Goal: Task Accomplishment & Management: Manage account settings

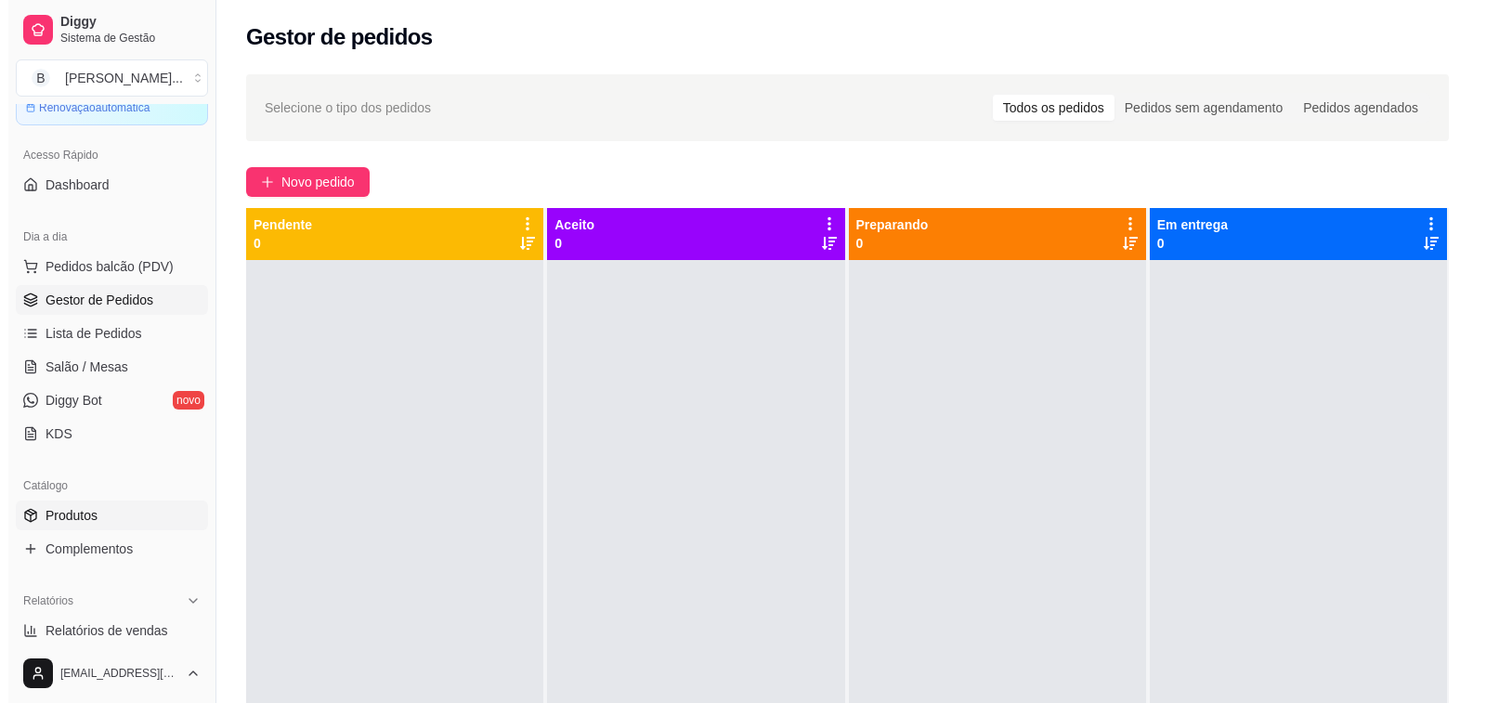
scroll to position [186, 0]
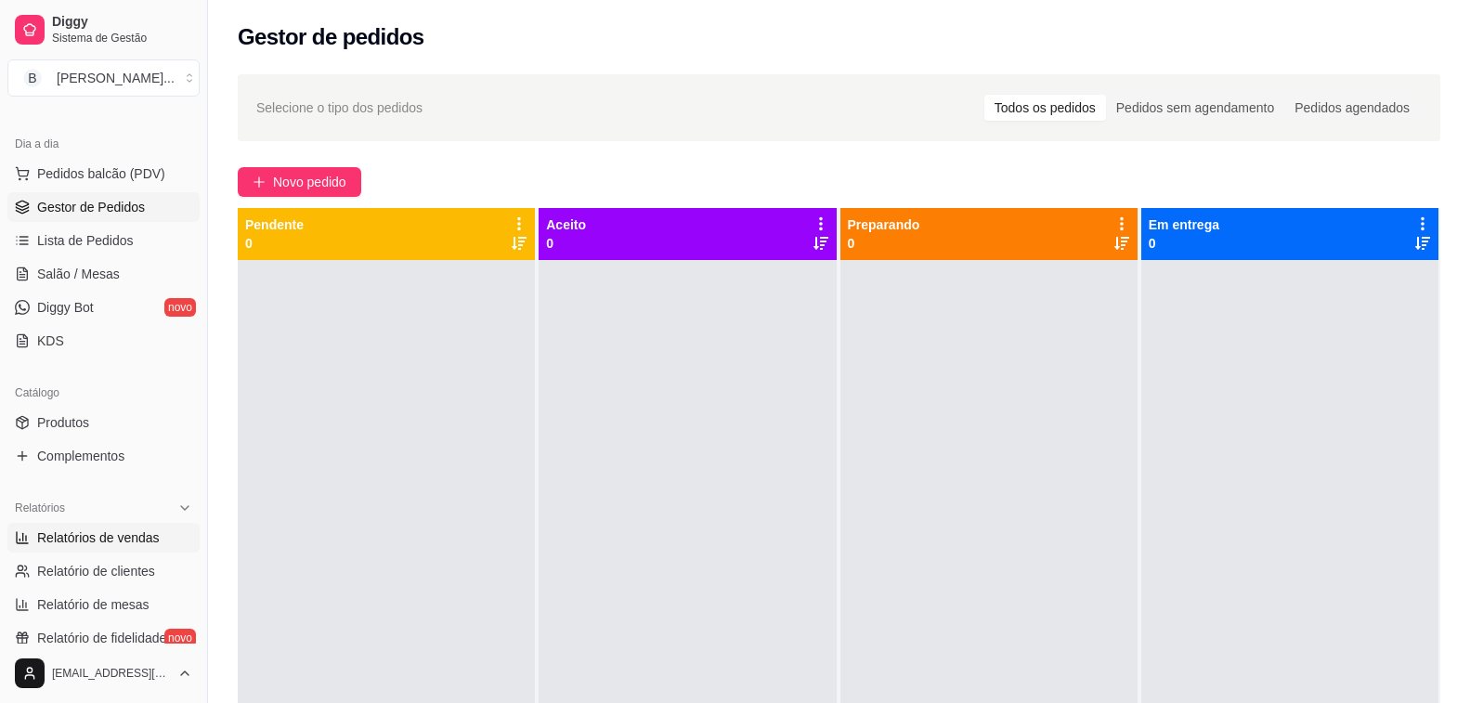
click at [84, 539] on span "Relatórios de vendas" at bounding box center [98, 537] width 123 height 19
select select "ALL"
select select "0"
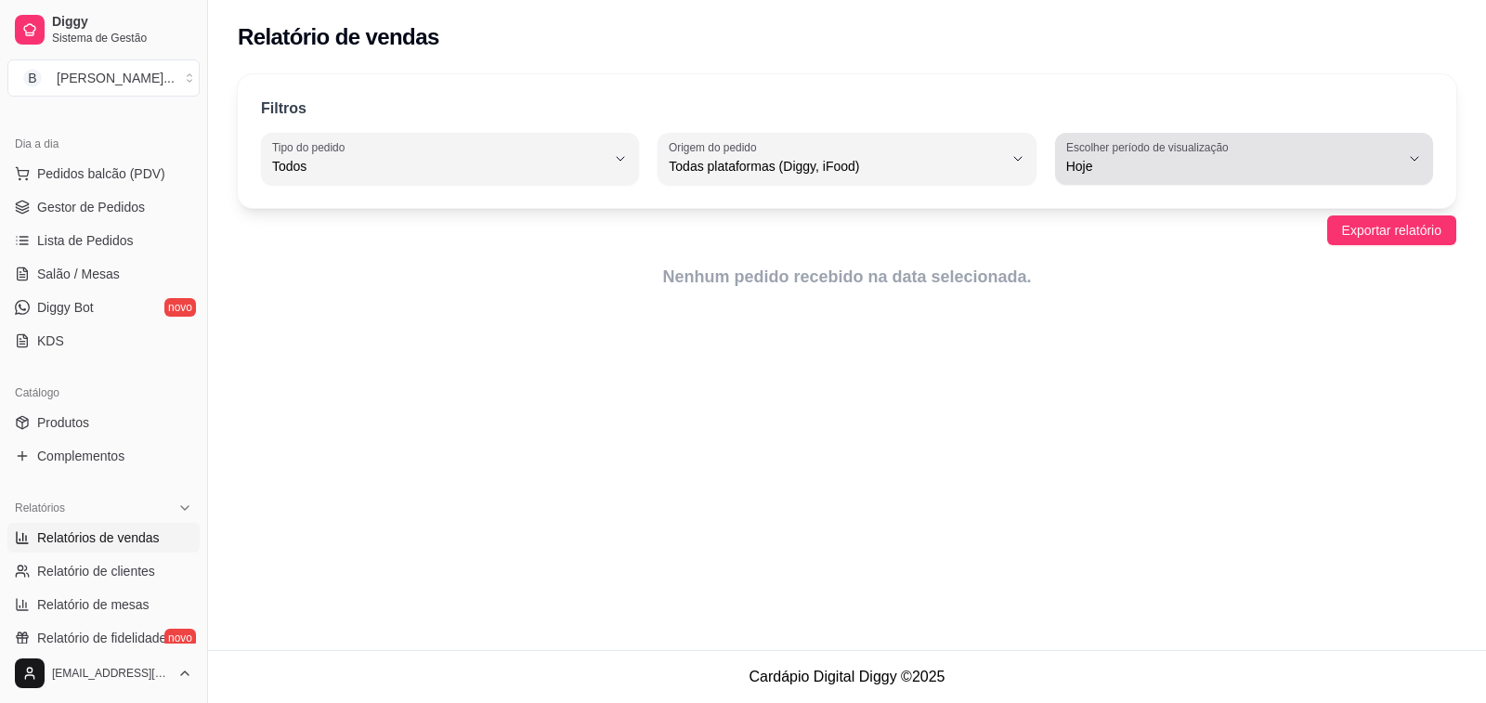
click at [1406, 161] on button "Escolher período de visualização Hoje" at bounding box center [1244, 159] width 378 height 52
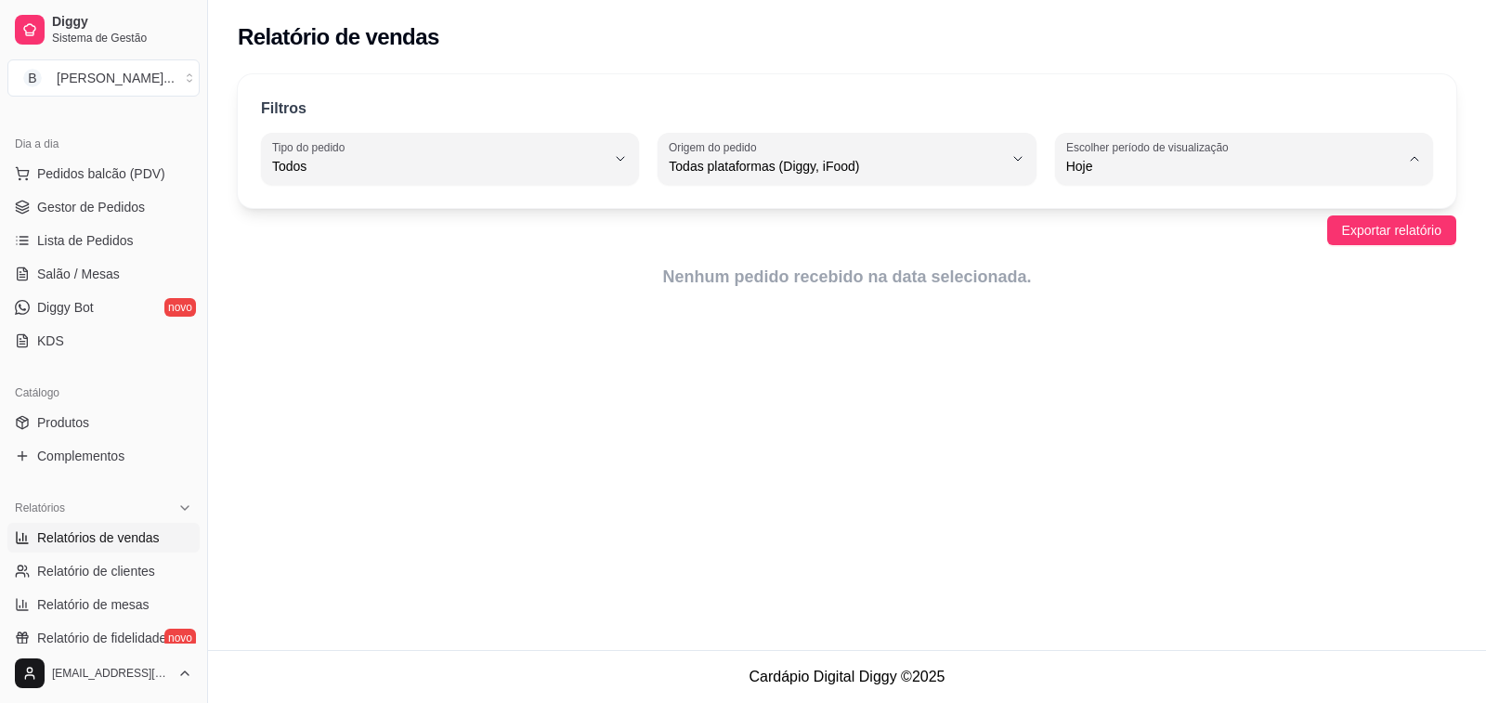
click at [1096, 401] on span "Customizado" at bounding box center [1234, 392] width 317 height 18
type input "-1"
select select "-1"
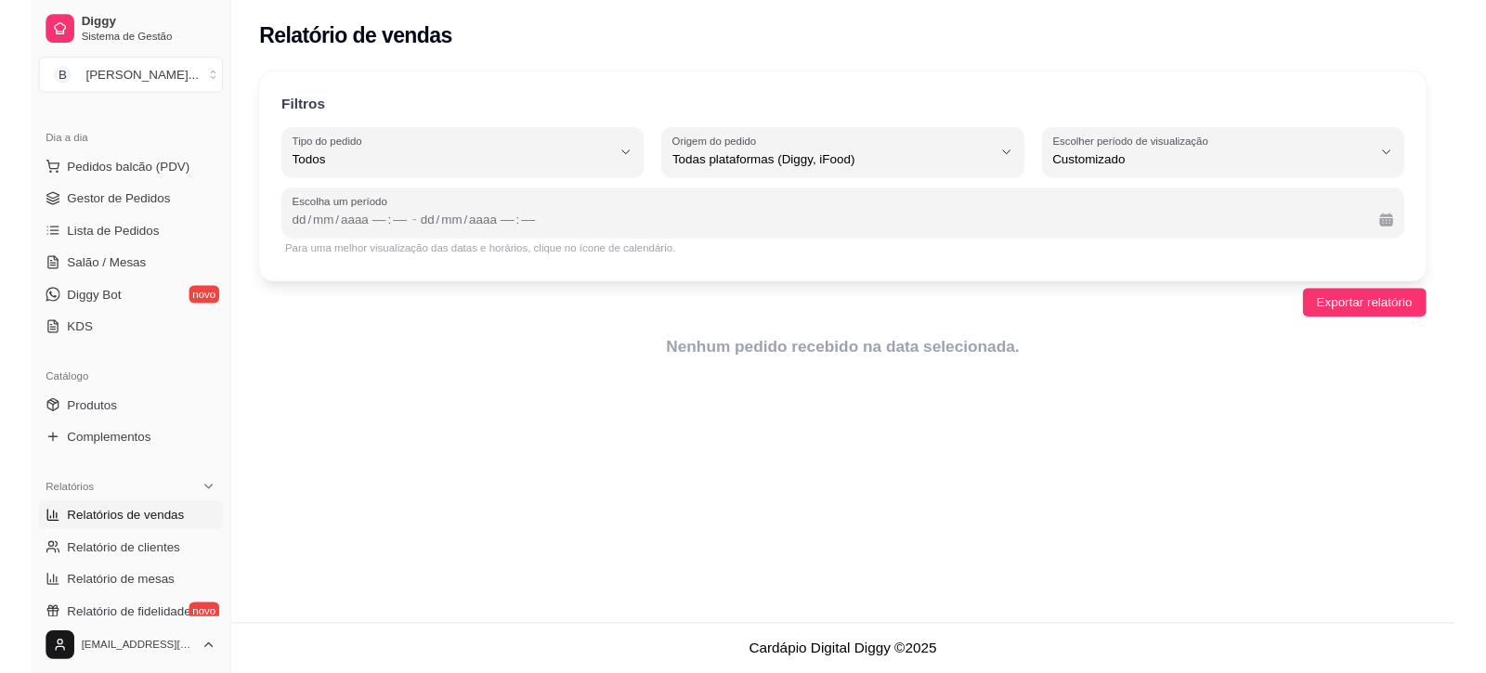
scroll to position [18, 0]
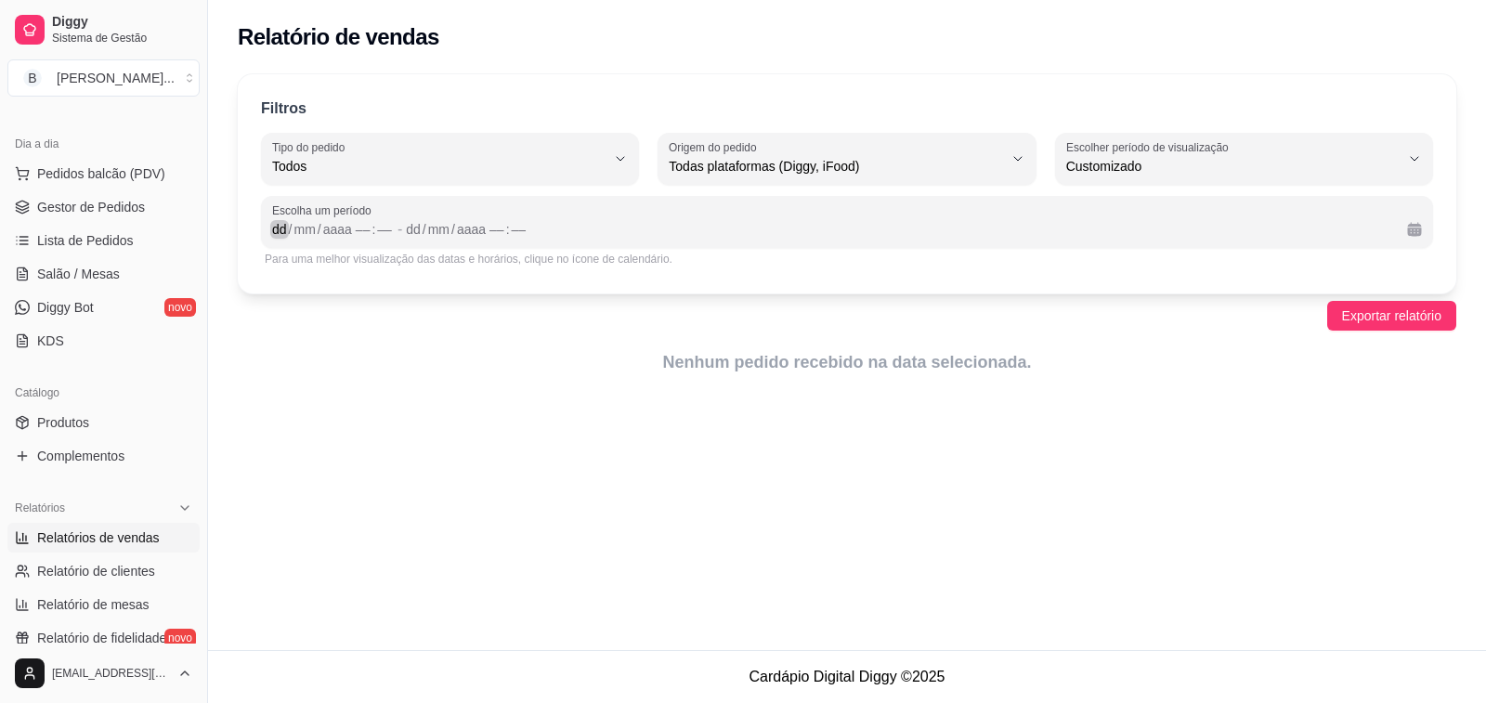
click at [273, 227] on div "dd" at bounding box center [279, 229] width 19 height 19
click at [414, 227] on div "/" at bounding box center [416, 229] width 7 height 19
click at [473, 227] on div "2028" at bounding box center [456, 229] width 32 height 19
click at [1397, 318] on span "Exportar relatório" at bounding box center [1391, 315] width 99 height 20
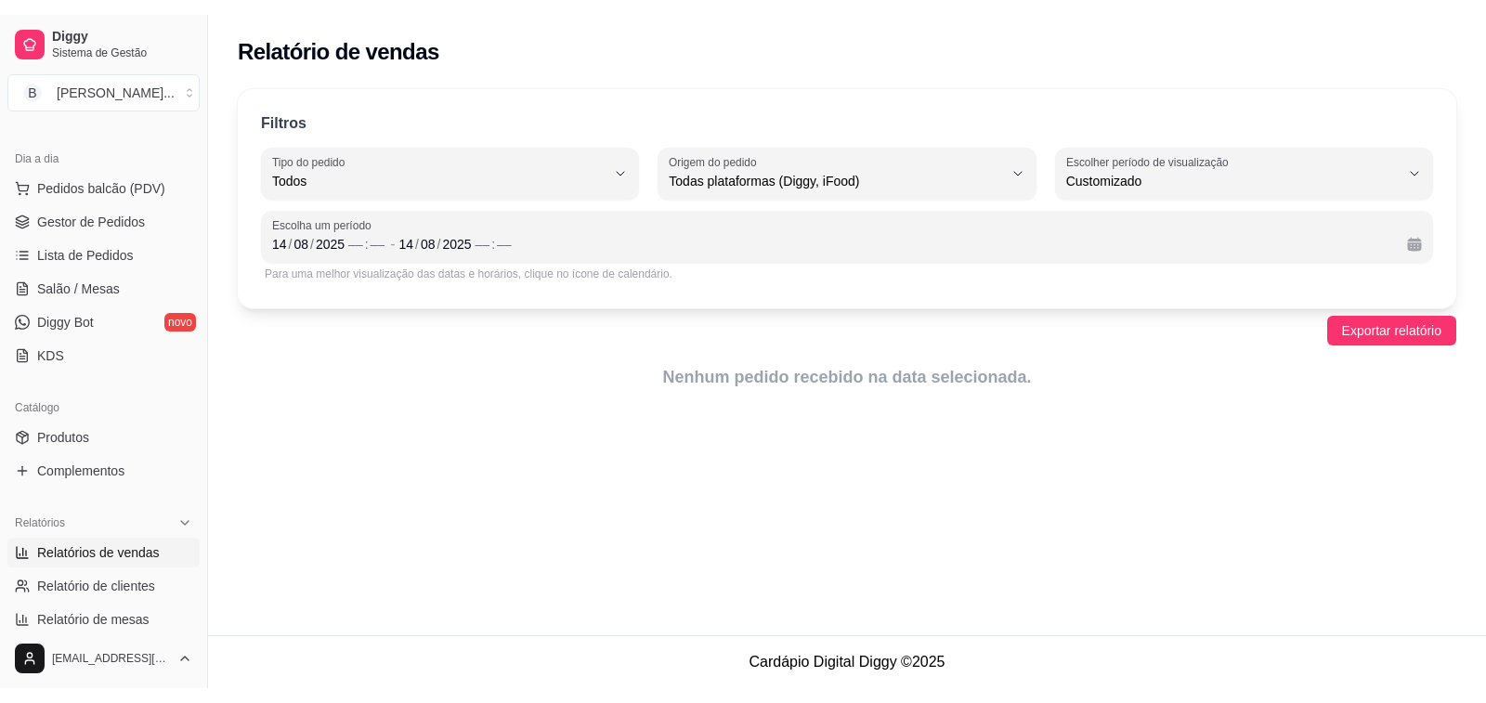
scroll to position [0, 0]
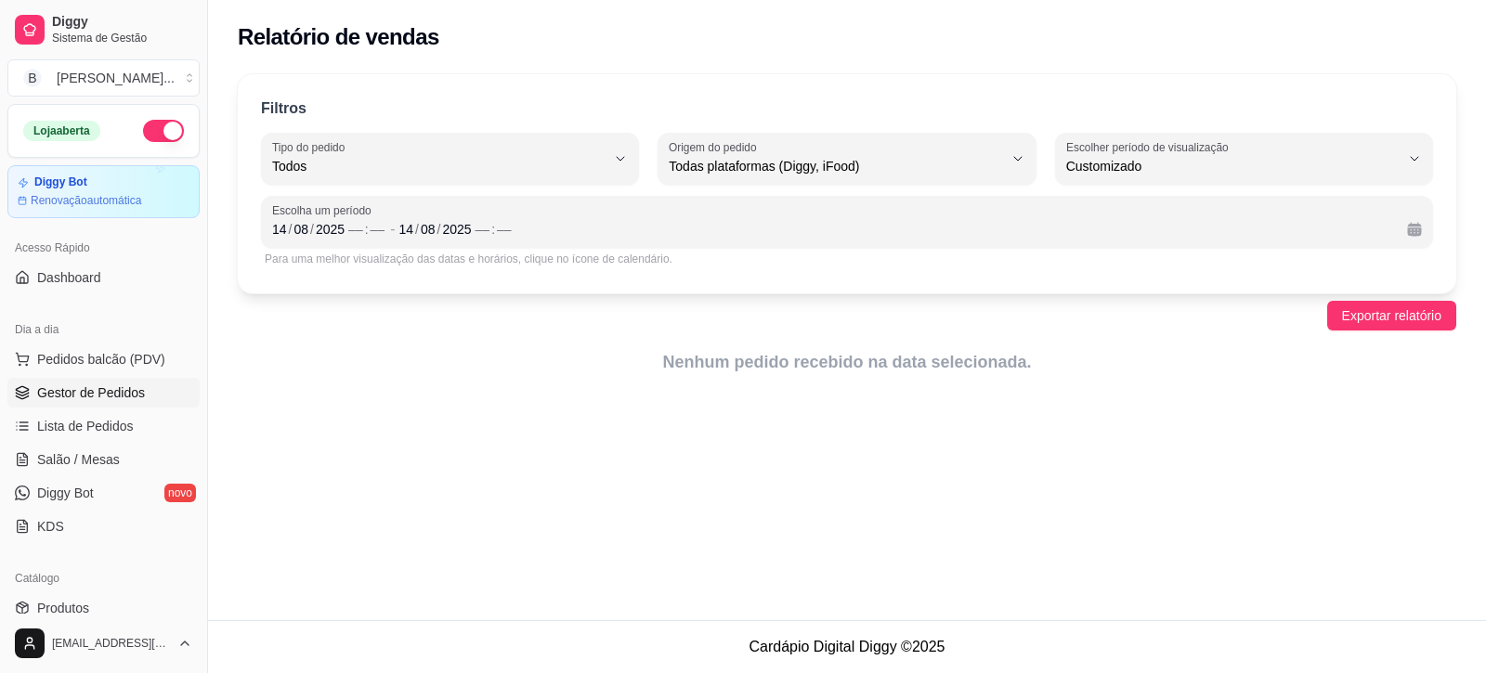
click at [100, 394] on span "Gestor de Pedidos" at bounding box center [91, 392] width 108 height 19
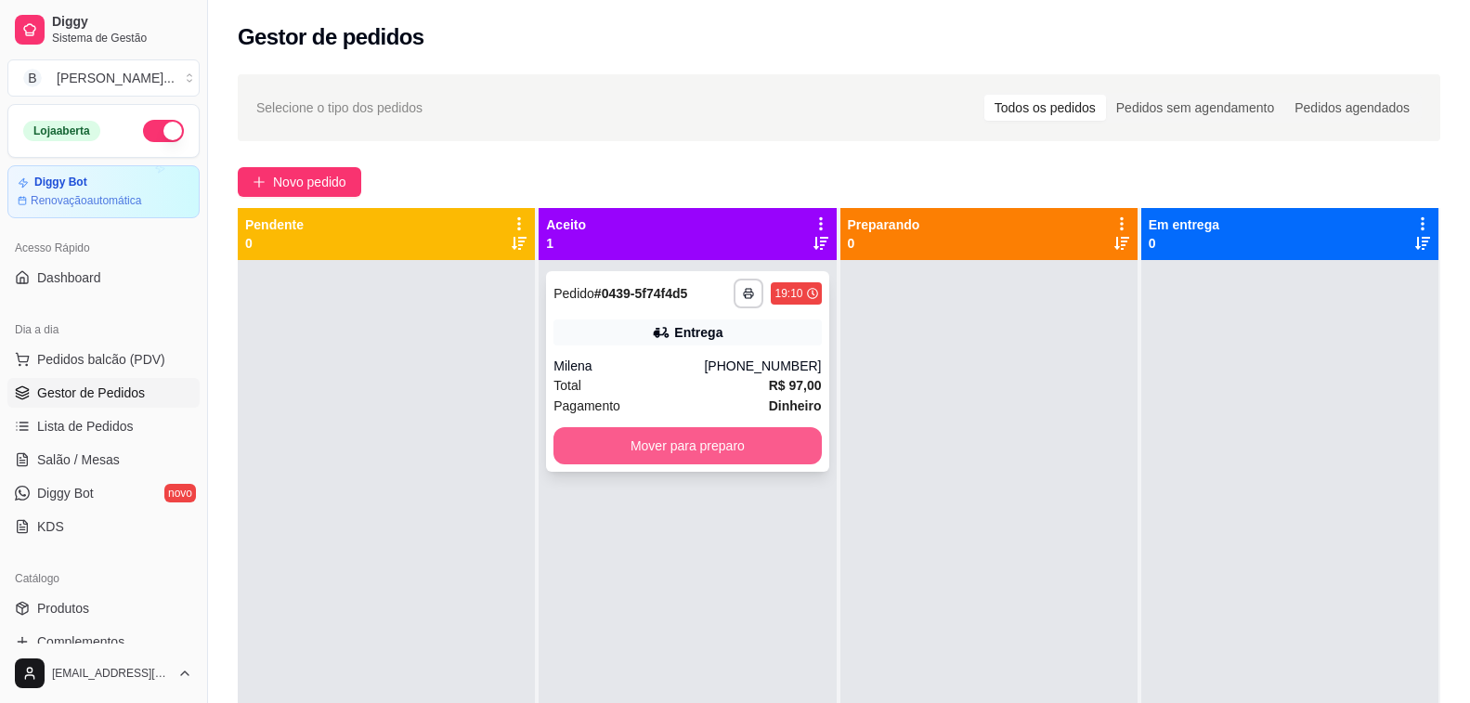
click at [700, 456] on button "Mover para preparo" at bounding box center [686, 445] width 267 height 37
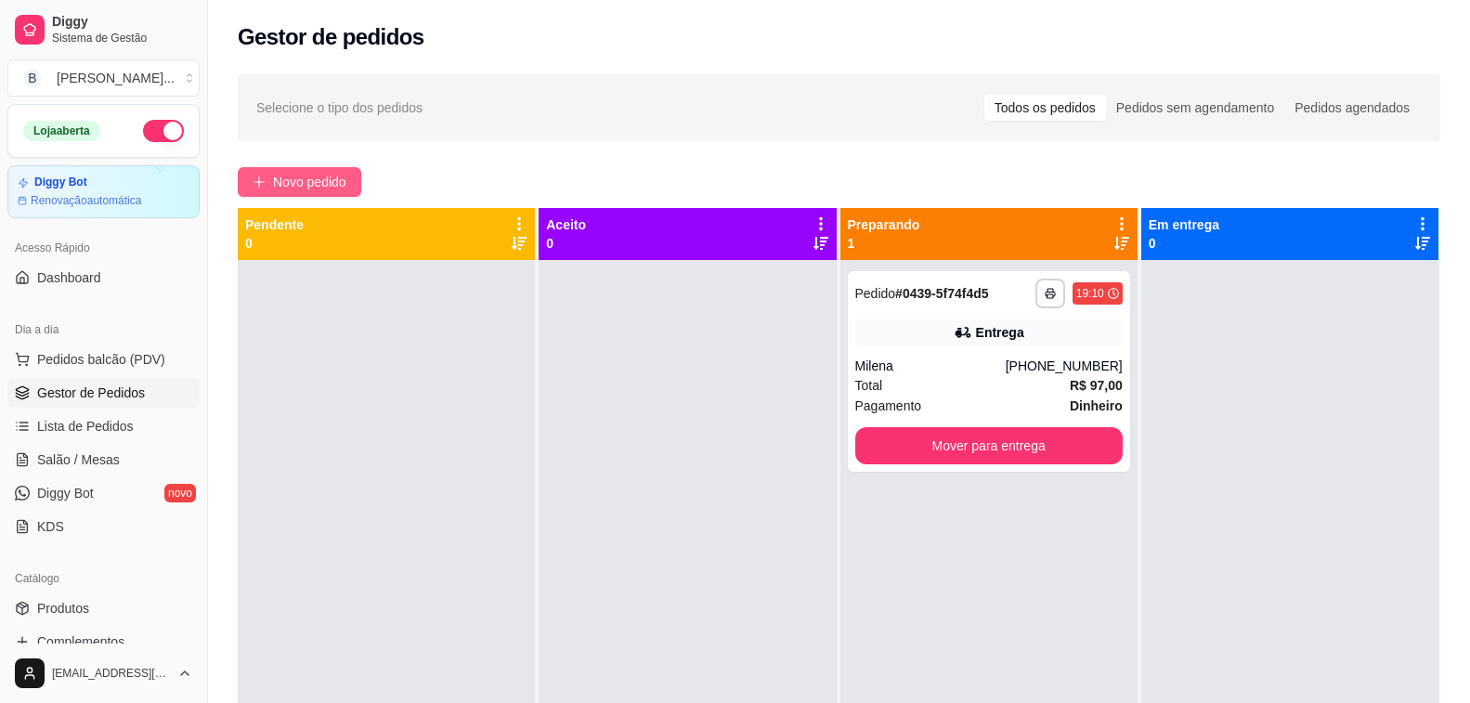
click at [296, 189] on span "Novo pedido" at bounding box center [309, 182] width 73 height 20
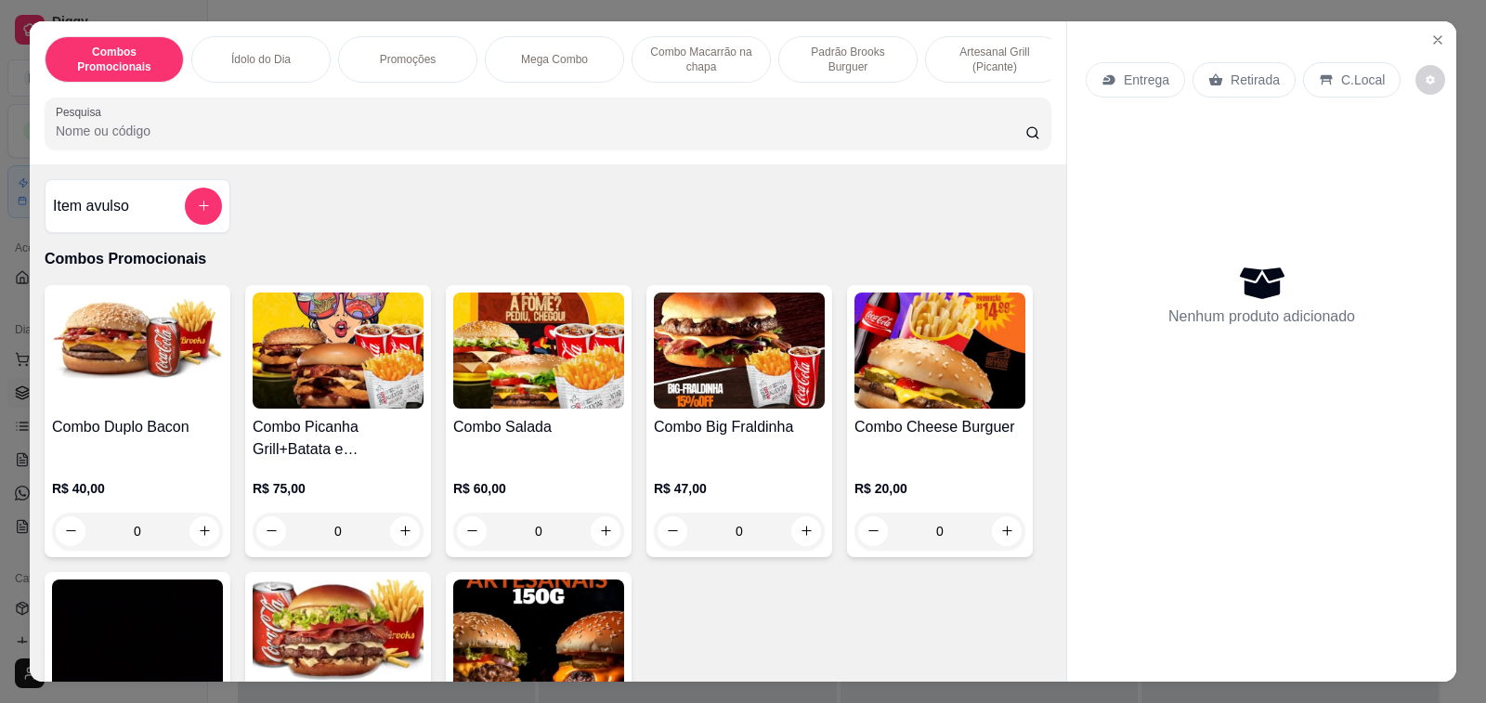
click at [189, 136] on input "Pesquisa" at bounding box center [540, 131] width 969 height 19
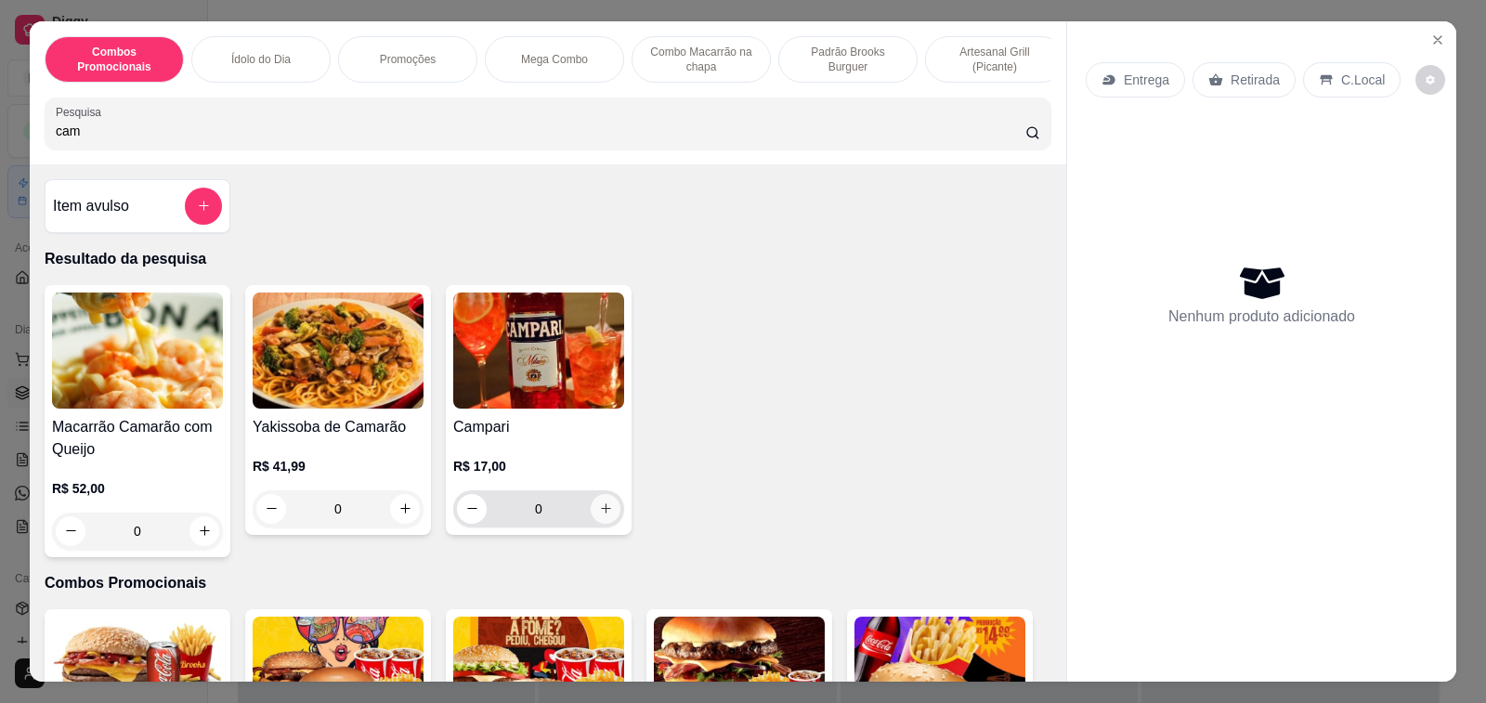
type input "cam"
click at [591, 515] on button "increase-product-quantity" at bounding box center [606, 509] width 30 height 30
type input "1"
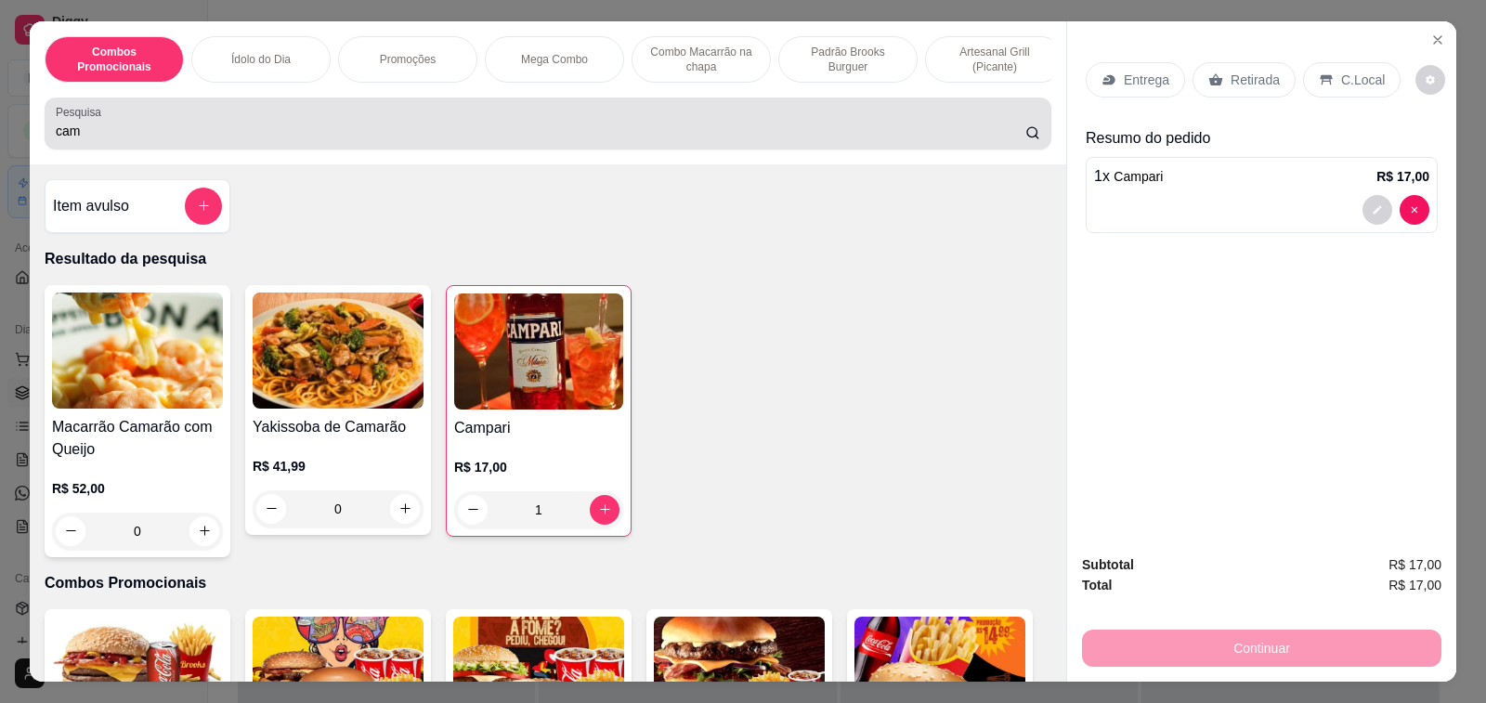
click at [97, 140] on input "cam" at bounding box center [540, 131] width 969 height 19
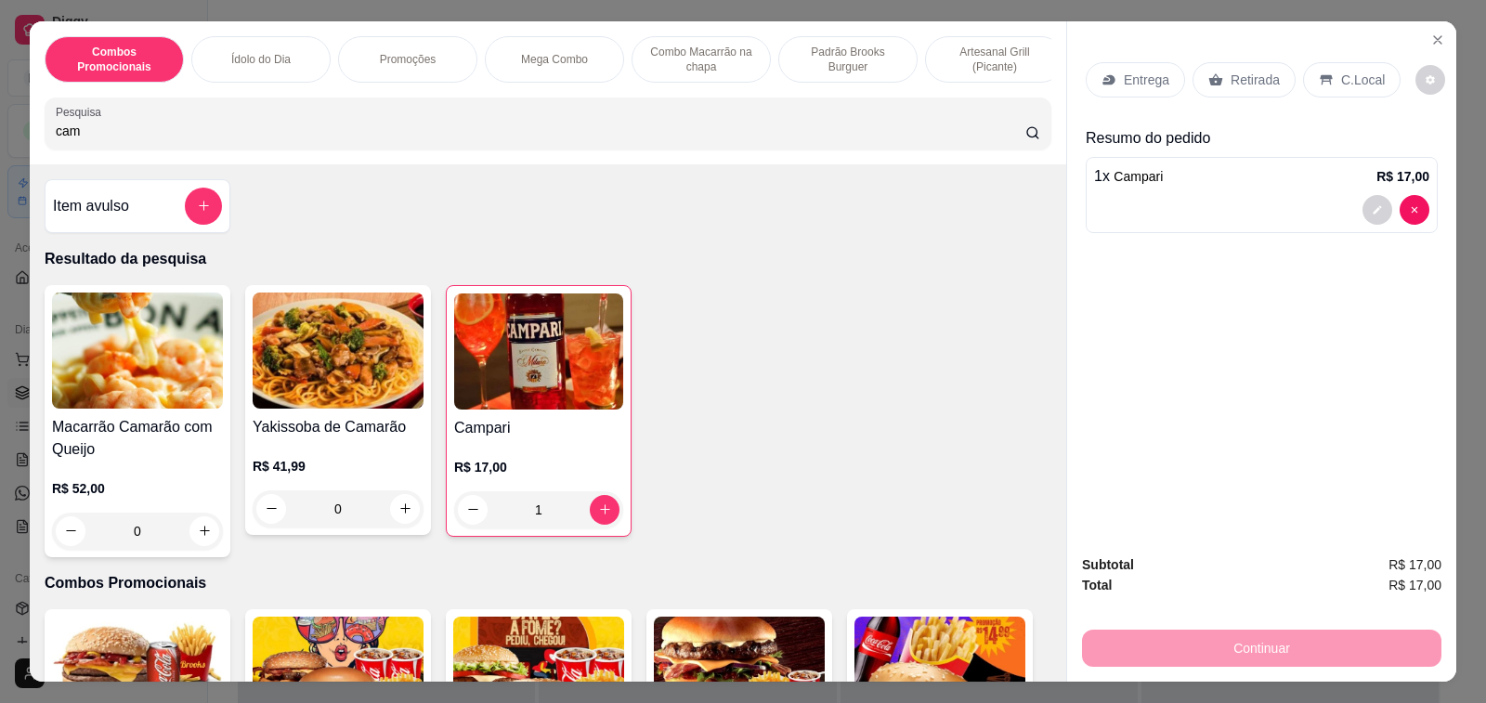
click at [97, 140] on input "cam" at bounding box center [540, 131] width 969 height 19
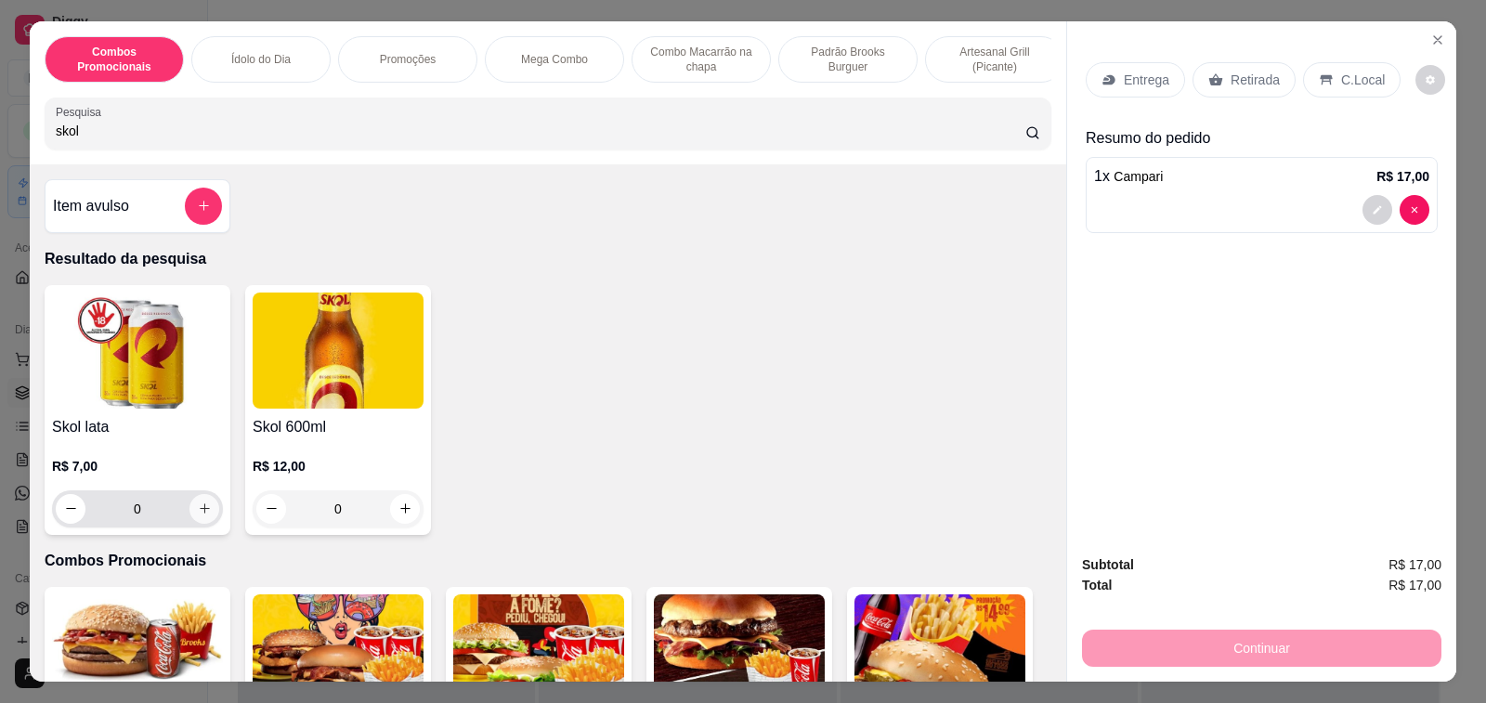
type input "skol"
click at [200, 513] on icon "increase-product-quantity" at bounding box center [205, 508] width 10 height 10
click at [198, 515] on icon "increase-product-quantity" at bounding box center [205, 508] width 14 height 14
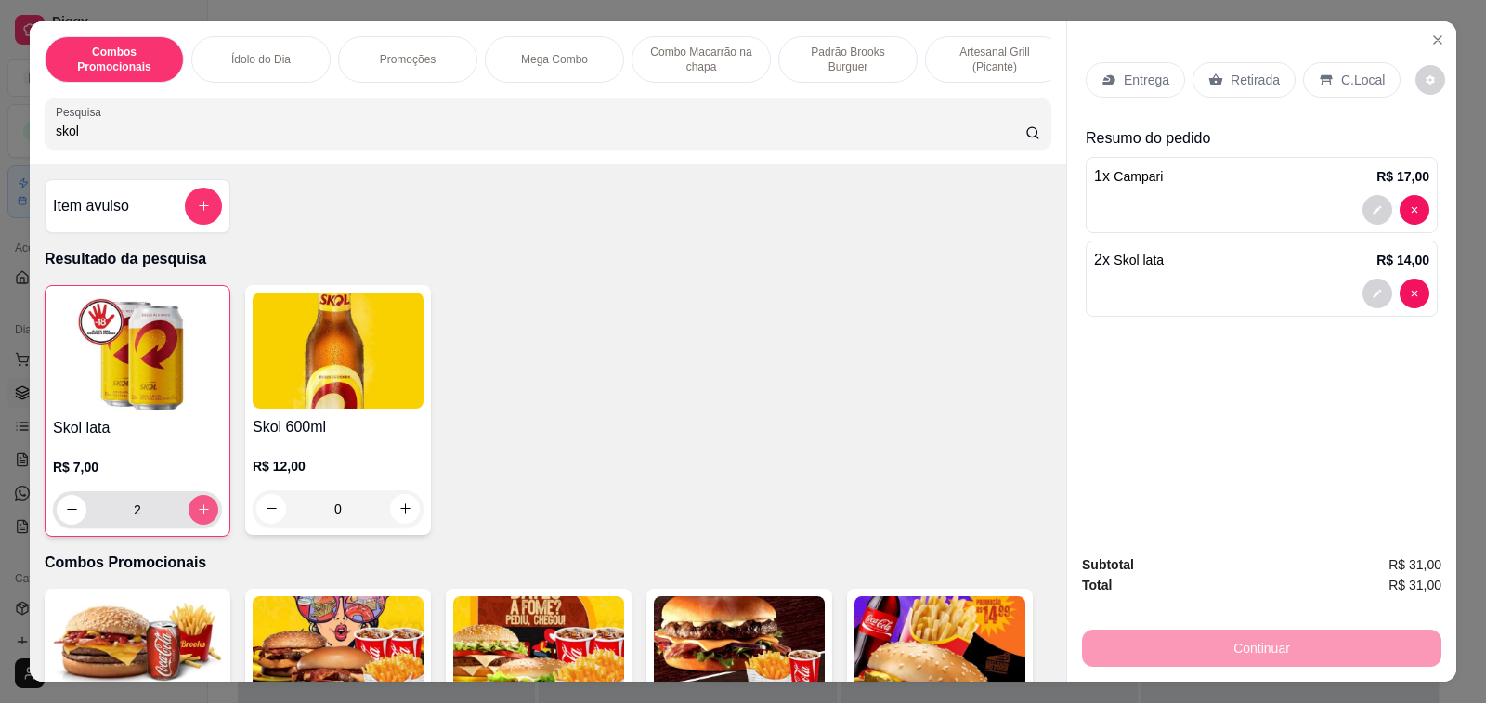
type input "2"
click at [1341, 71] on p "C.Local" at bounding box center [1363, 80] width 44 height 19
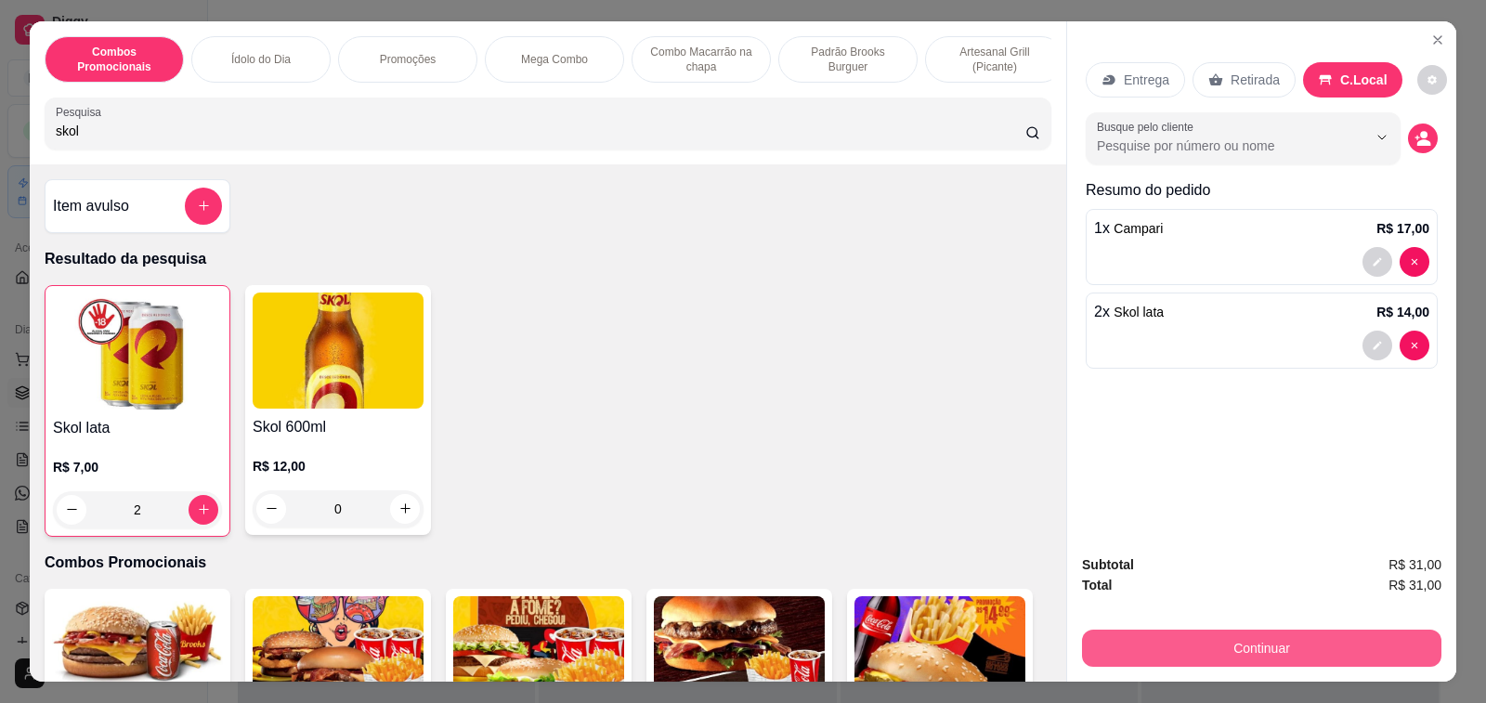
click at [1249, 643] on button "Continuar" at bounding box center [1261, 647] width 359 height 37
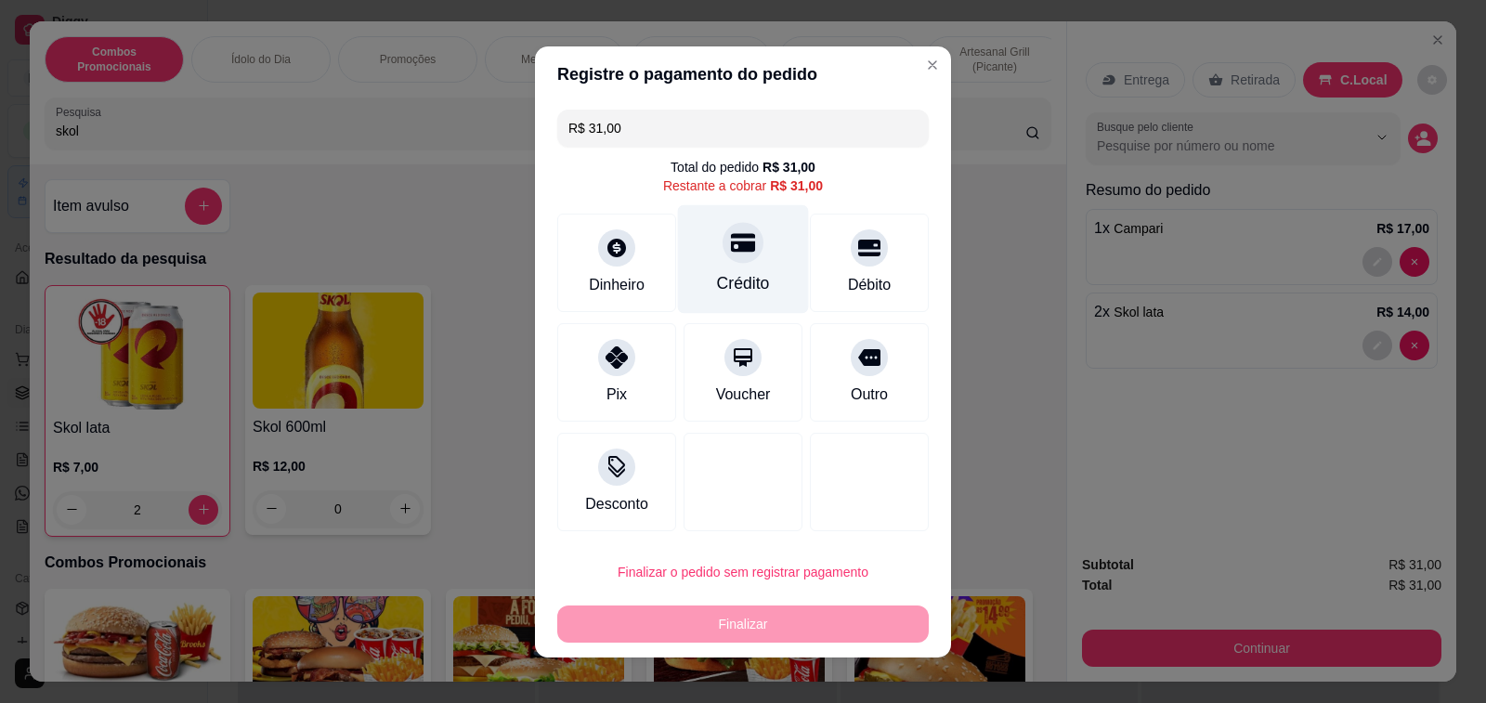
click at [784, 240] on div "Crédito" at bounding box center [743, 258] width 131 height 109
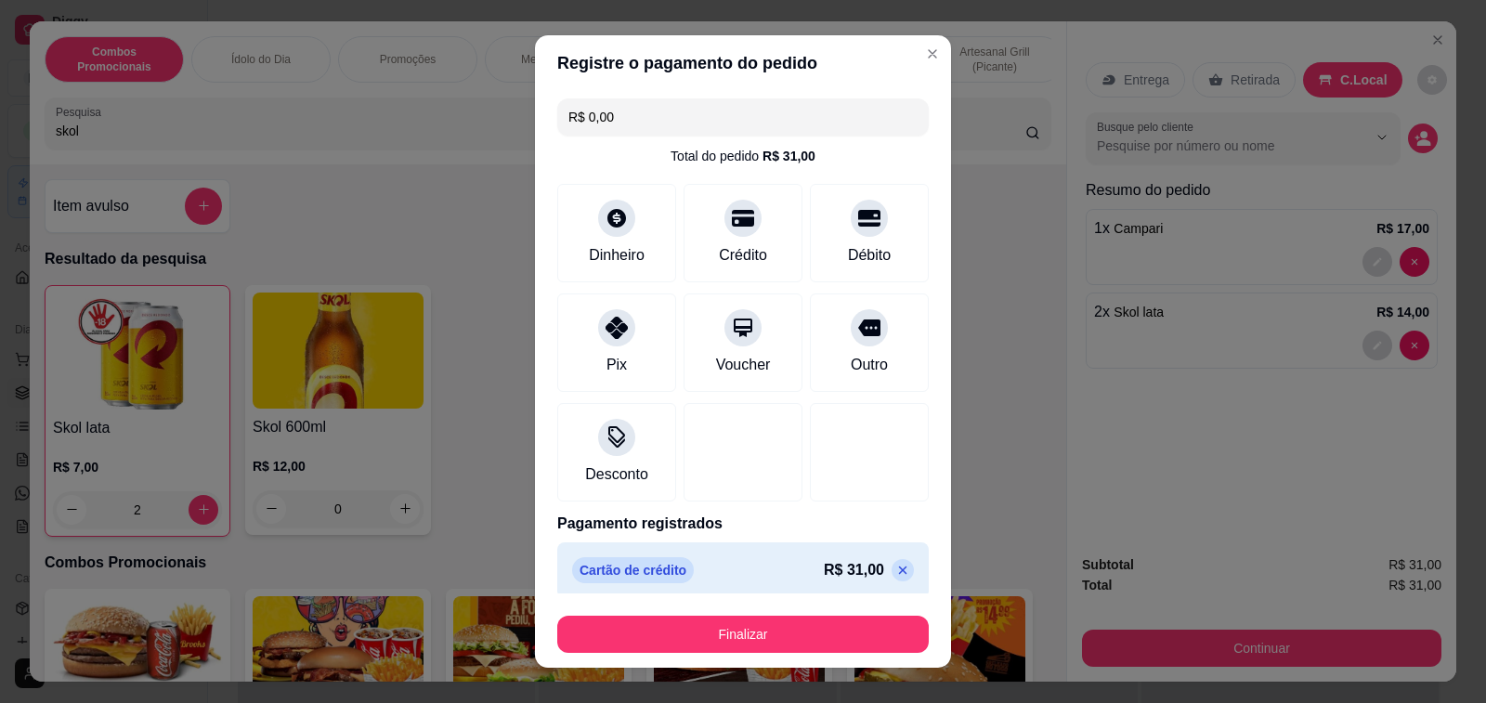
click at [895, 573] on icon at bounding box center [902, 570] width 15 height 15
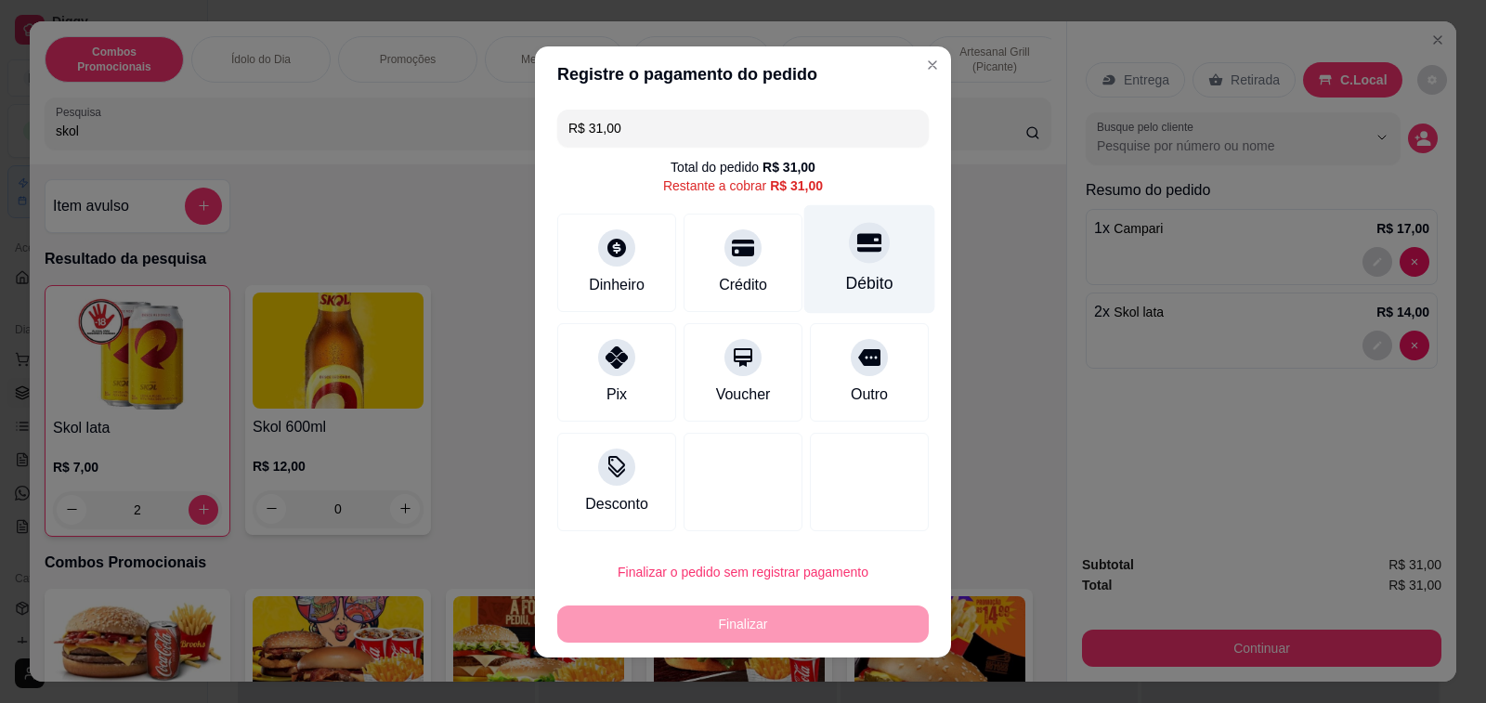
click at [837, 264] on div "Débito" at bounding box center [869, 258] width 131 height 109
type input "R$ 0,00"
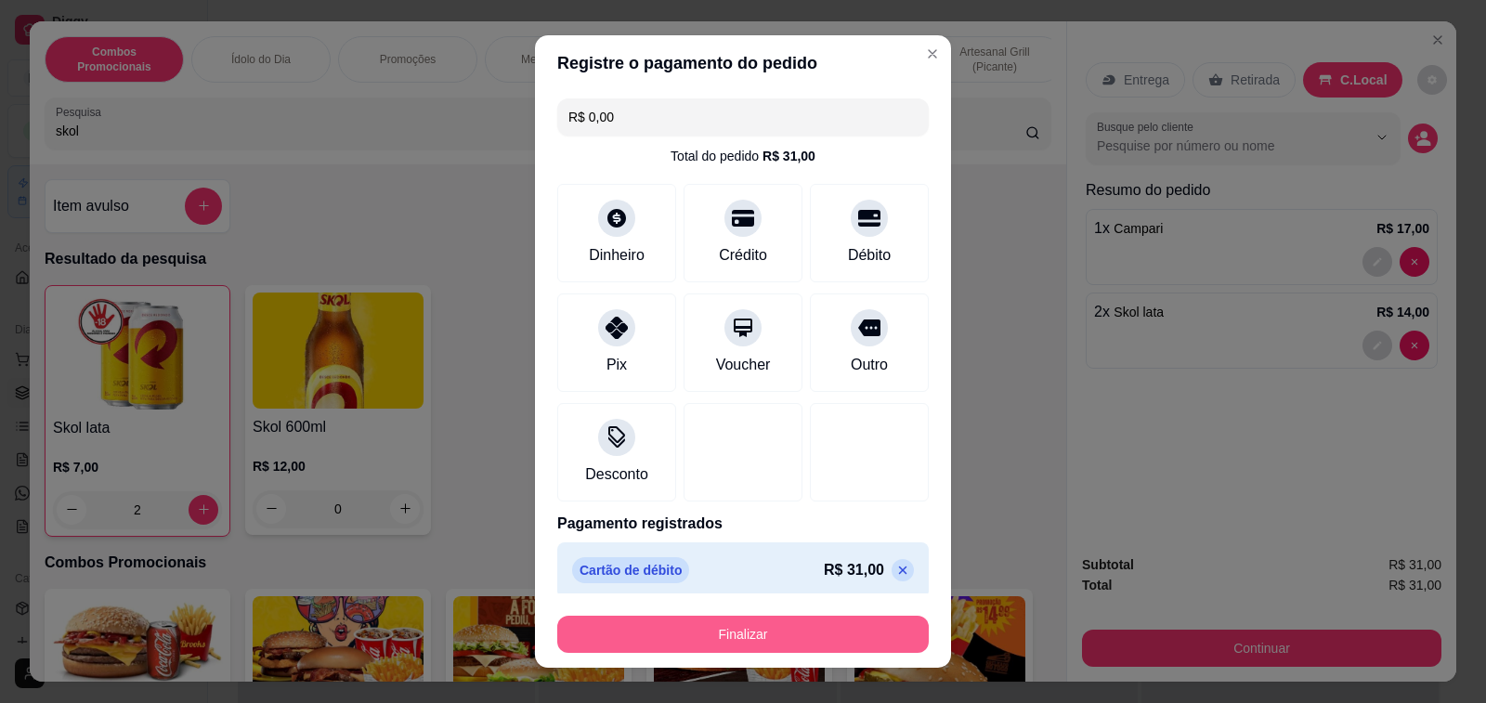
click at [785, 645] on button "Finalizar" at bounding box center [742, 634] width 371 height 37
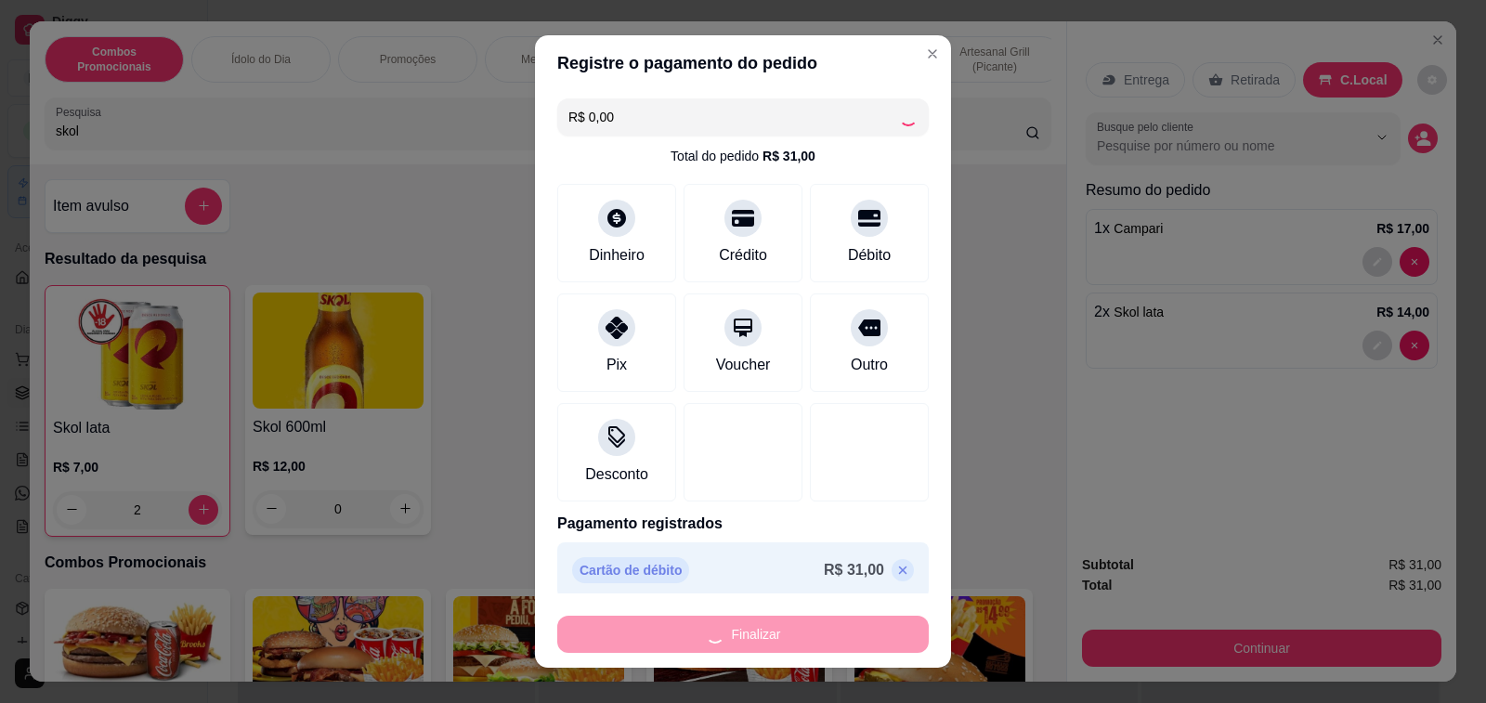
type input "0"
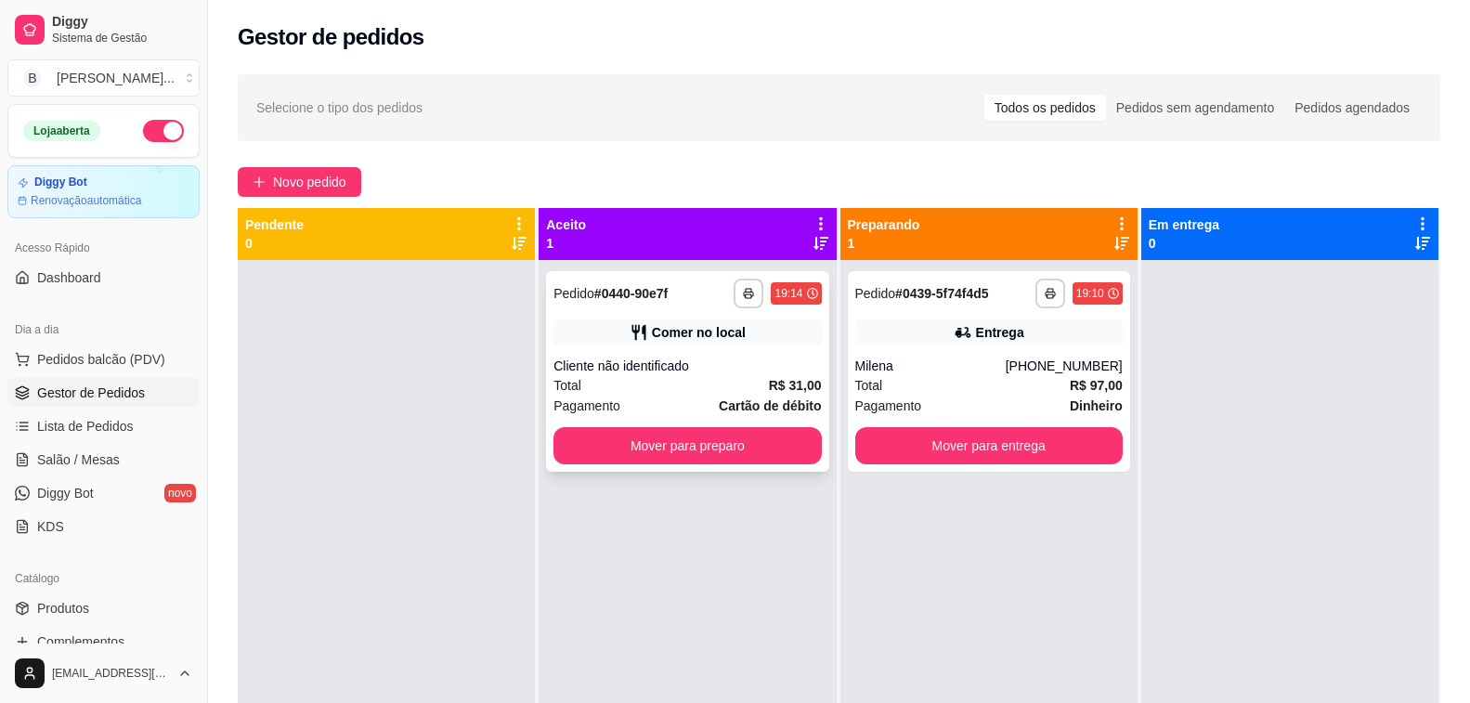
click at [614, 375] on div "Total R$ 31,00" at bounding box center [686, 385] width 267 height 20
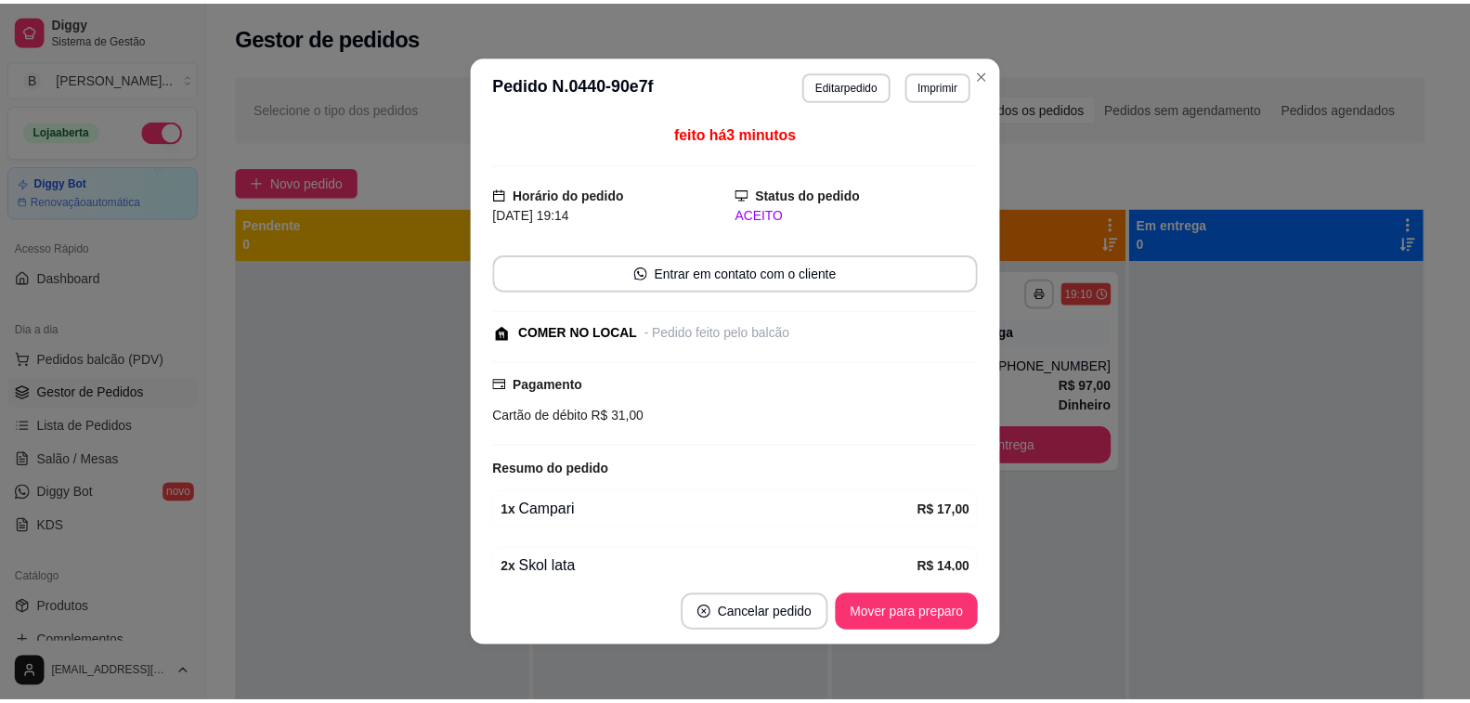
scroll to position [88, 0]
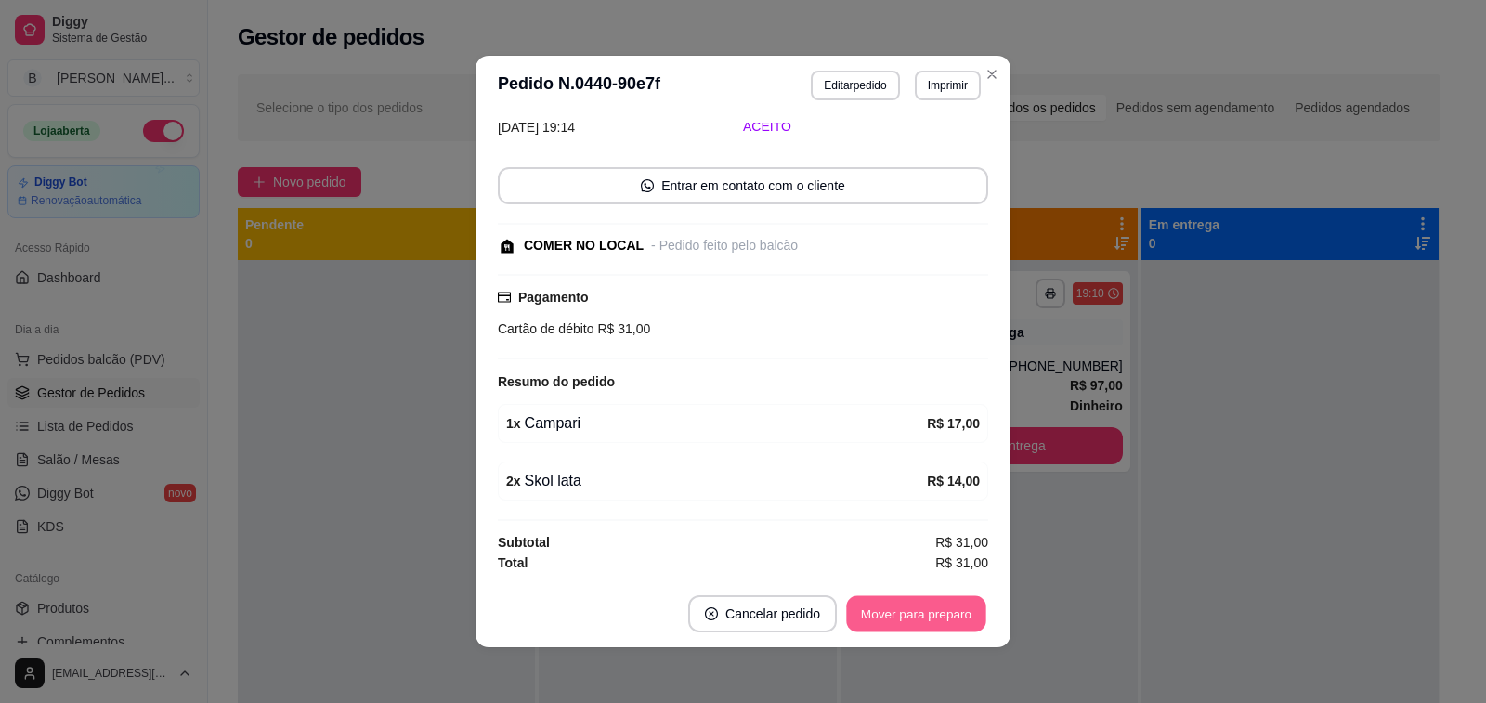
click at [916, 627] on button "Mover para preparo" at bounding box center [915, 614] width 139 height 36
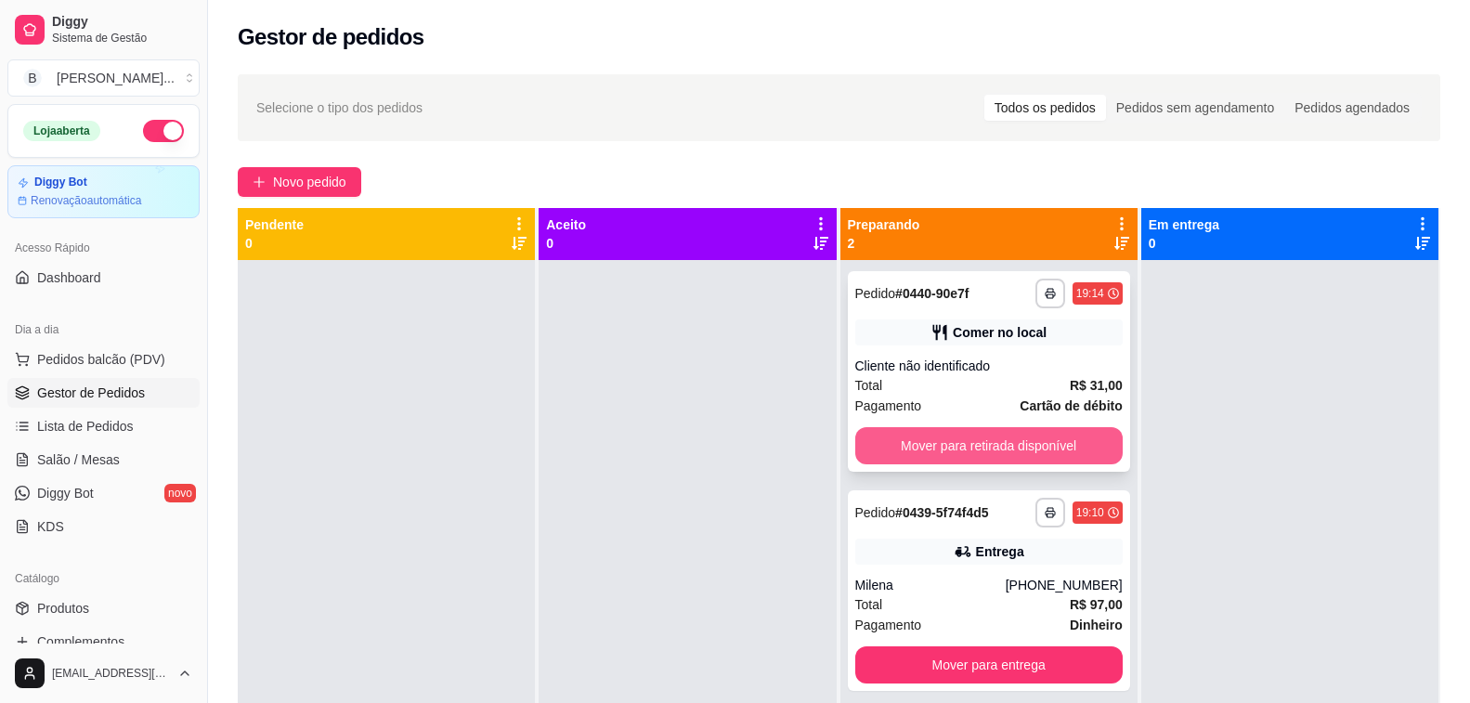
click at [883, 445] on button "Mover para retirada disponível" at bounding box center [988, 445] width 267 height 37
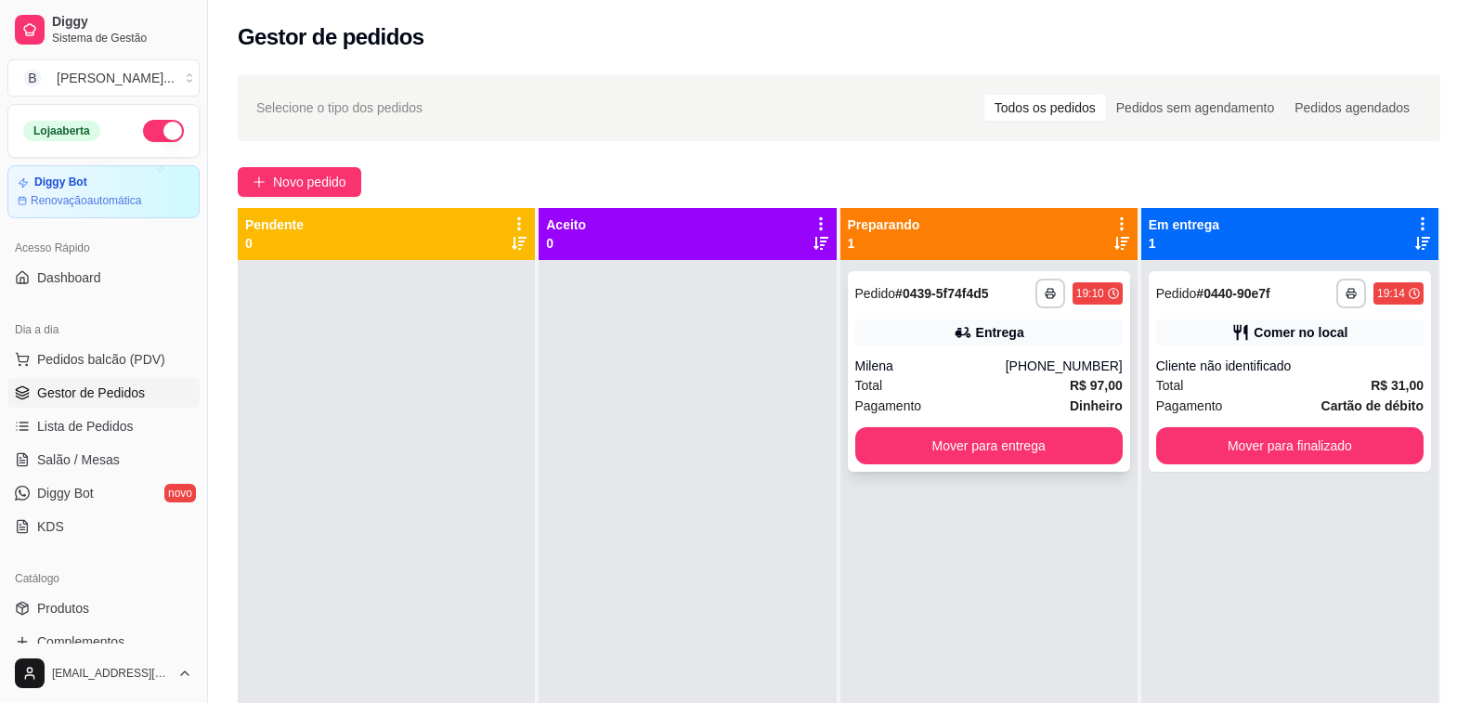
click at [985, 383] on div "Total R$ 97,00" at bounding box center [988, 385] width 267 height 20
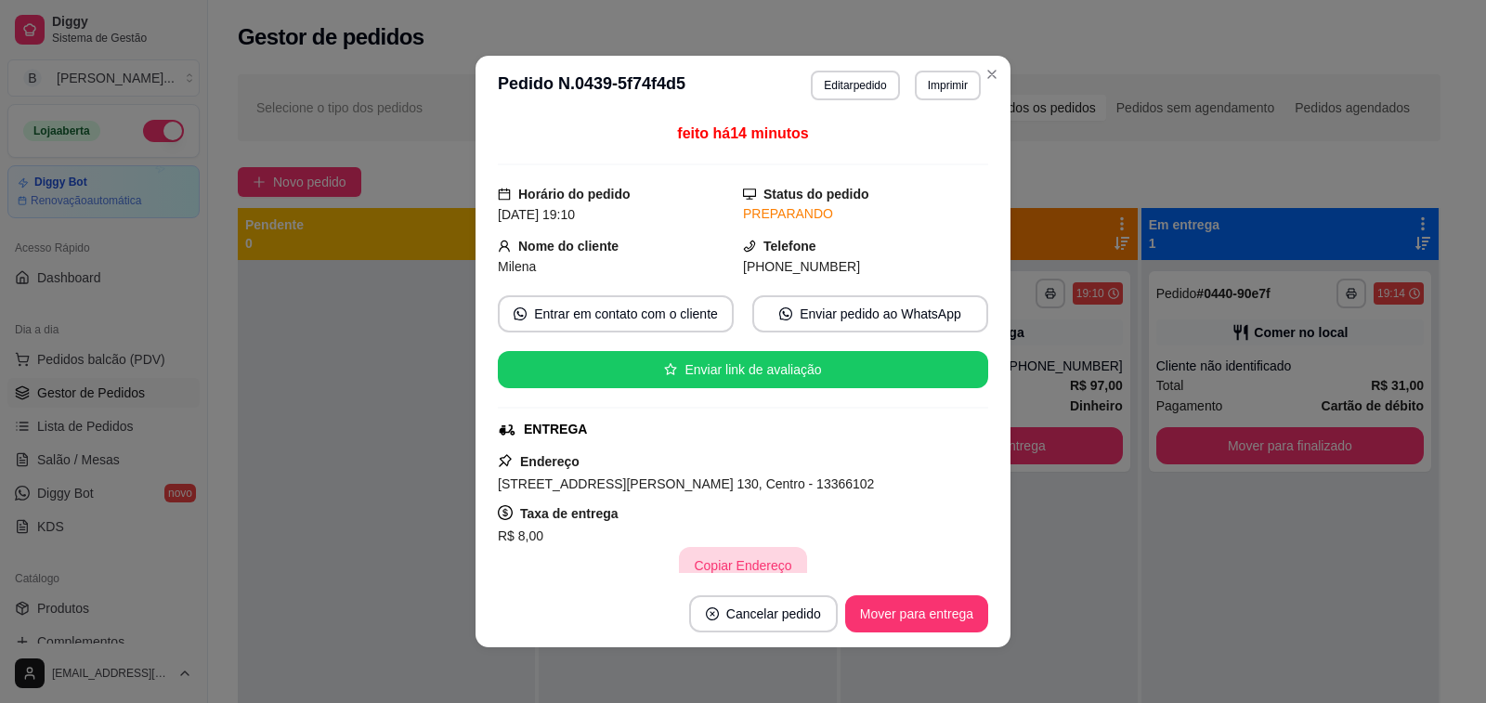
click at [723, 562] on button "Copiar Endereço" at bounding box center [742, 565] width 127 height 37
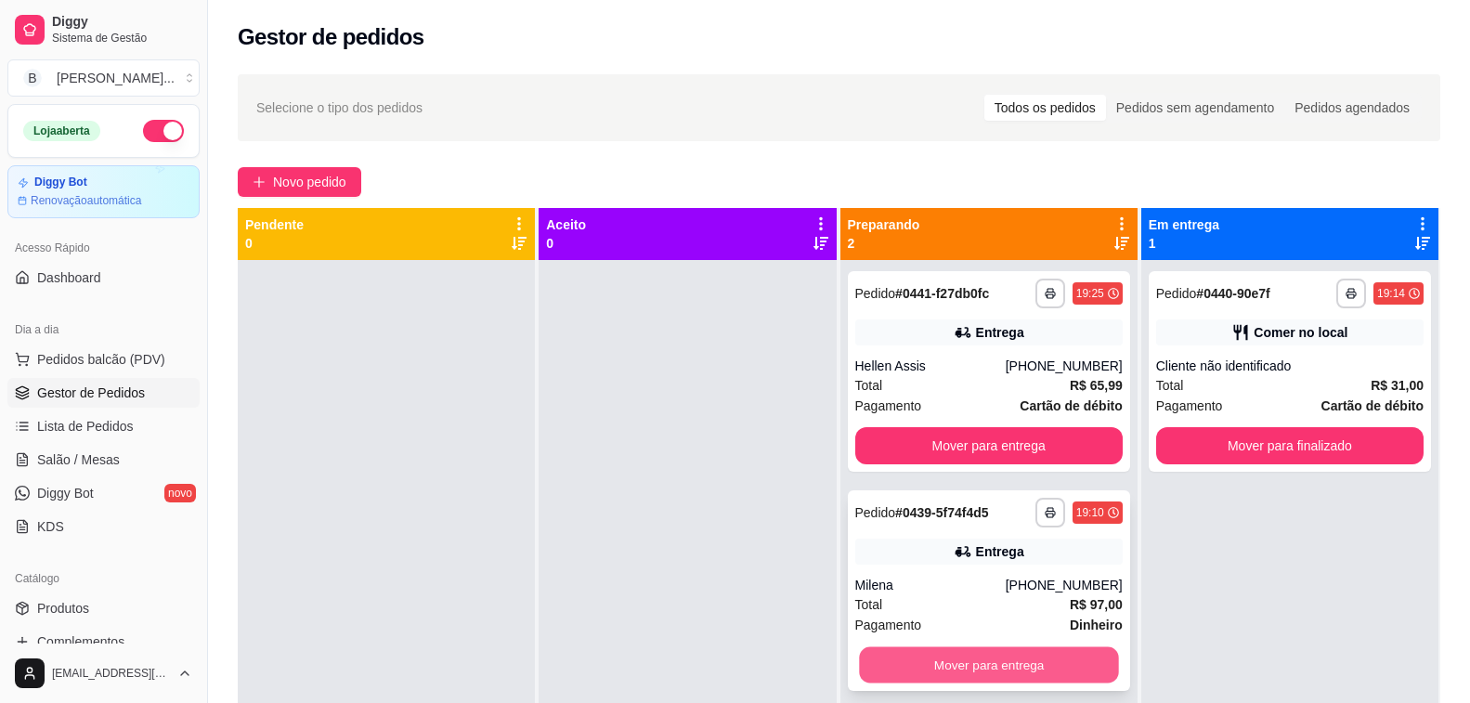
click at [1046, 673] on button "Mover para entrega" at bounding box center [989, 665] width 260 height 36
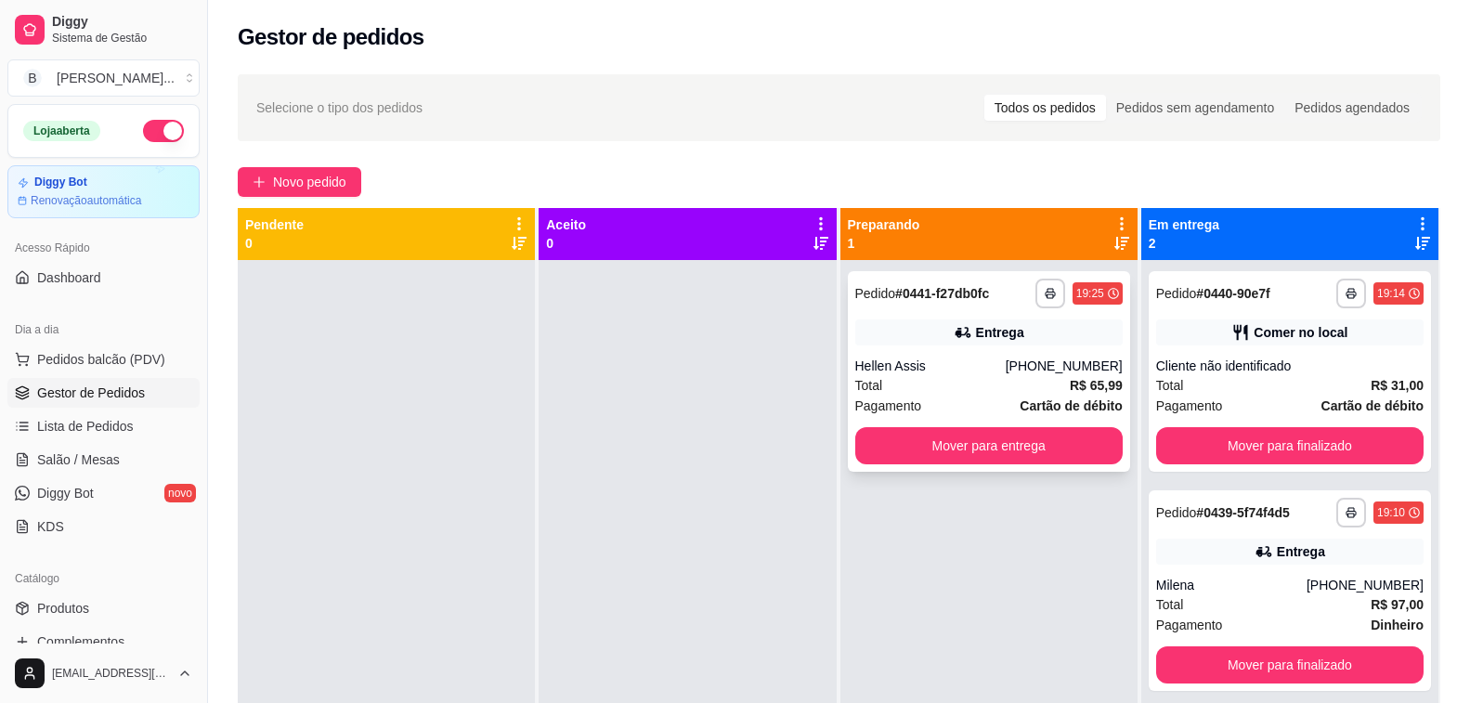
click at [996, 360] on div "Hellen Assis" at bounding box center [930, 366] width 150 height 19
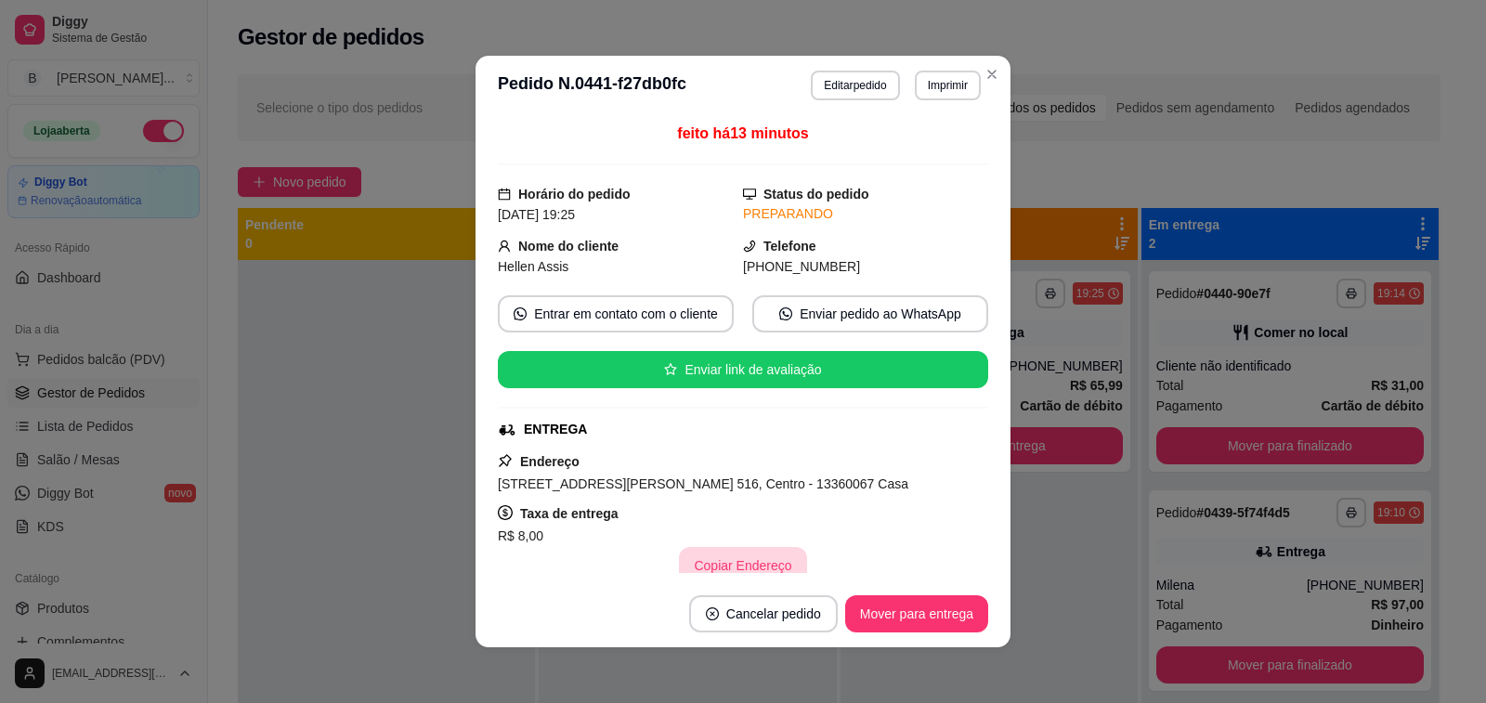
click at [741, 570] on button "Copiar Endereço" at bounding box center [742, 565] width 127 height 37
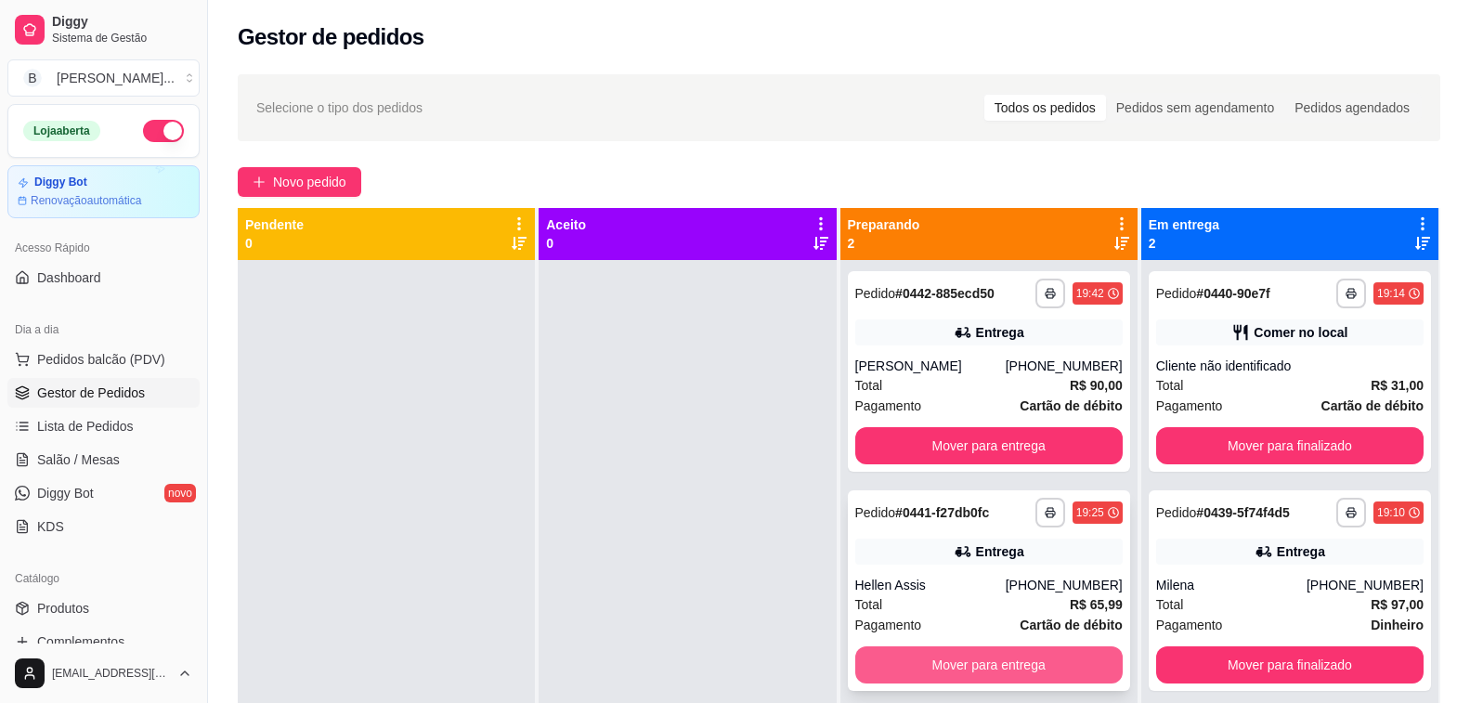
click at [940, 668] on button "Mover para entrega" at bounding box center [988, 664] width 267 height 37
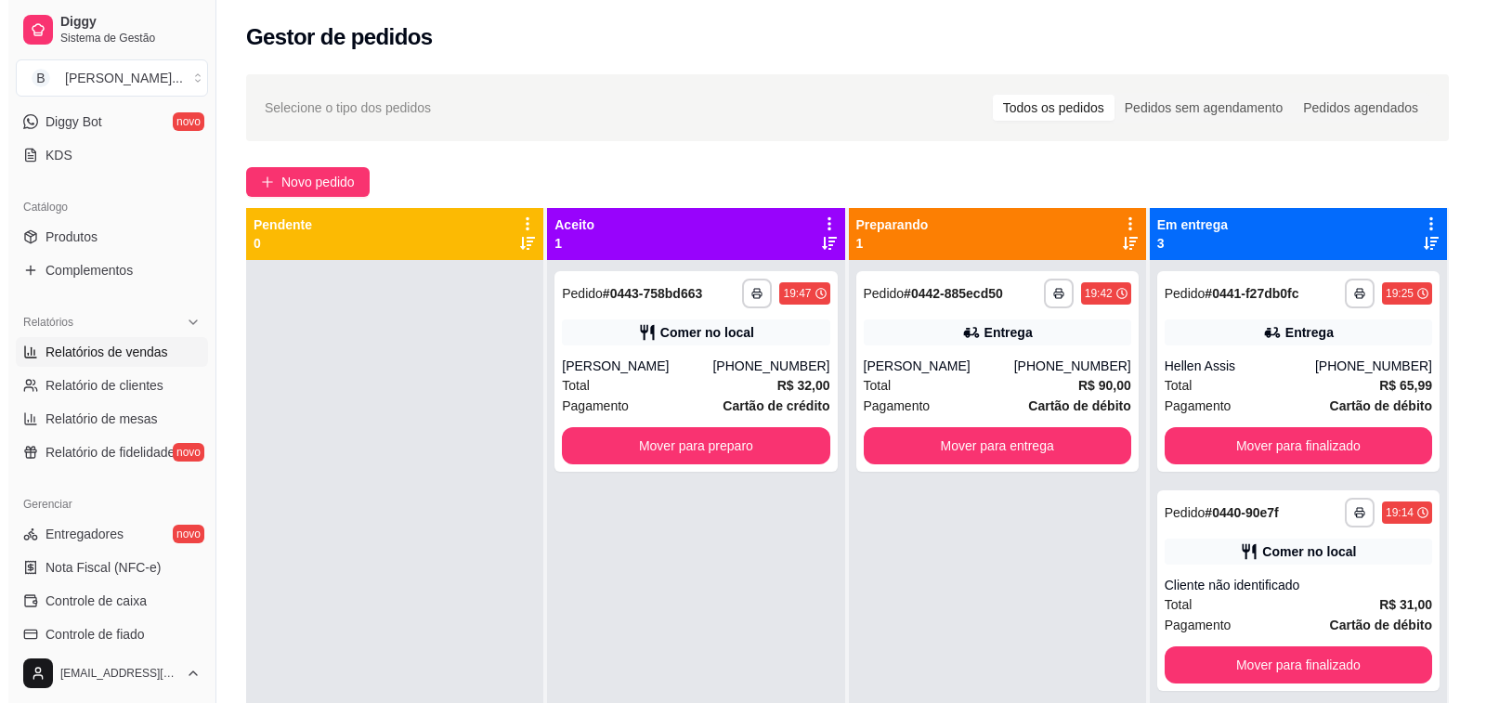
scroll to position [0, 0]
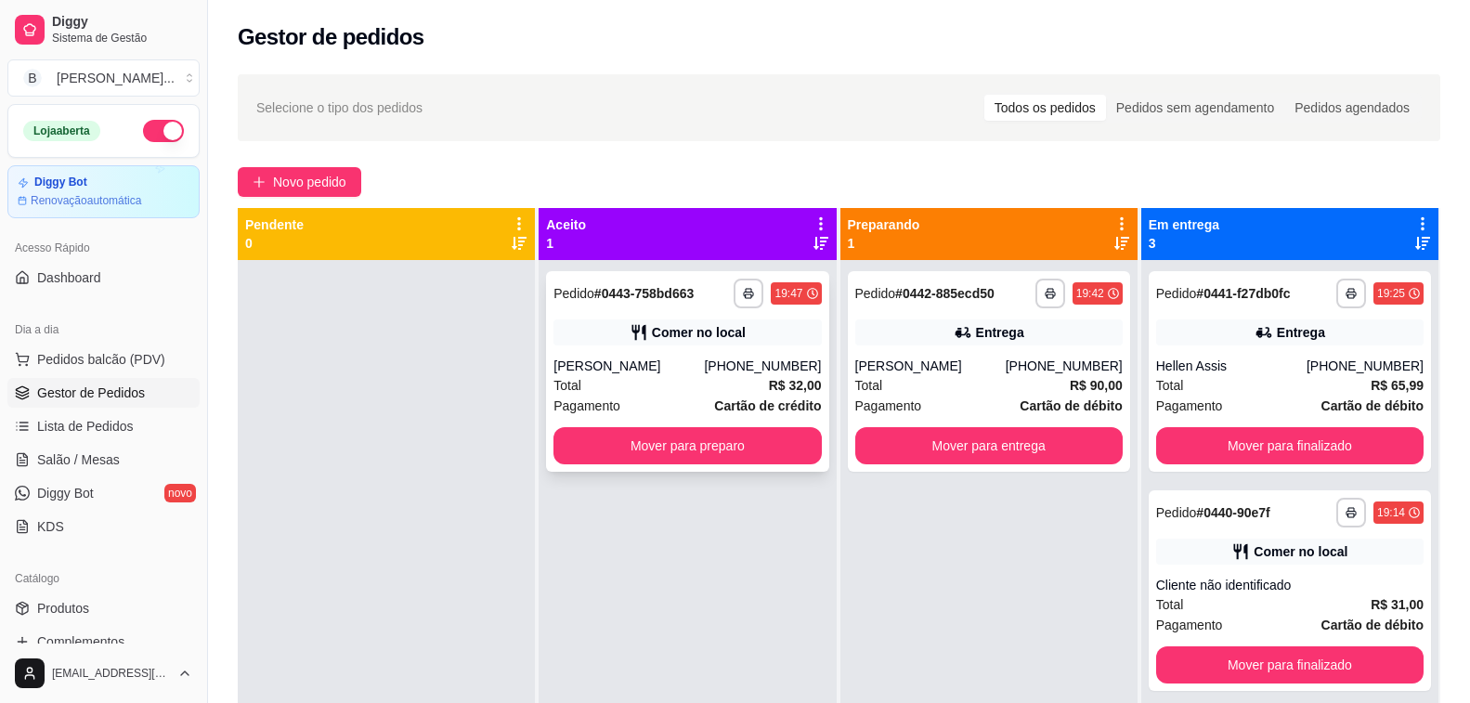
click at [719, 368] on div "[PHONE_NUMBER]" at bounding box center [762, 366] width 117 height 19
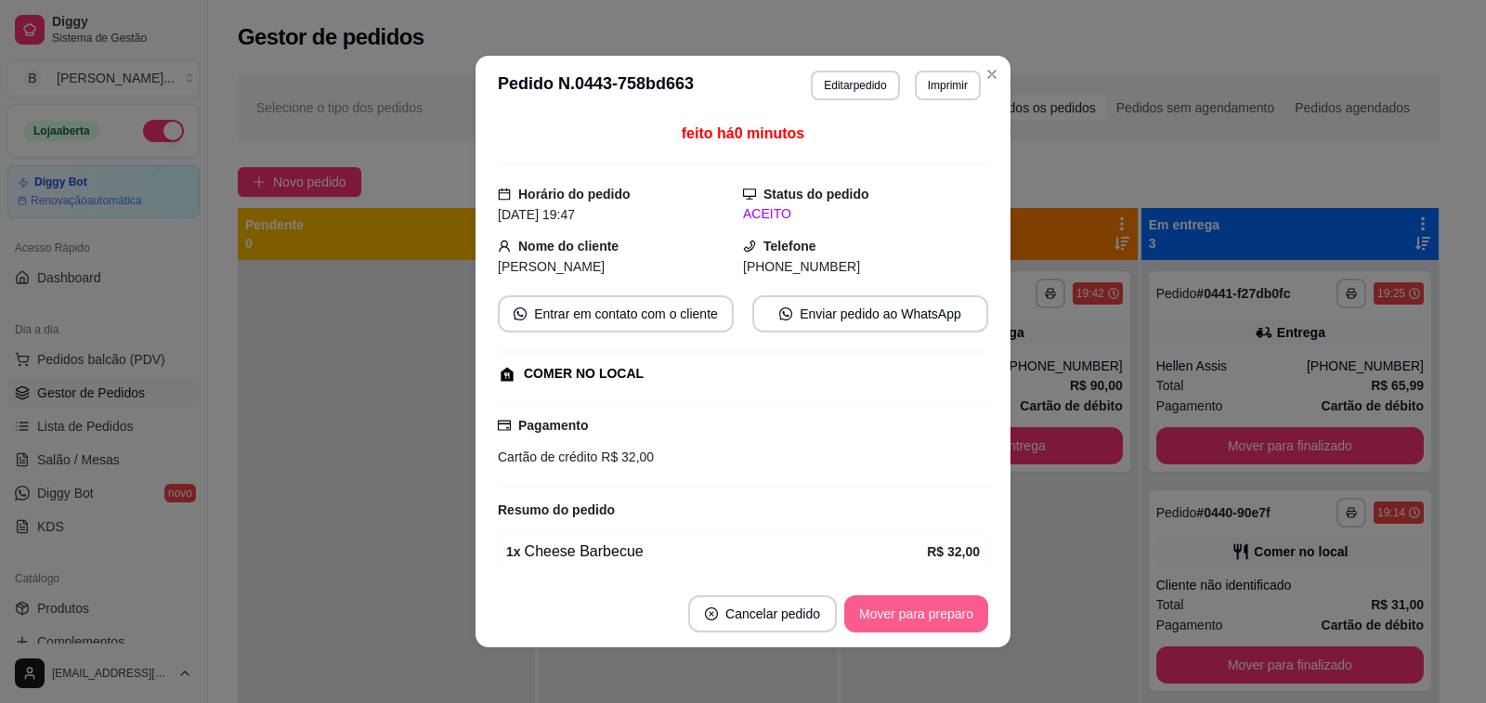
click at [941, 611] on button "Mover para preparo" at bounding box center [916, 613] width 144 height 37
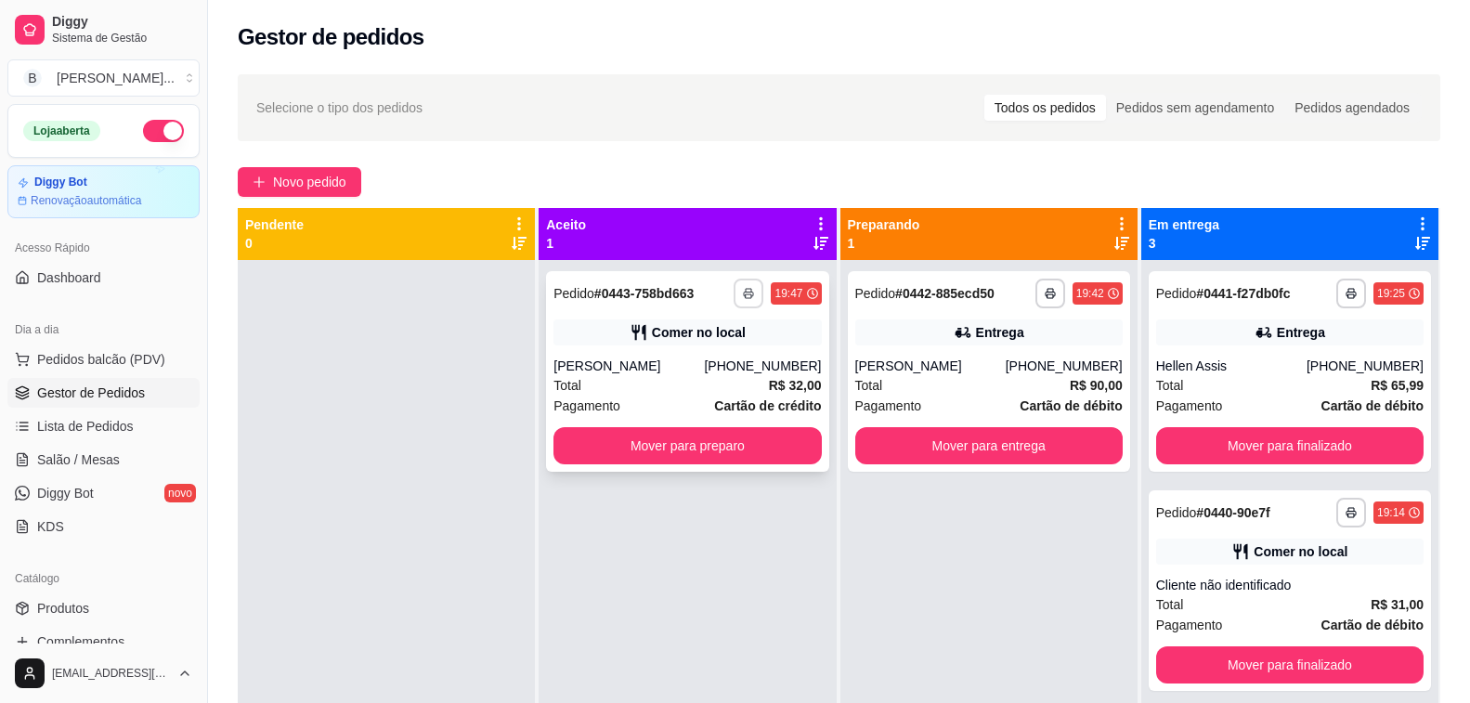
click at [746, 292] on icon "button" at bounding box center [748, 293] width 11 height 11
click at [690, 357] on button "Impressora" at bounding box center [695, 358] width 130 height 29
click at [774, 443] on button "Mover para preparo" at bounding box center [686, 445] width 267 height 37
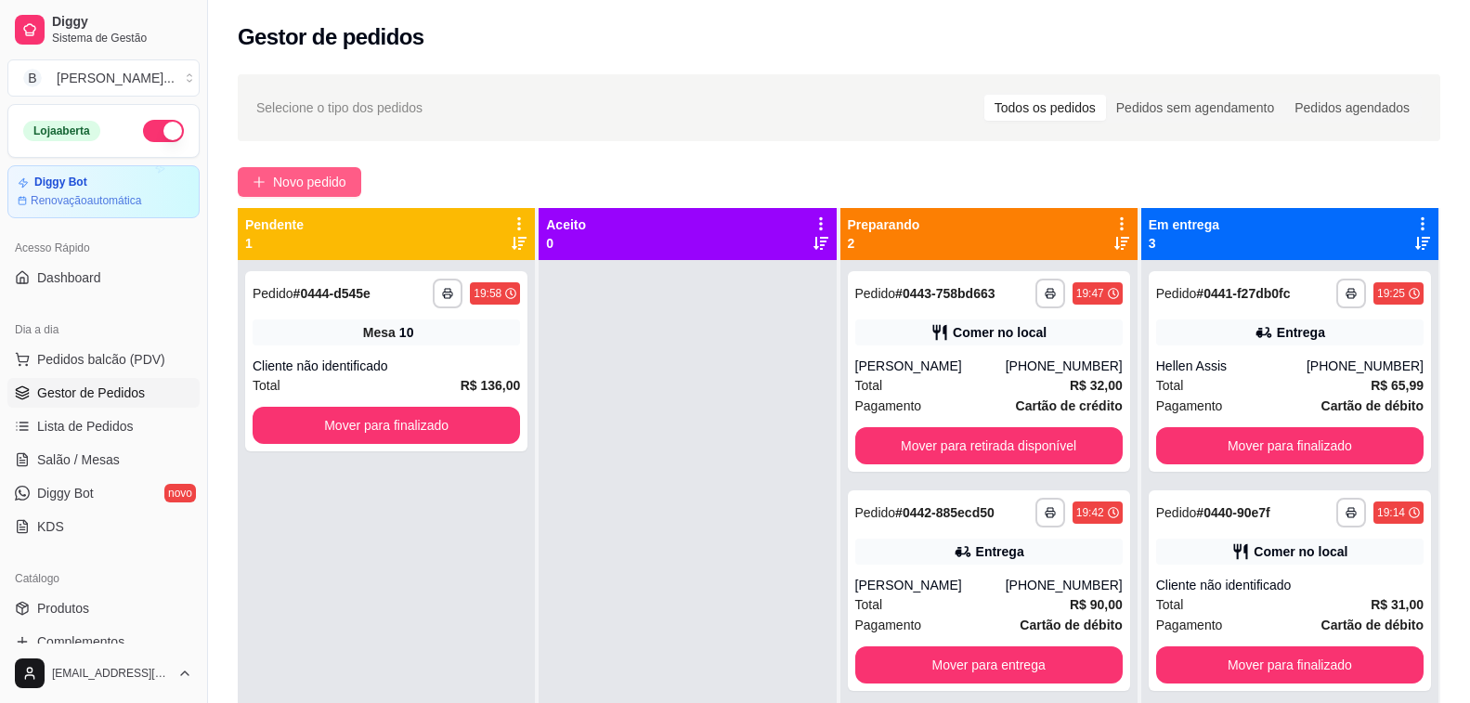
click at [285, 177] on span "Novo pedido" at bounding box center [309, 182] width 73 height 20
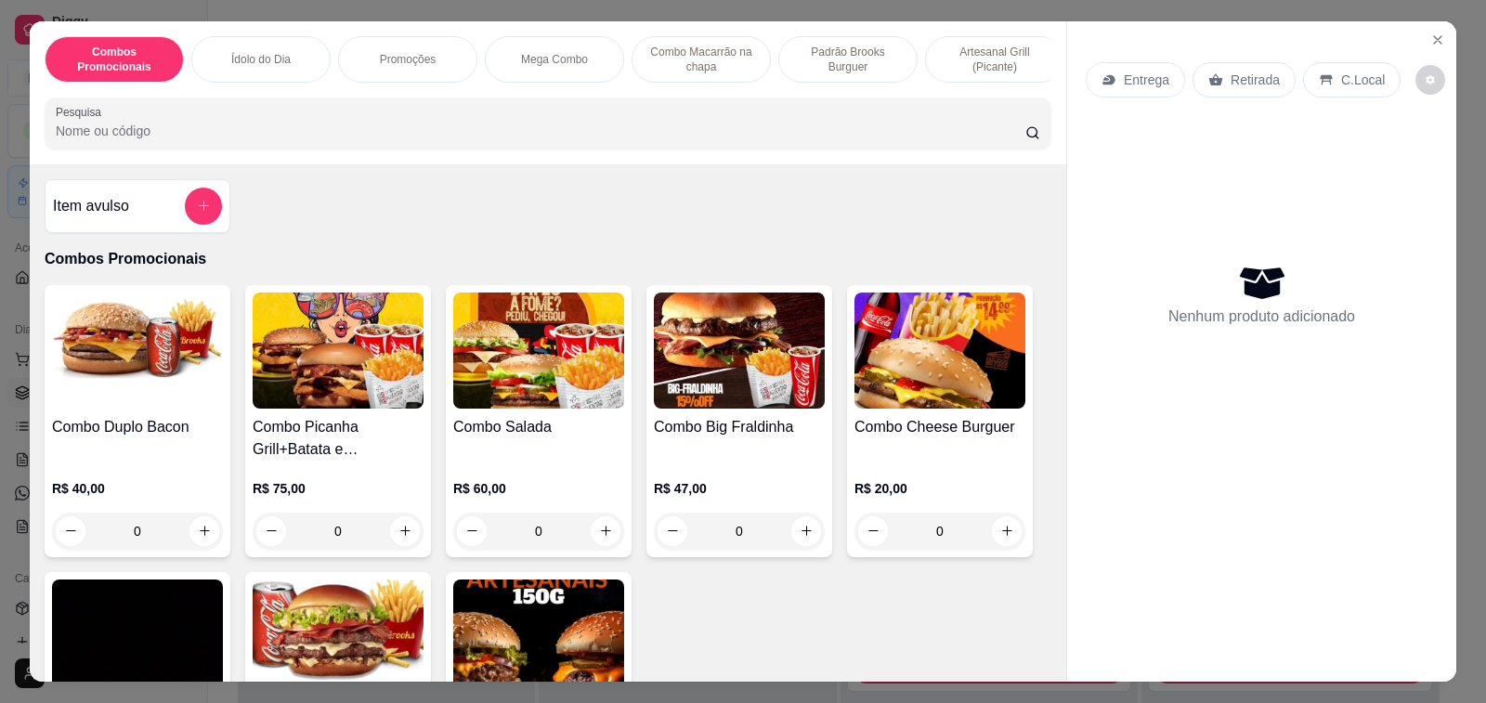
scroll to position [1021, 0]
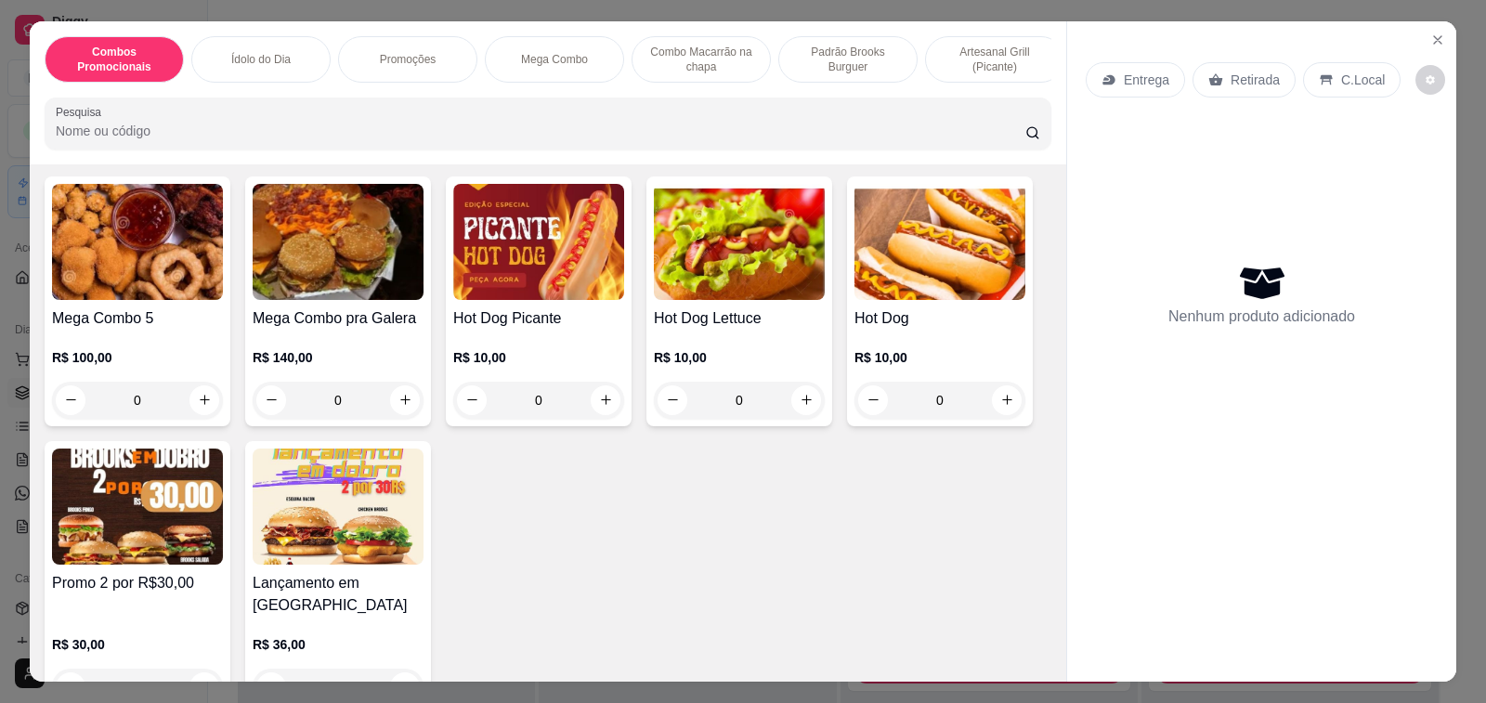
click at [762, 344] on div "R$ 10,00 0" at bounding box center [739, 374] width 171 height 89
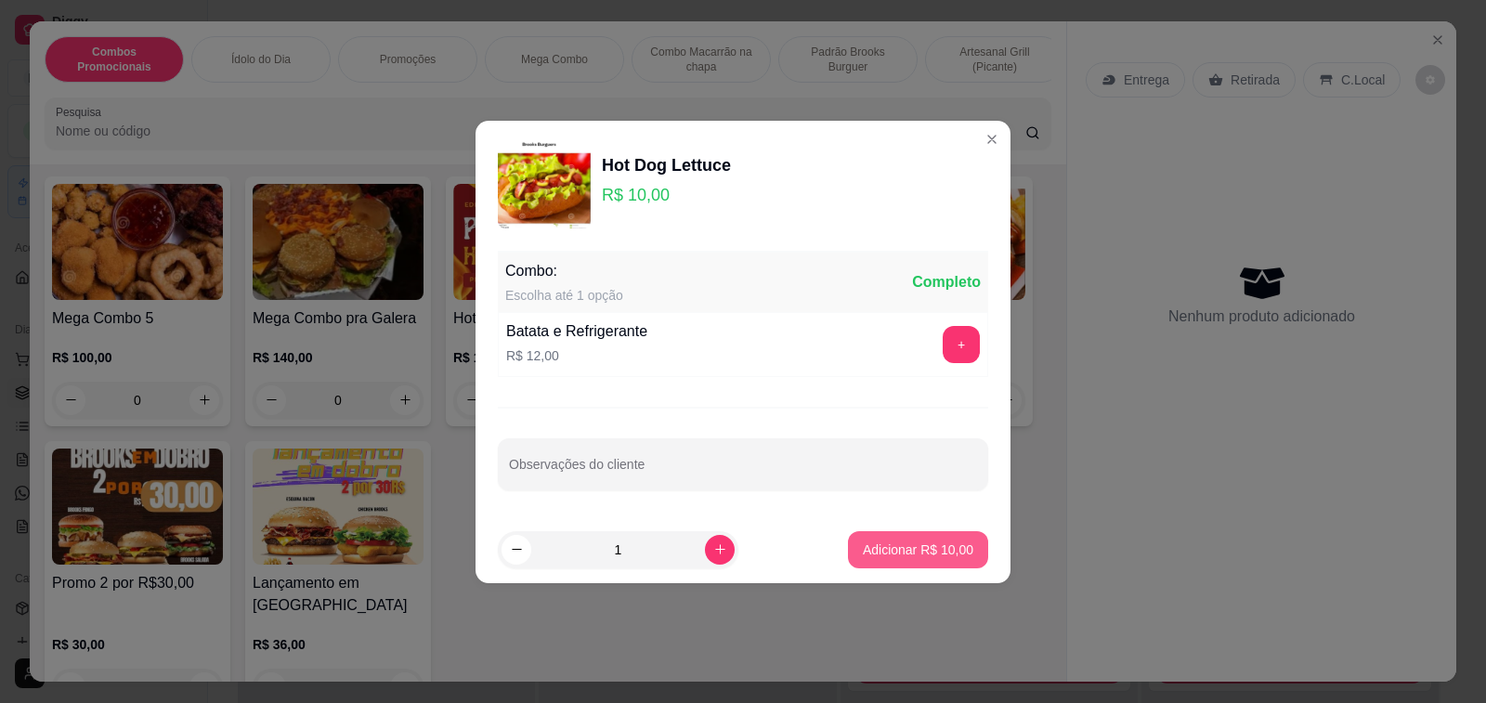
click at [872, 546] on p "Adicionar R$ 10,00" at bounding box center [918, 549] width 110 height 19
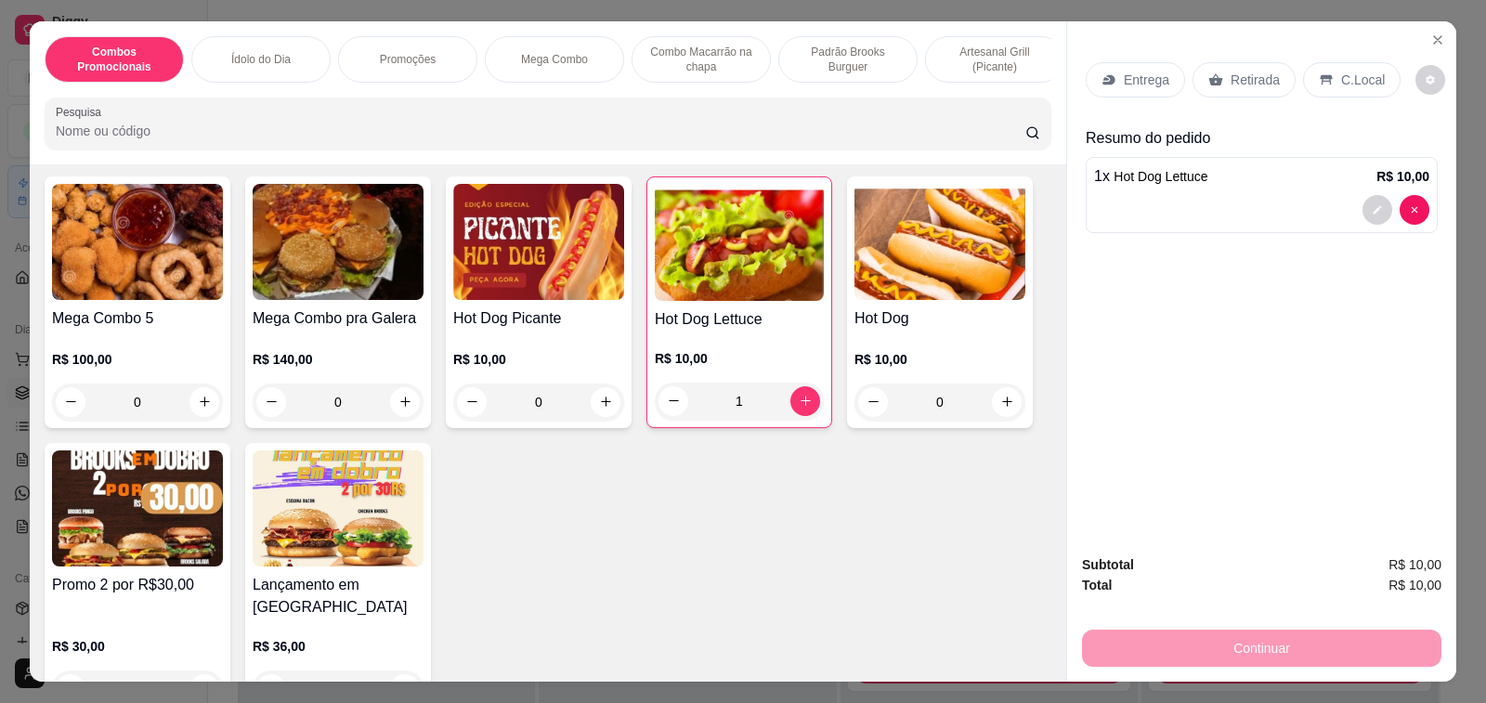
type input "1"
click at [1261, 71] on p "Retirada" at bounding box center [1254, 80] width 49 height 19
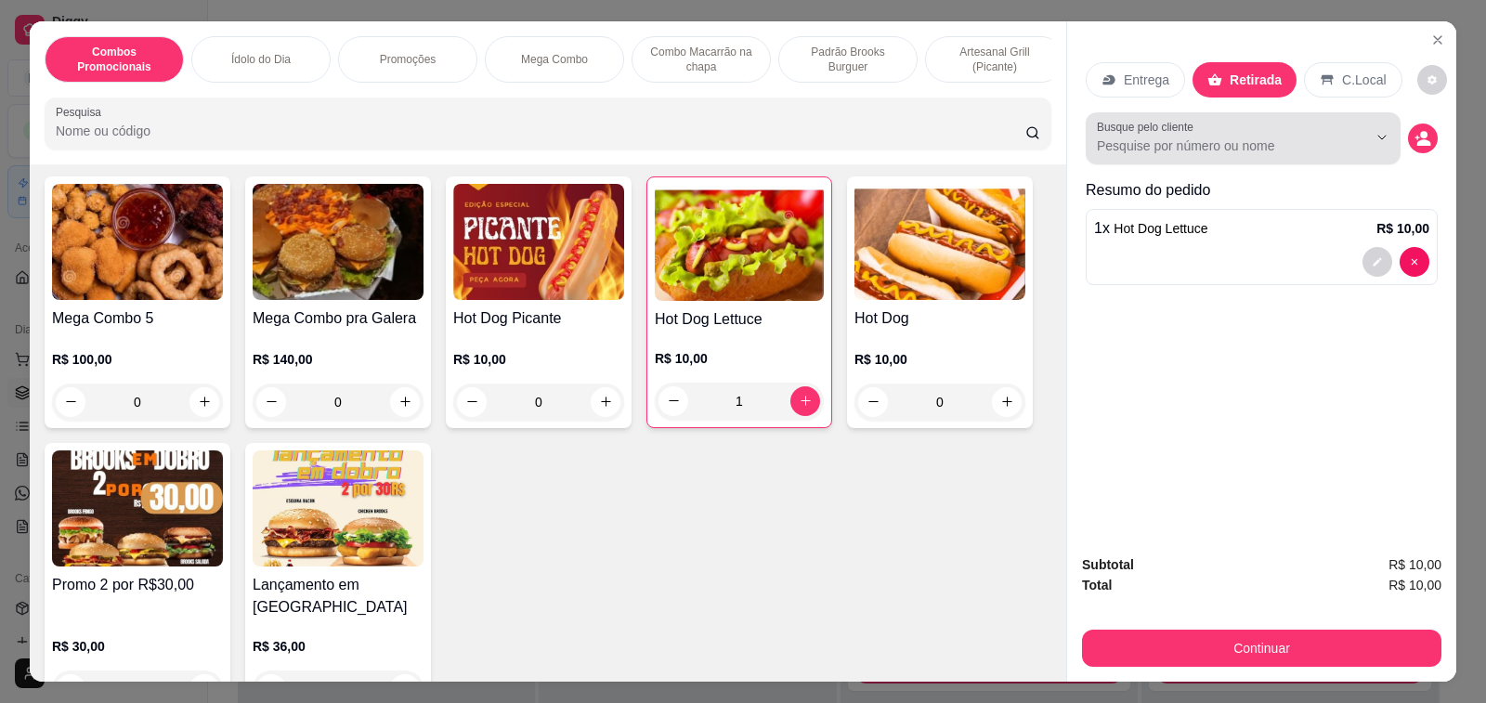
click at [1263, 136] on input "Busque pelo cliente" at bounding box center [1217, 145] width 240 height 19
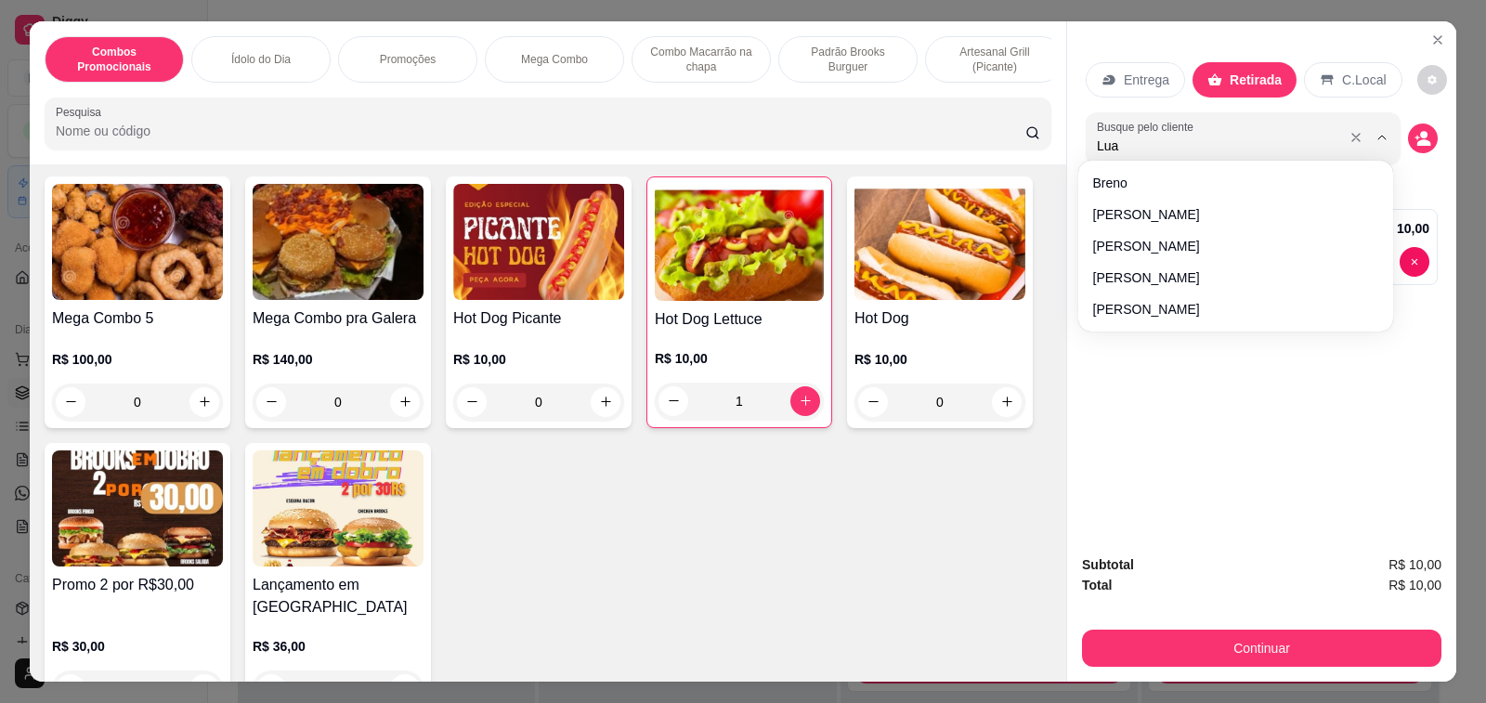
type input "Luan"
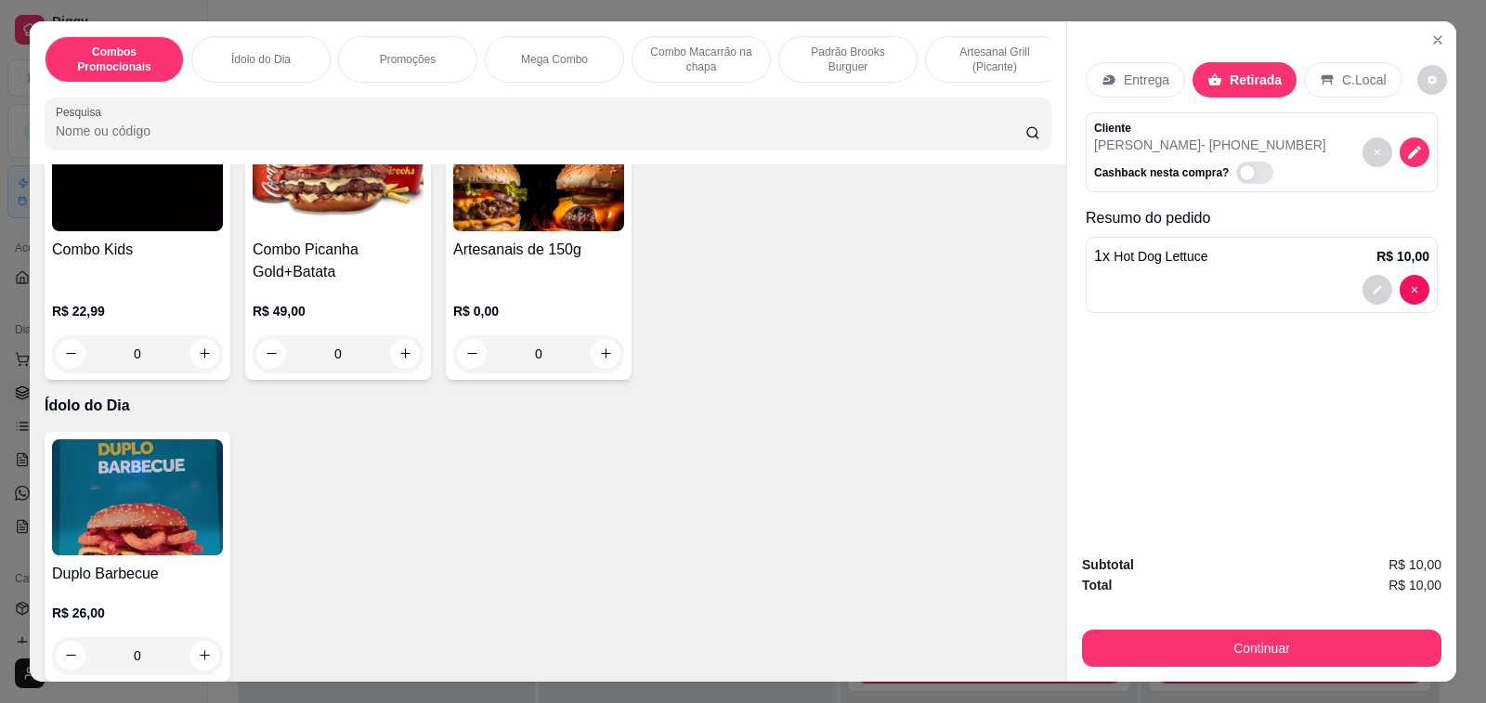
scroll to position [0, 0]
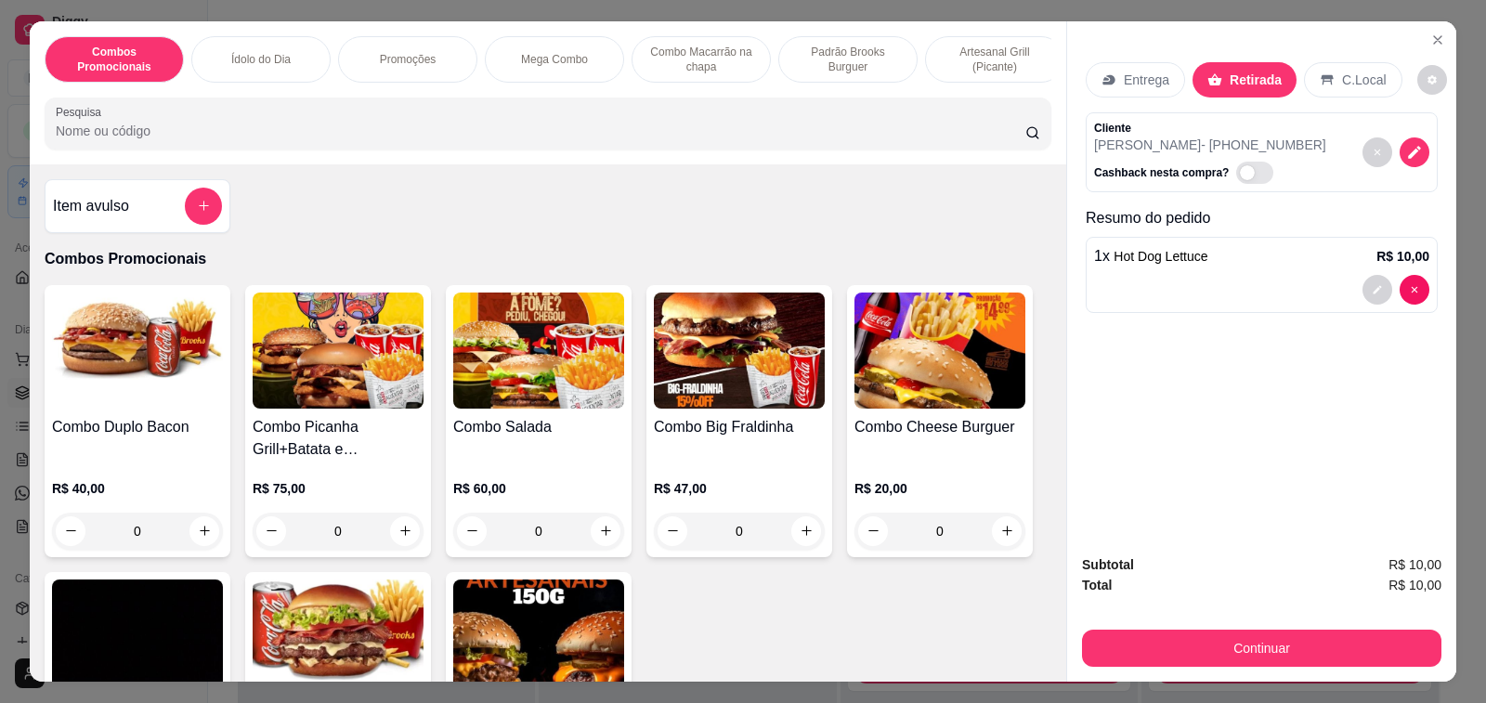
click at [106, 197] on div "Item avulso" at bounding box center [137, 206] width 169 height 37
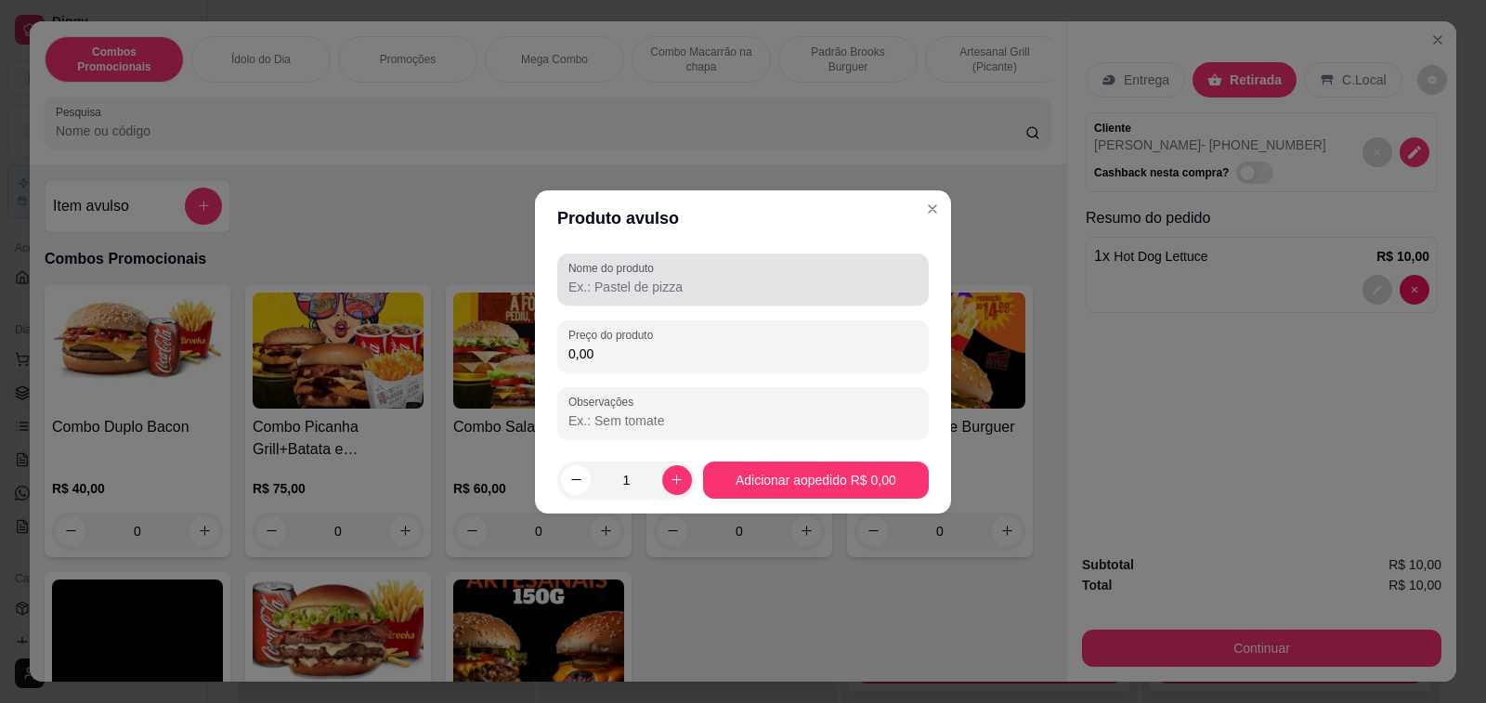
click at [650, 291] on input "Nome do produto" at bounding box center [742, 287] width 349 height 19
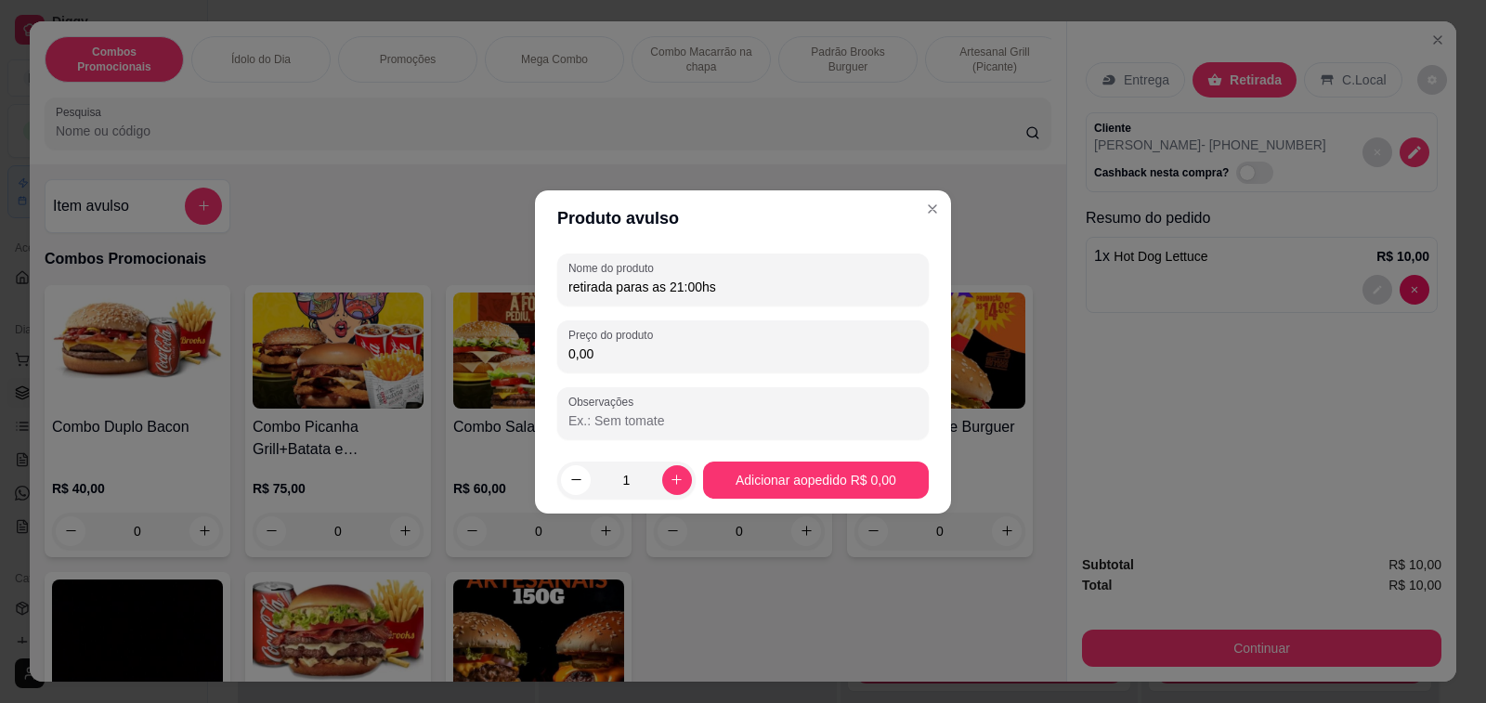
type input "retirada paras as 21:00hs"
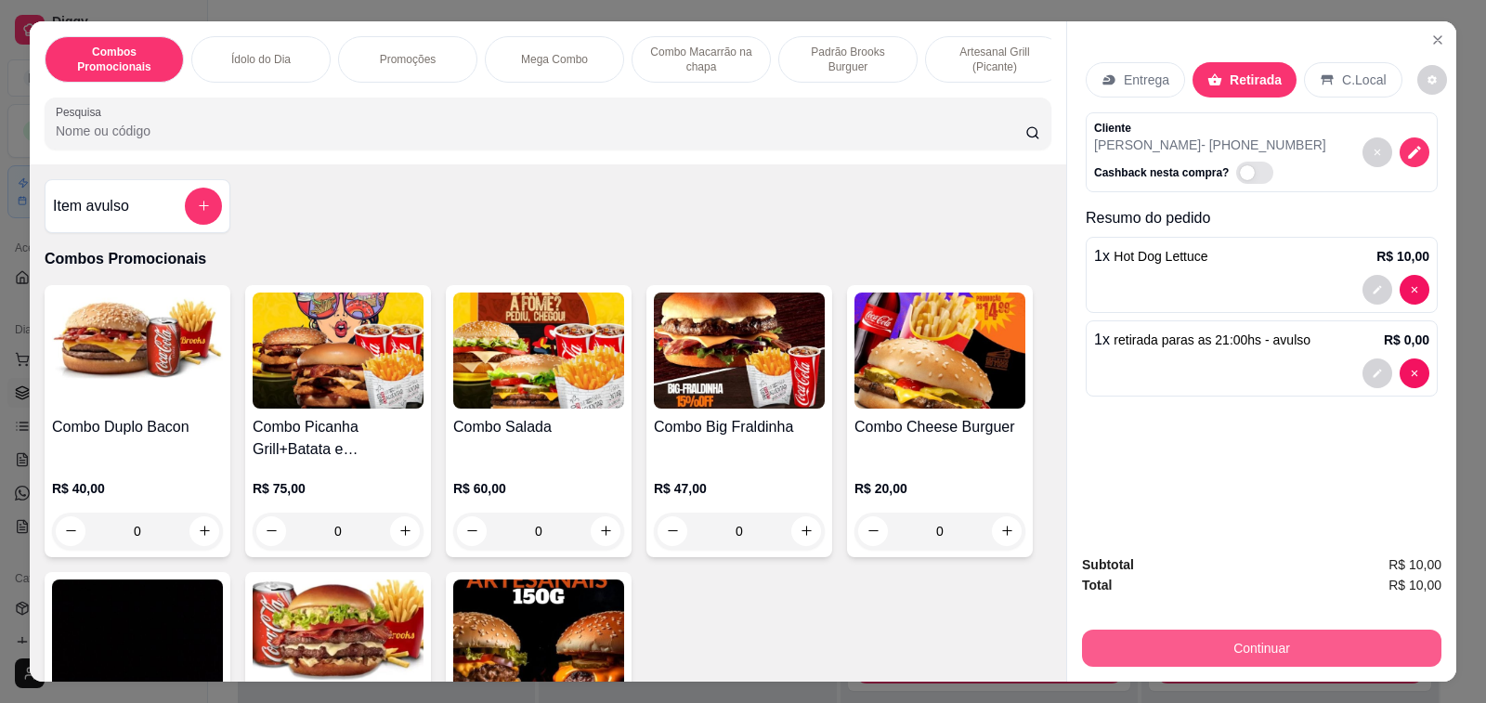
click at [1243, 650] on button "Continuar" at bounding box center [1261, 647] width 359 height 37
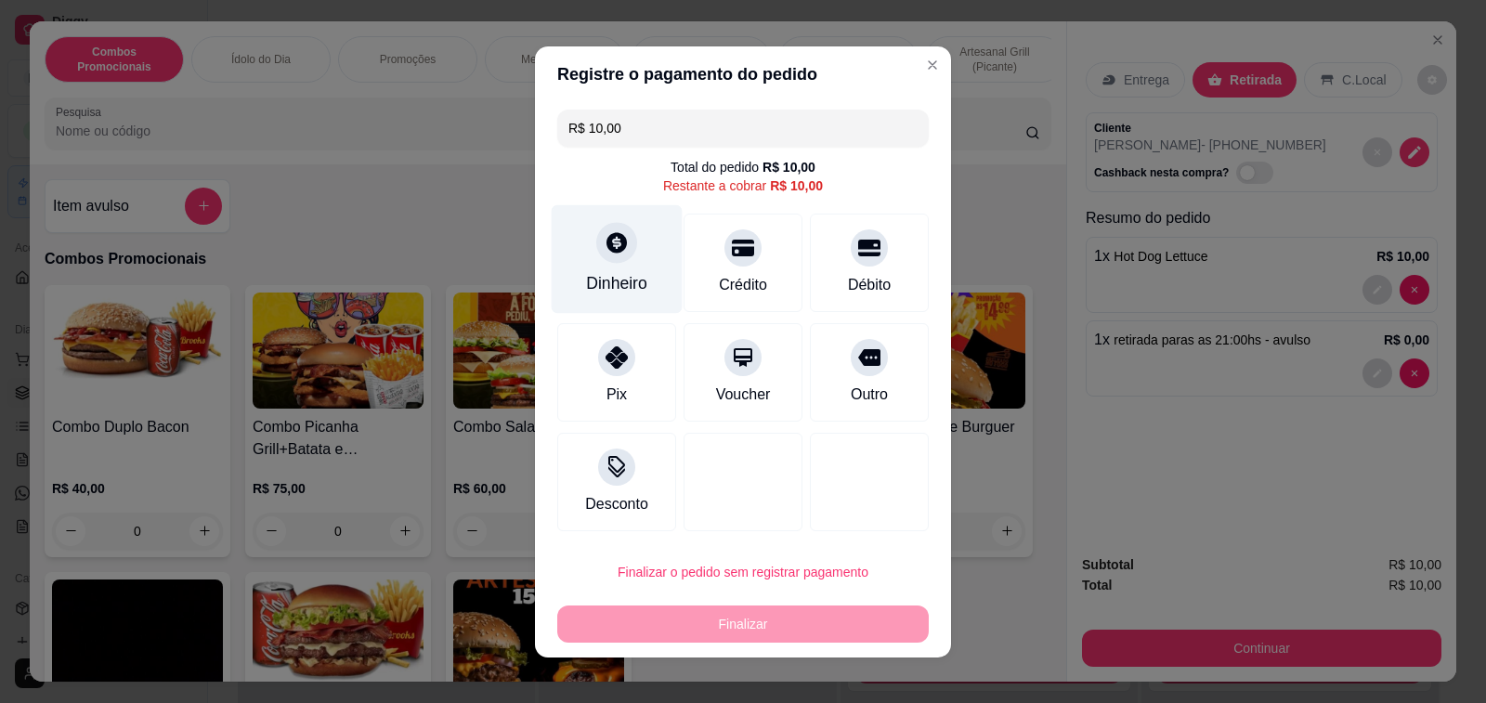
click at [606, 250] on icon at bounding box center [616, 242] width 20 height 20
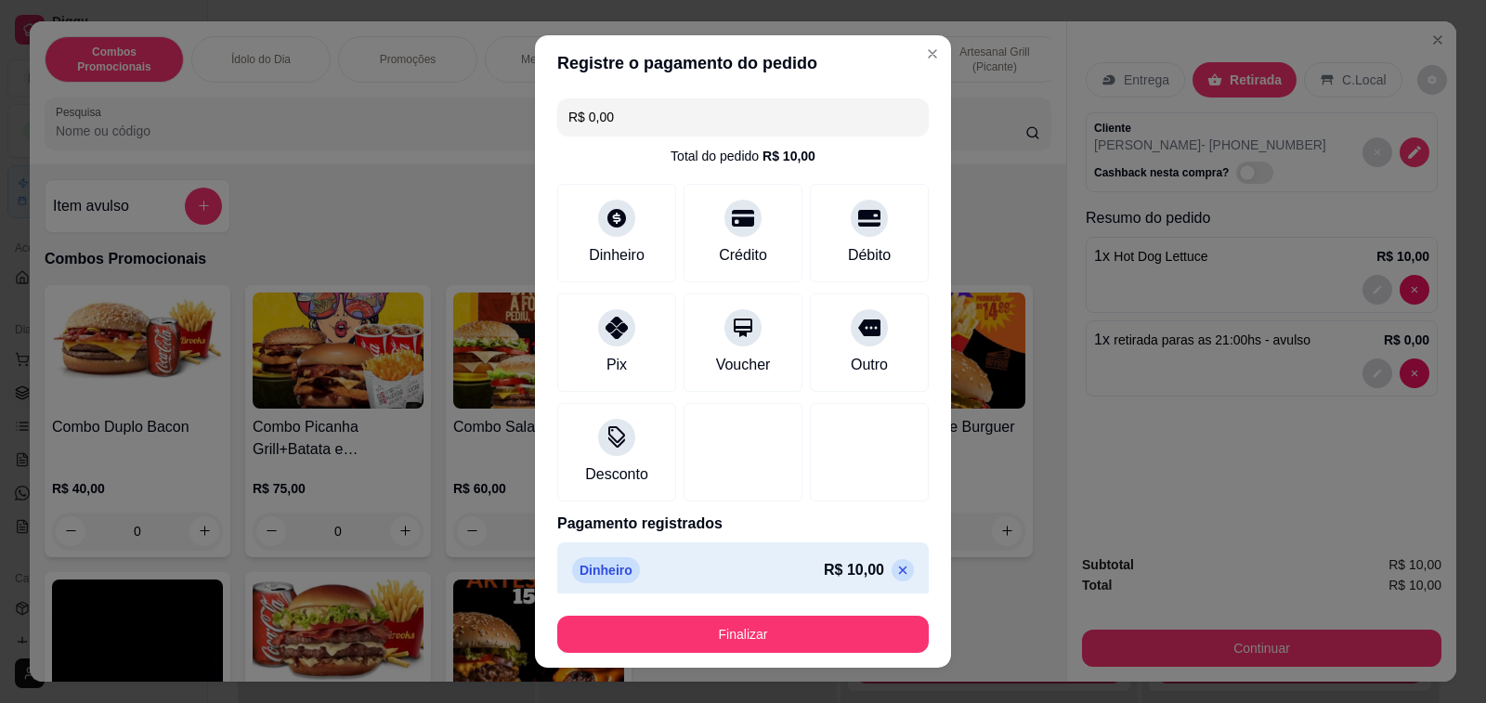
type input "R$ 0,00"
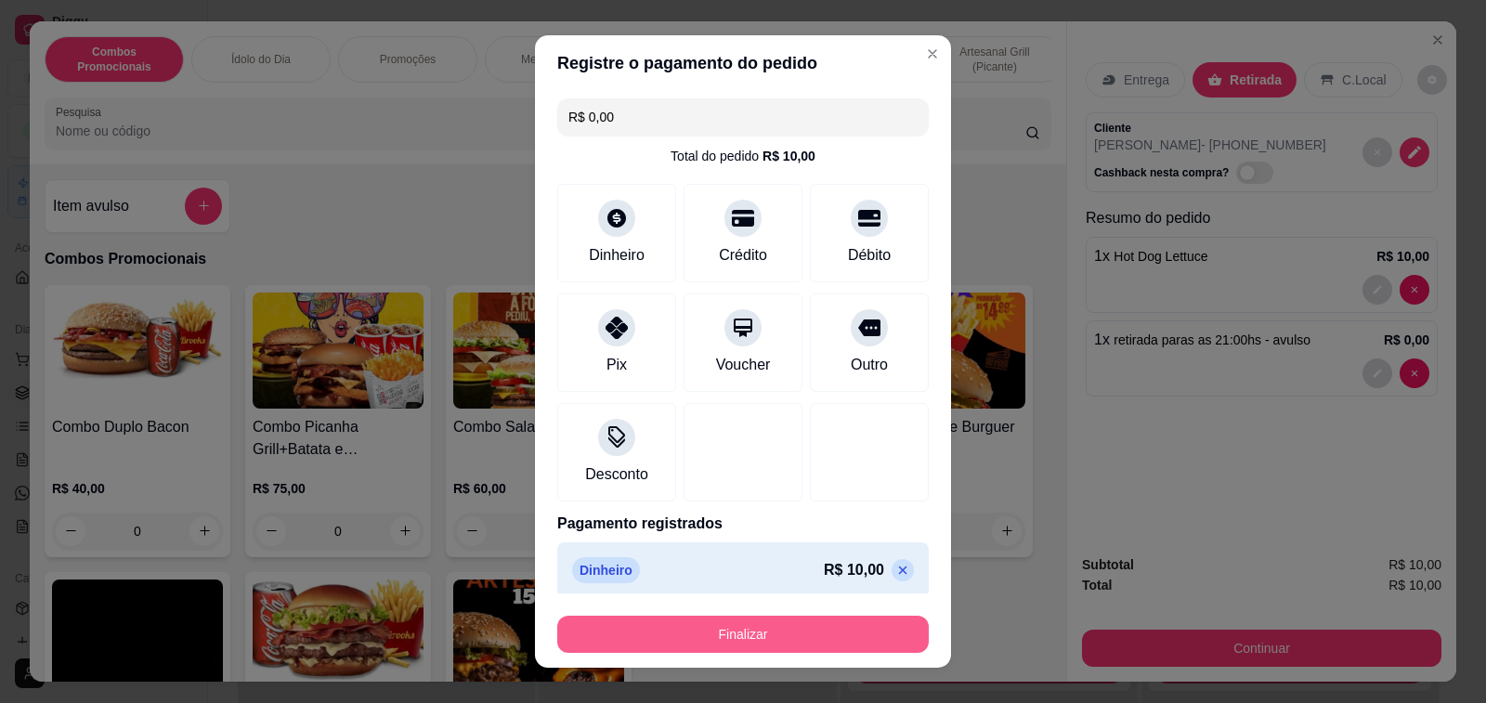
click at [772, 636] on button "Finalizar" at bounding box center [742, 634] width 371 height 37
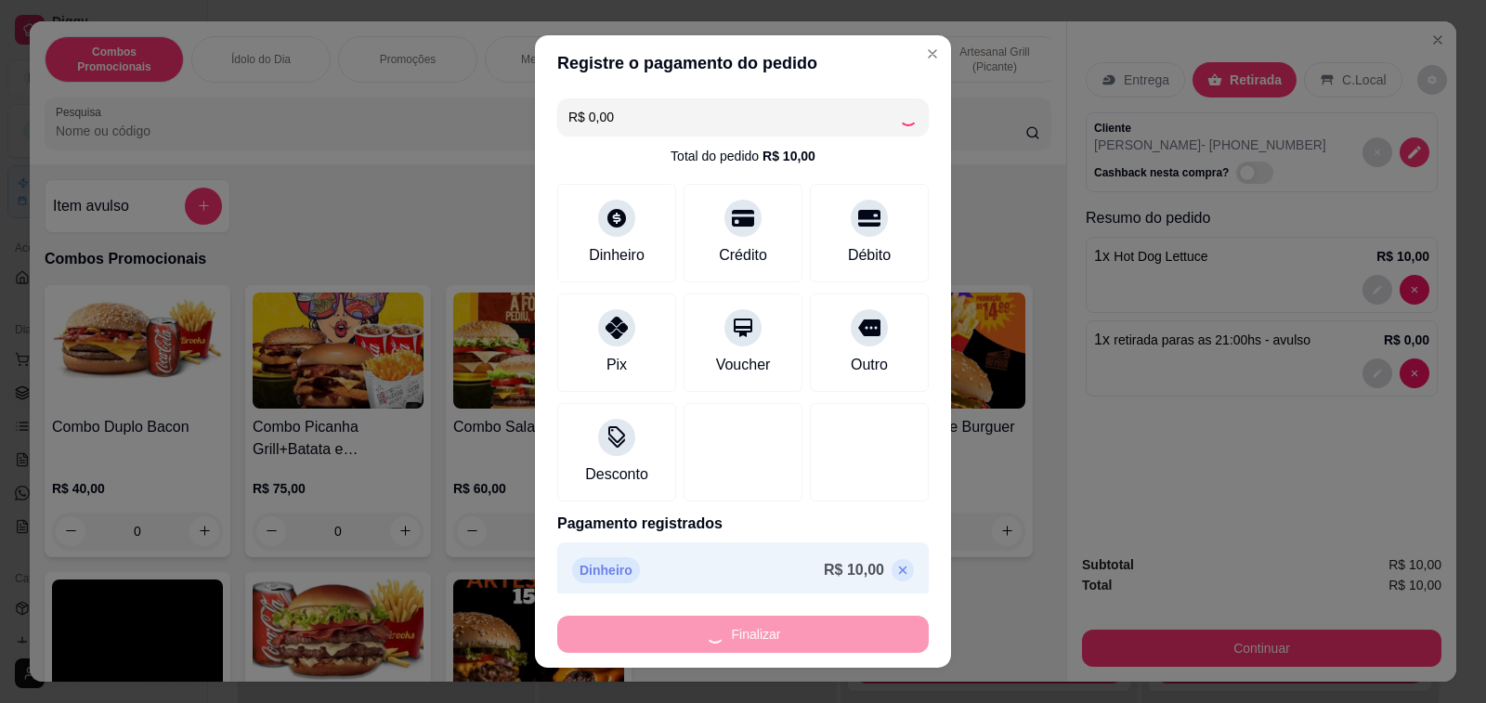
type input "0"
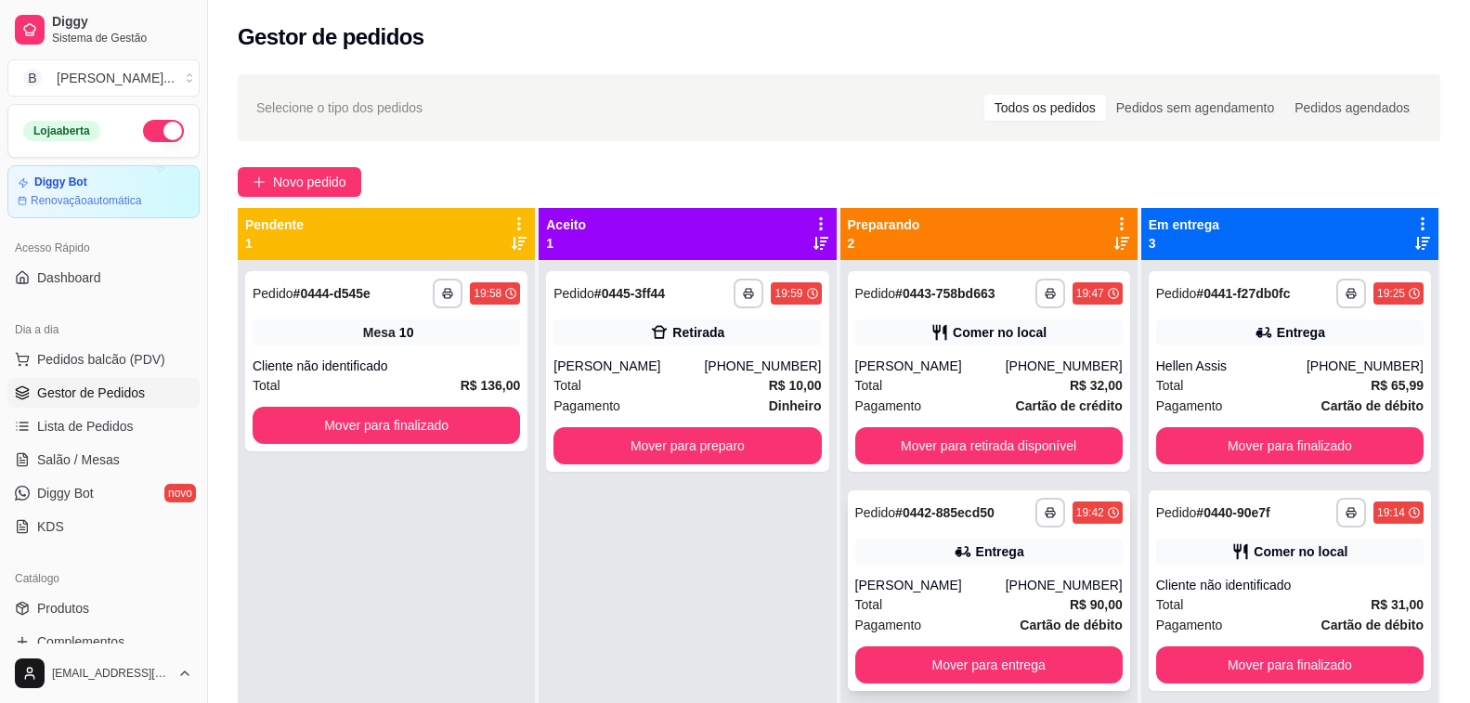
click at [981, 586] on div "[PERSON_NAME]" at bounding box center [930, 585] width 150 height 19
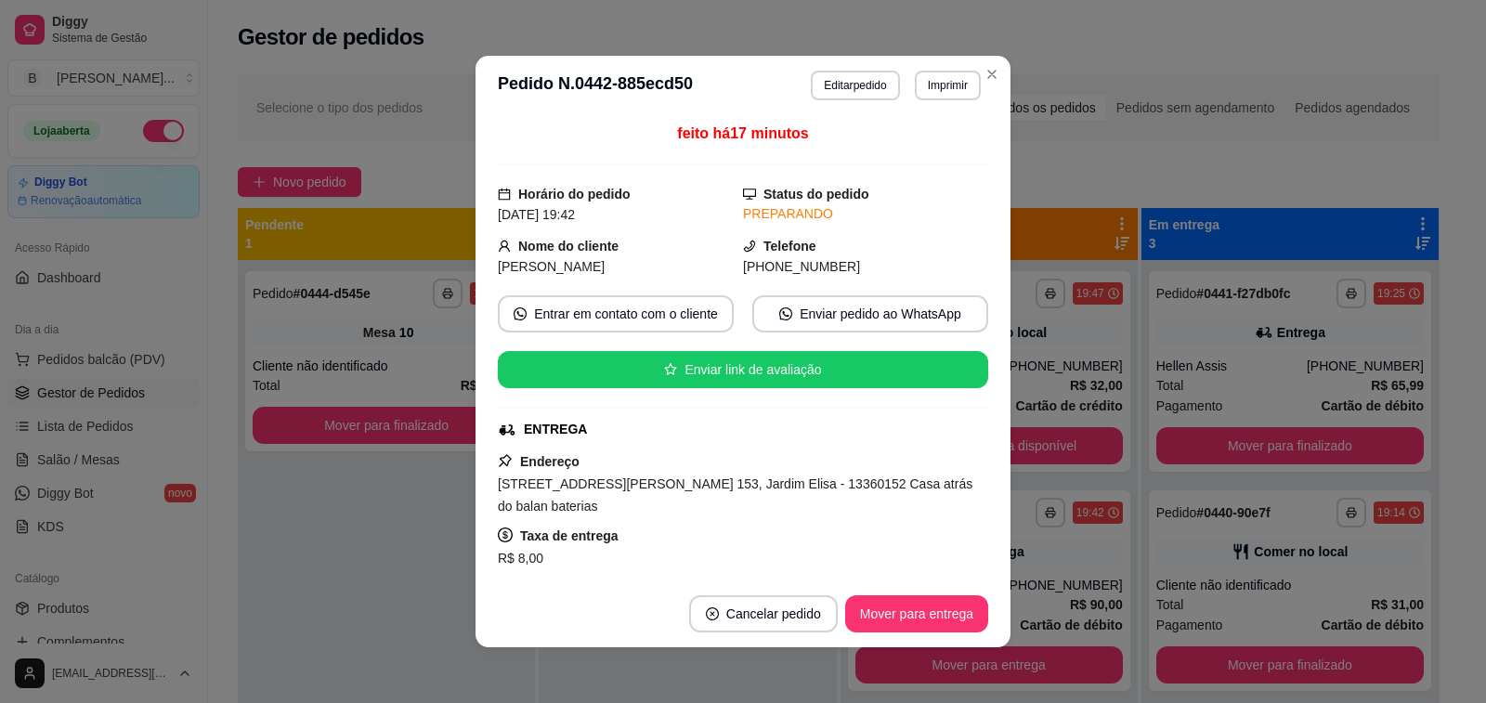
scroll to position [93, 0]
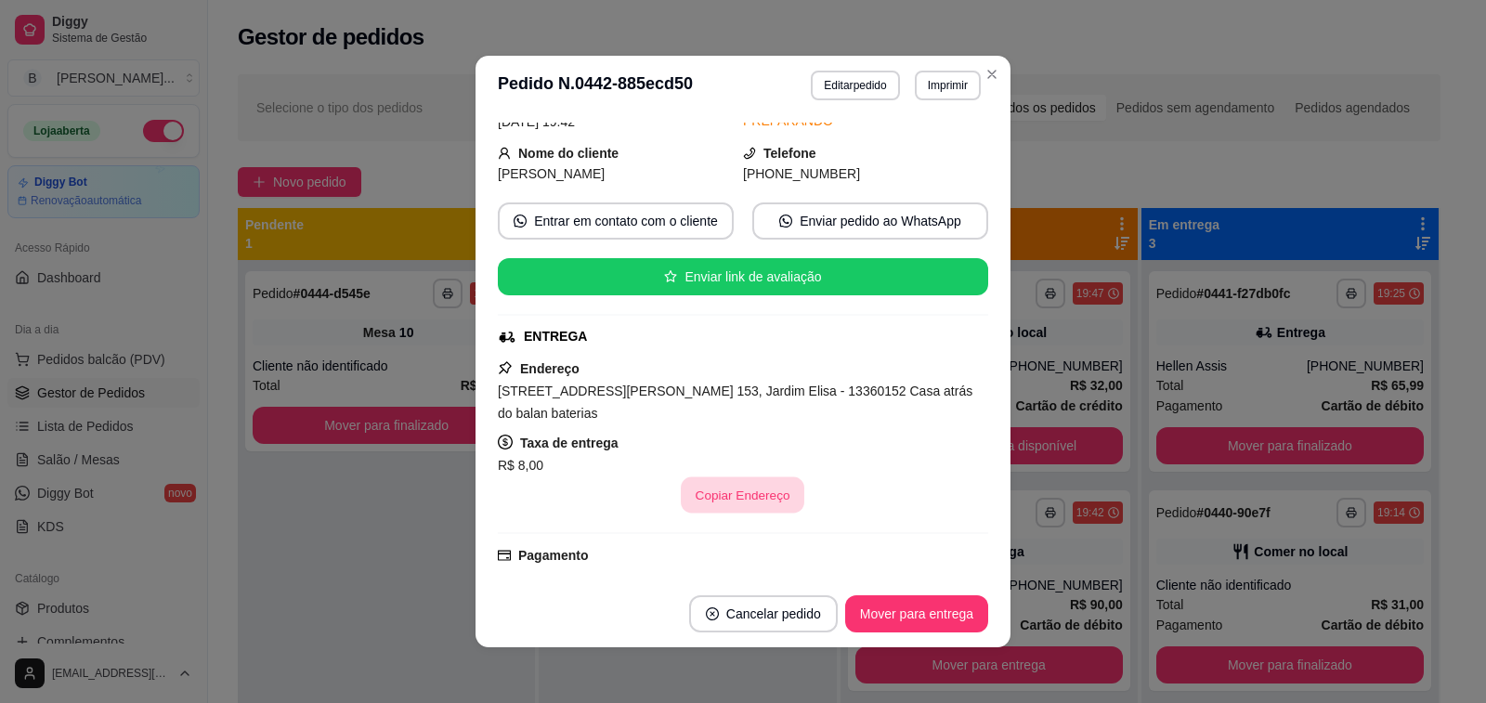
click at [732, 484] on button "Copiar Endereço" at bounding box center [742, 495] width 123 height 36
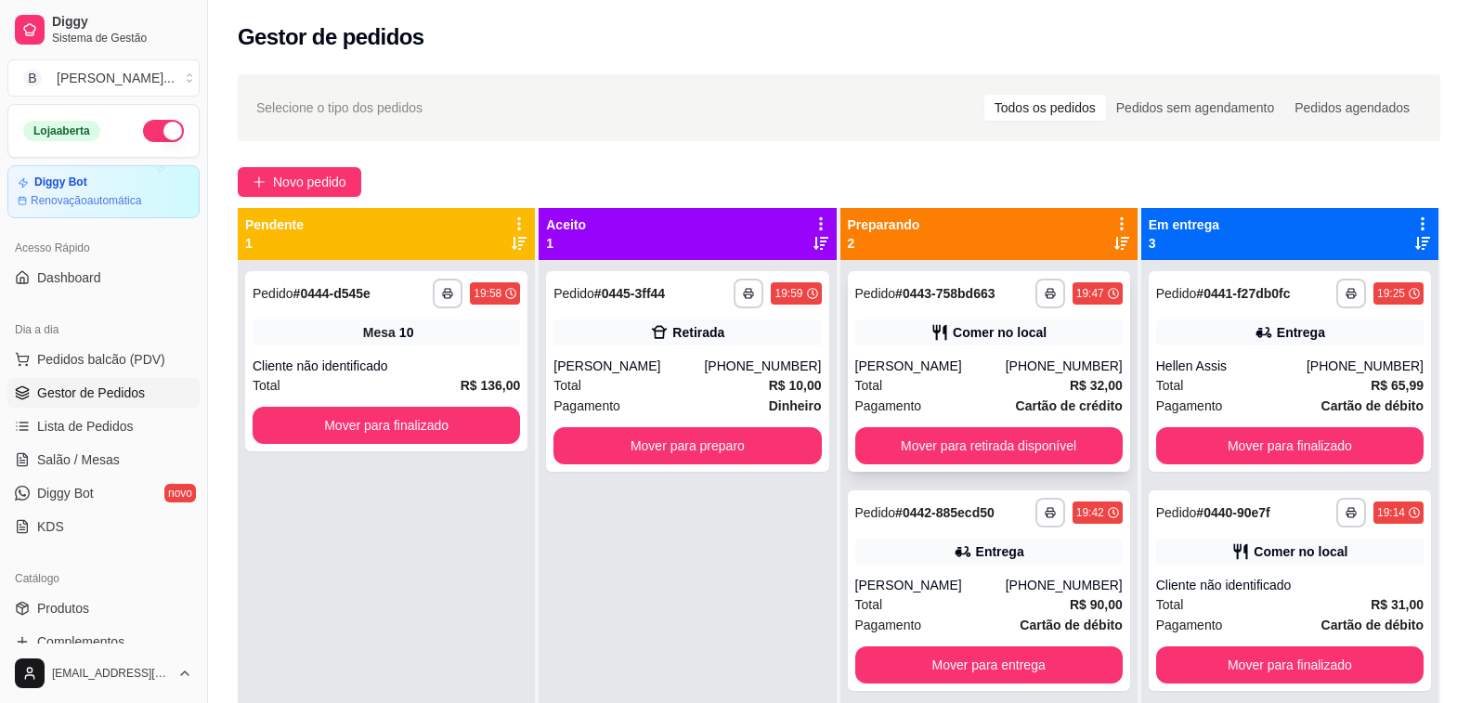
click at [935, 352] on div "**********" at bounding box center [989, 371] width 282 height 201
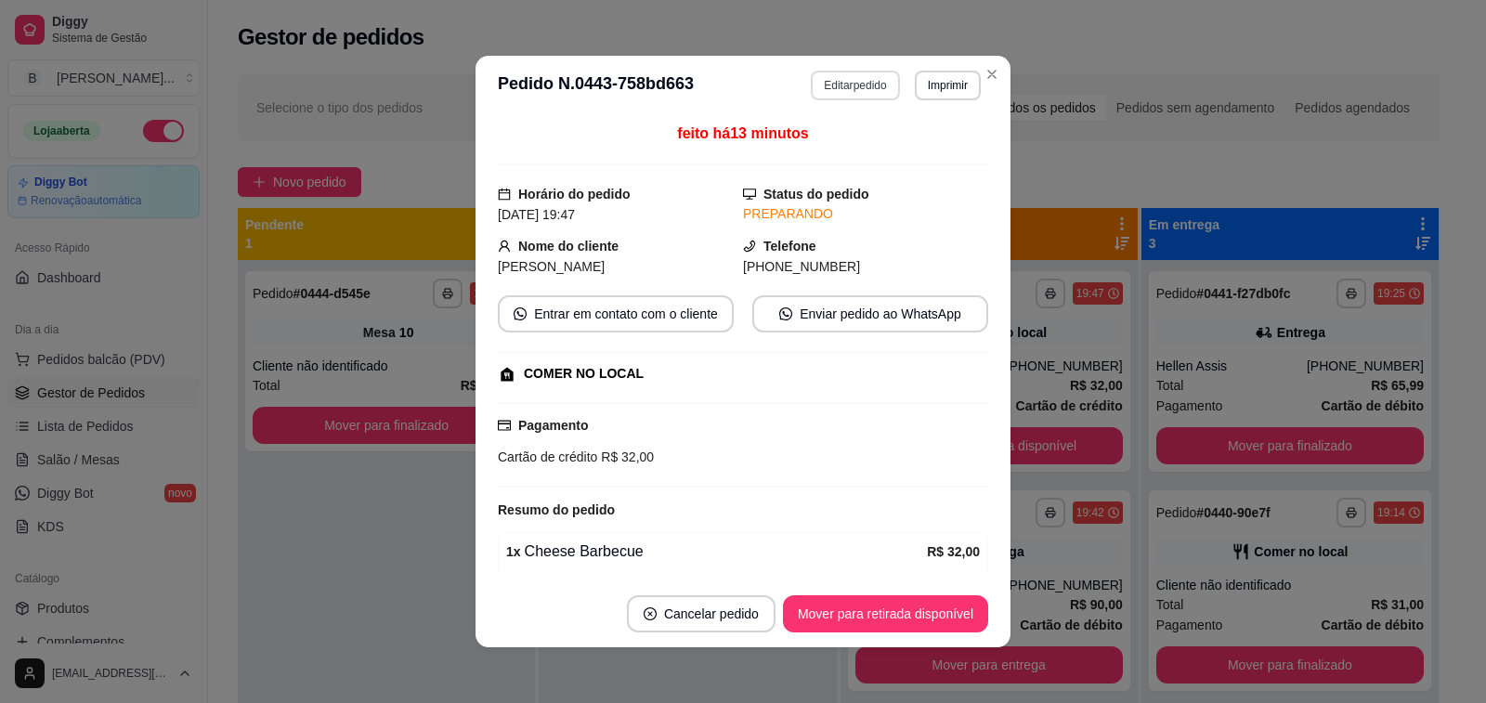
click at [849, 92] on button "Editar pedido" at bounding box center [855, 86] width 88 height 30
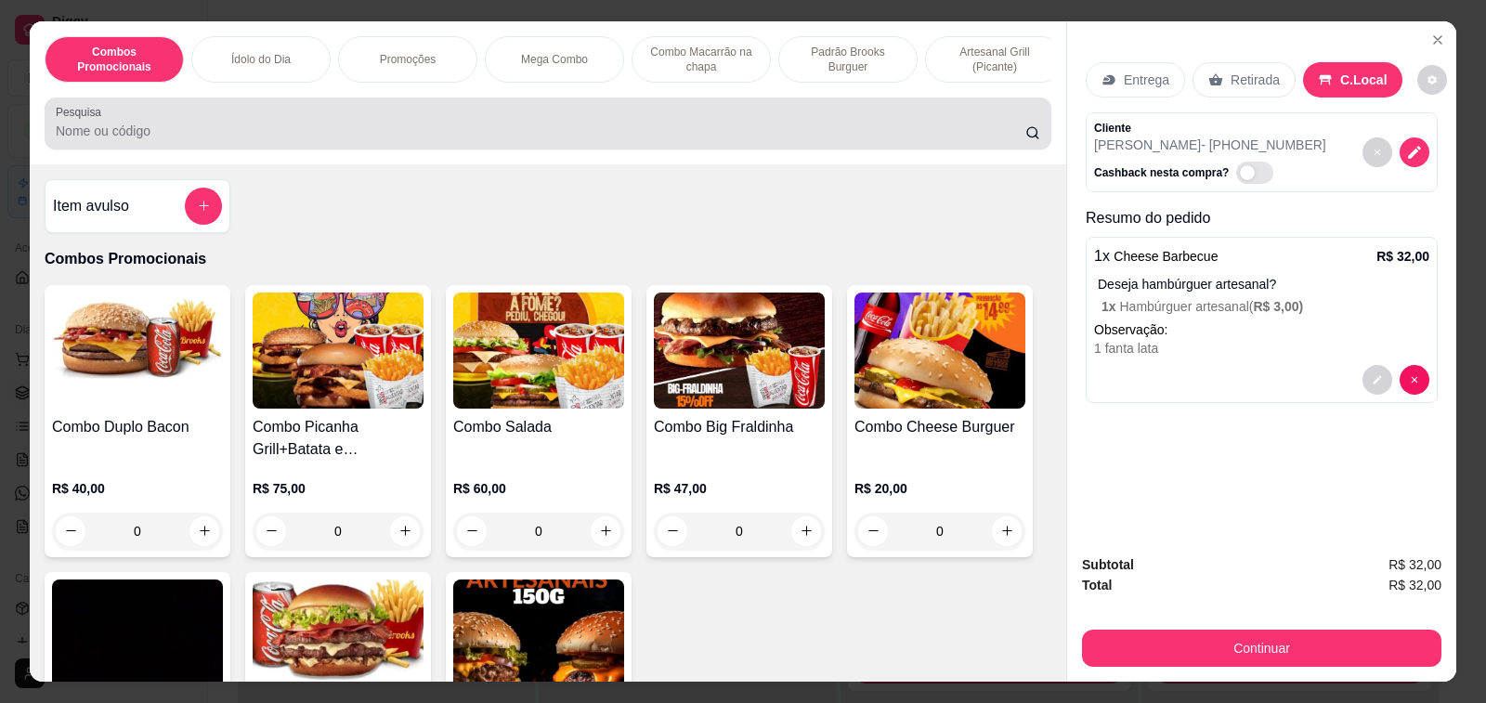
click at [188, 140] on input "Pesquisa" at bounding box center [540, 131] width 969 height 19
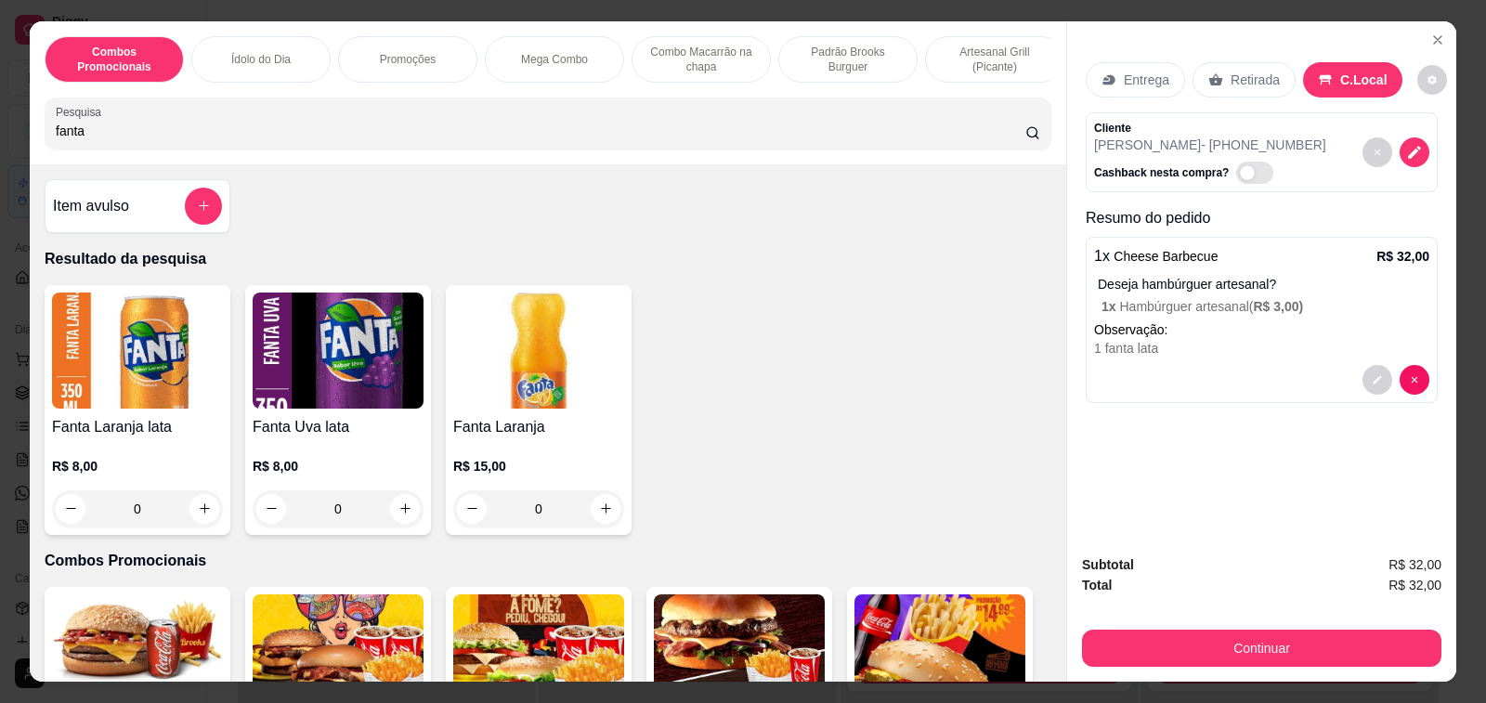
type input "fanta"
click at [188, 514] on div "0" at bounding box center [137, 508] width 171 height 37
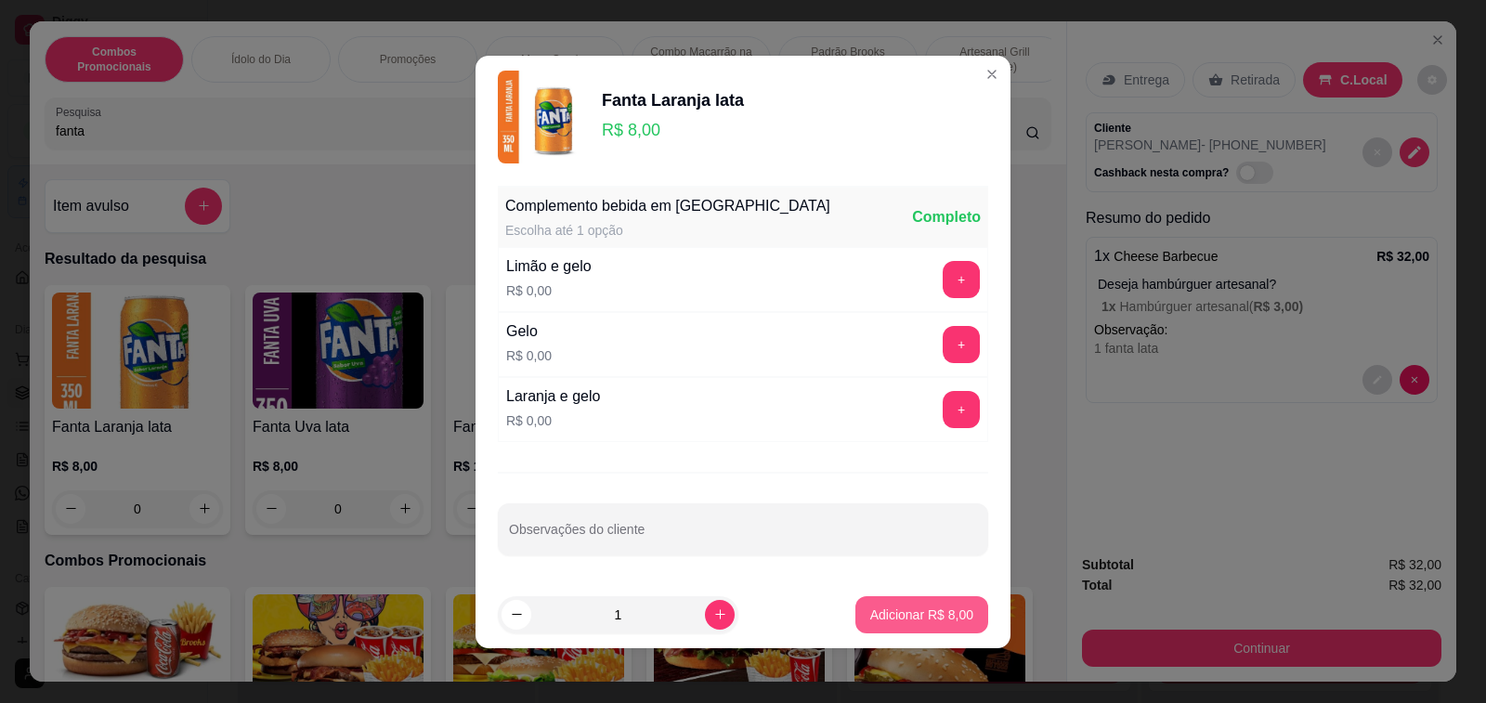
click at [930, 616] on p "Adicionar R$ 8,00" at bounding box center [921, 614] width 103 height 19
type input "1"
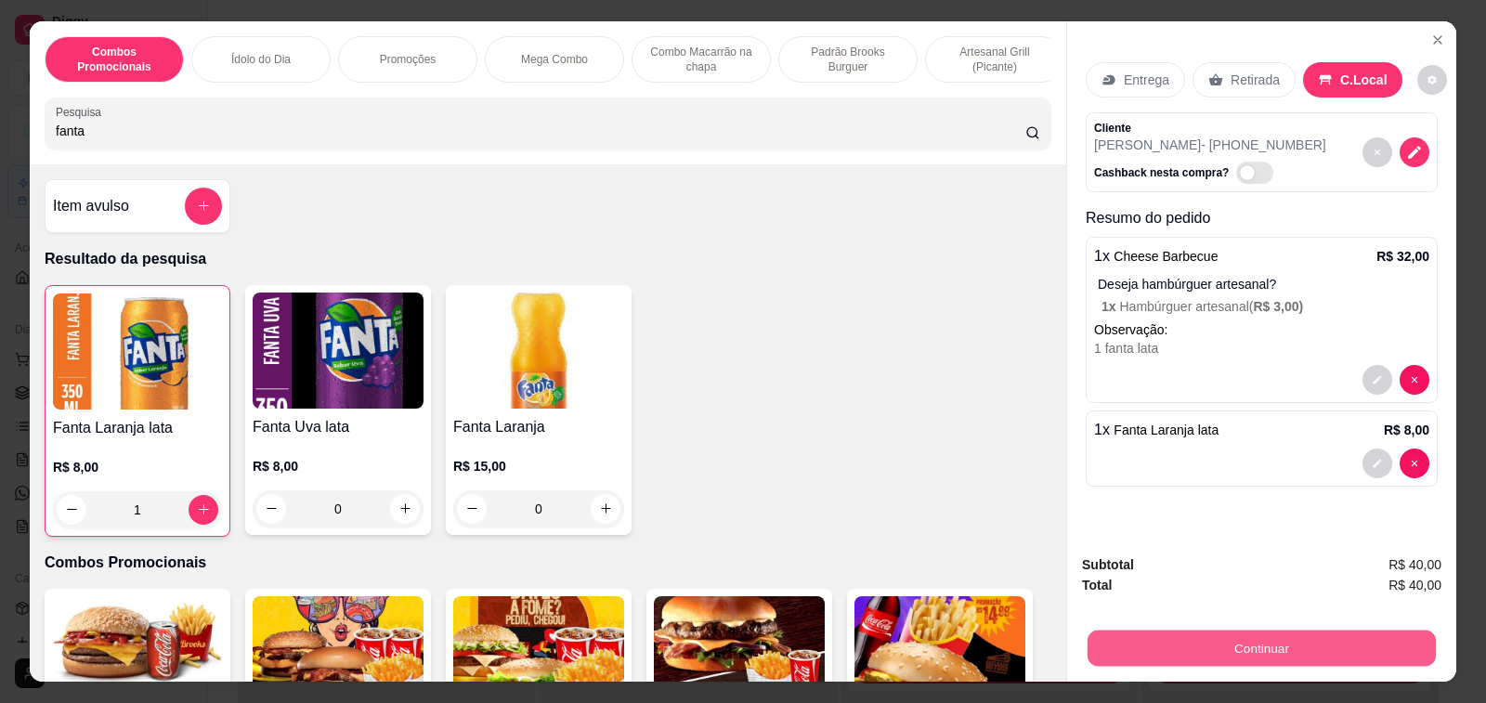
click at [1229, 638] on button "Continuar" at bounding box center [1261, 648] width 348 height 36
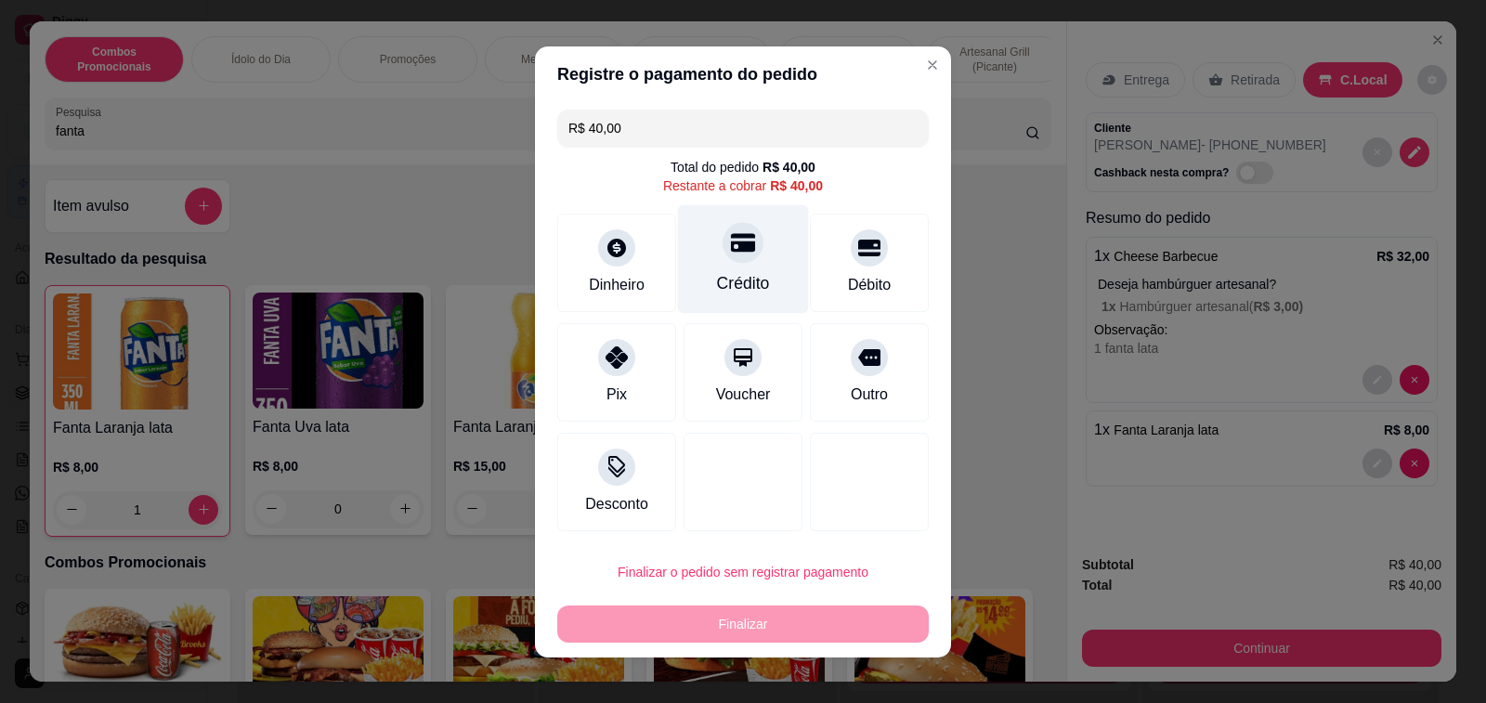
click at [735, 272] on div "Crédito" at bounding box center [743, 258] width 131 height 109
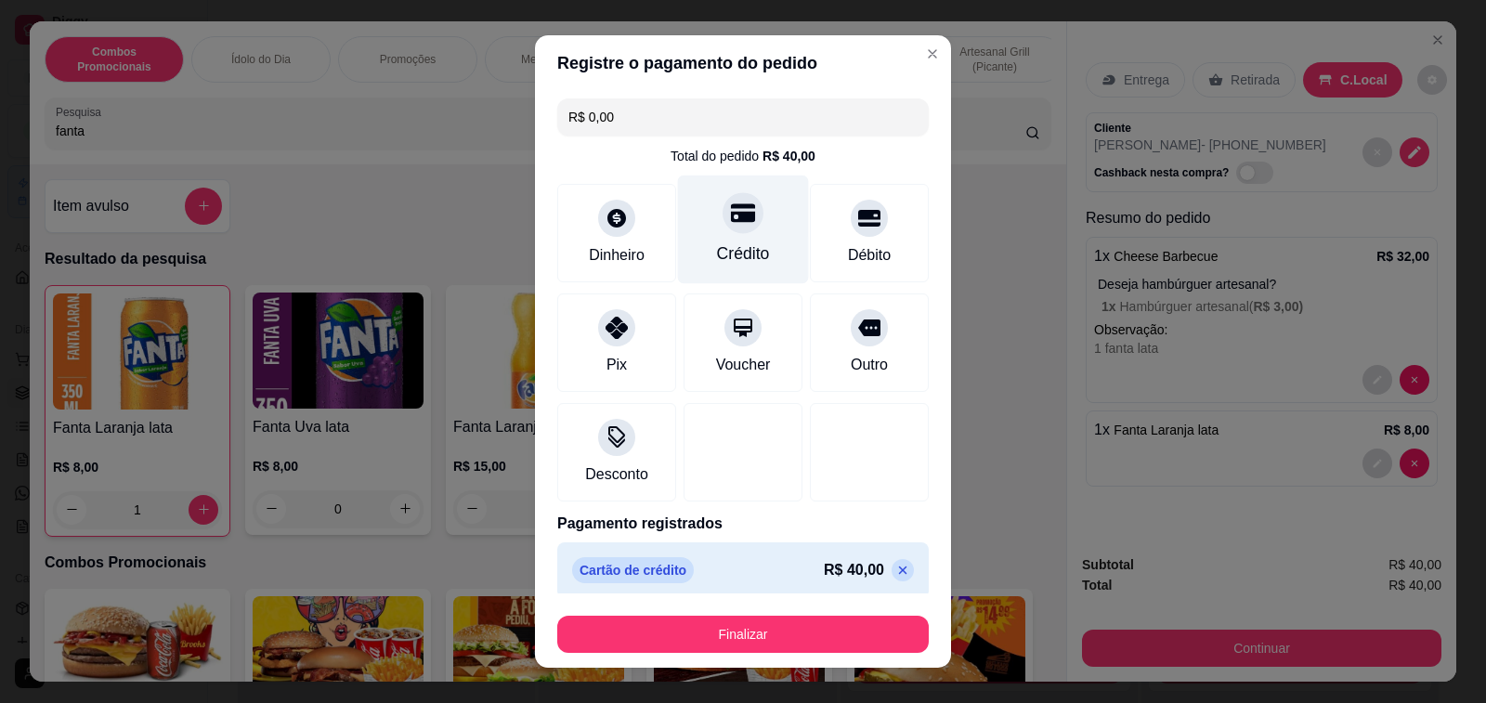
type input "R$ 0,00"
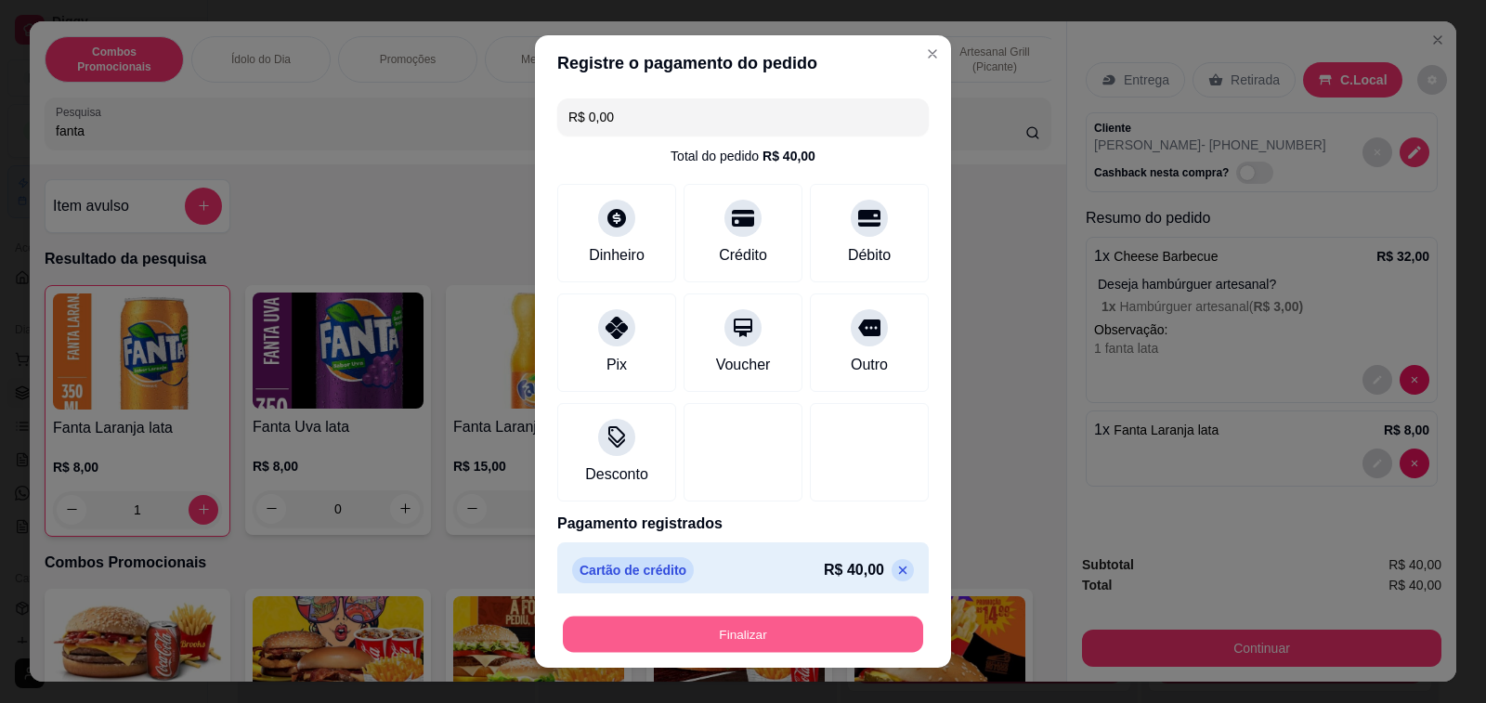
click at [752, 624] on button "Finalizar" at bounding box center [743, 634] width 360 height 36
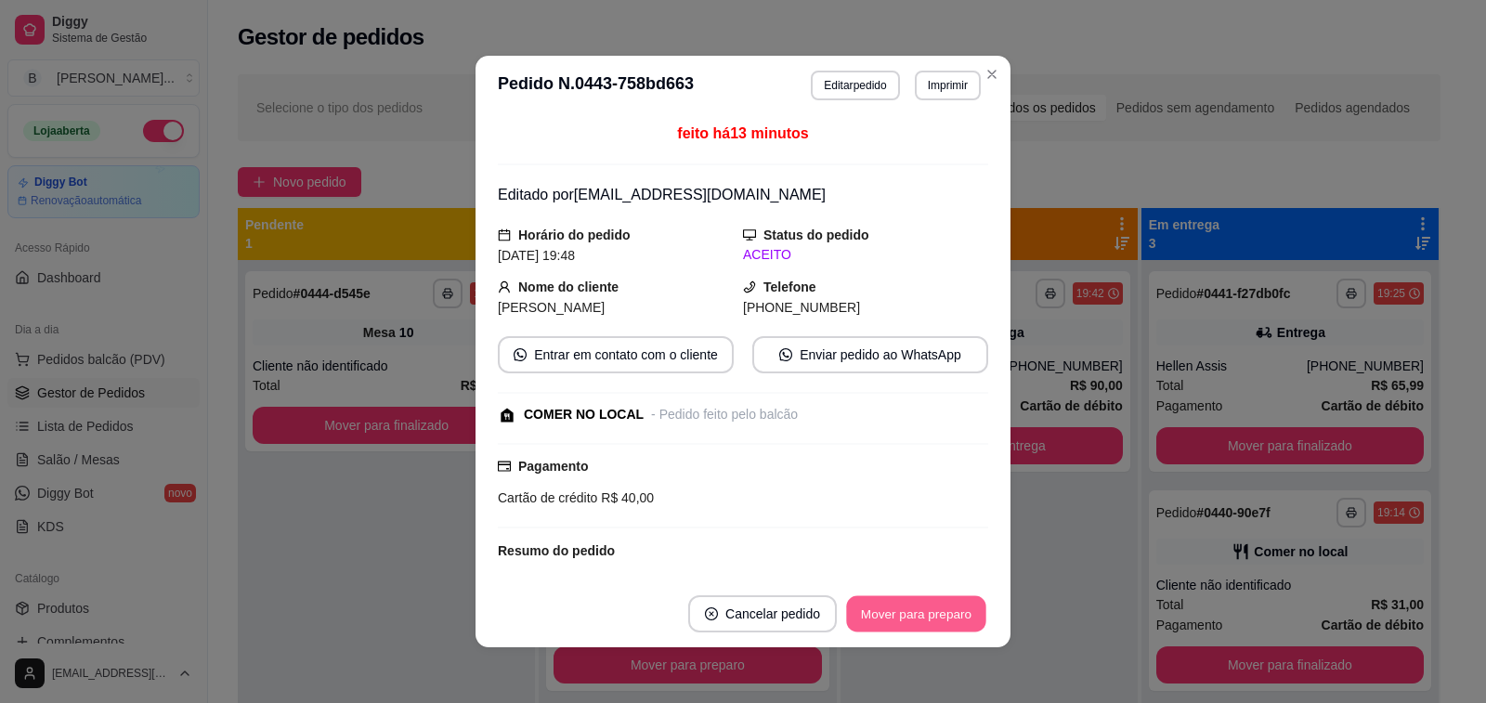
click at [951, 619] on button "Mover para preparo" at bounding box center [915, 614] width 139 height 36
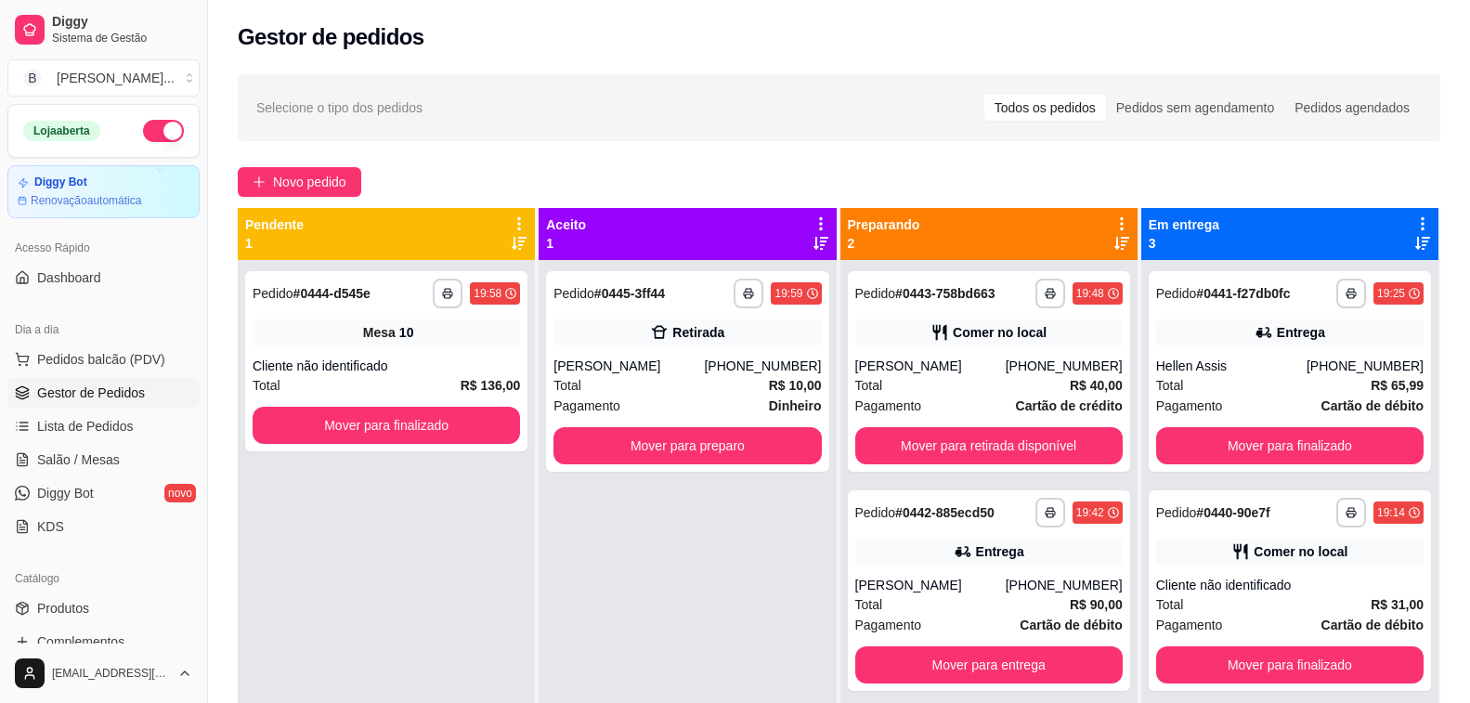
click at [565, 681] on div "**********" at bounding box center [687, 611] width 297 height 703
click at [985, 596] on div "Total R$ 40,00" at bounding box center [988, 604] width 267 height 20
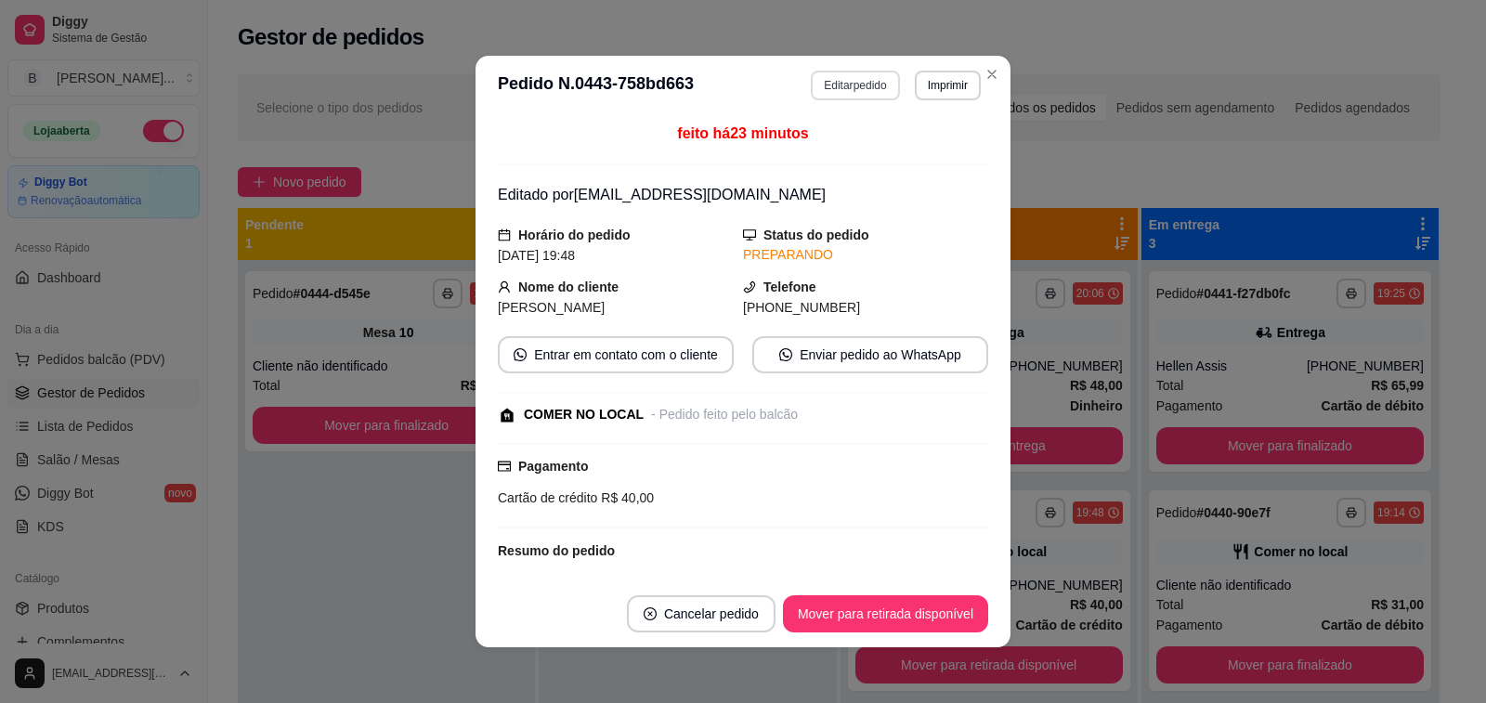
click at [840, 76] on button "Editar pedido" at bounding box center [855, 86] width 88 height 30
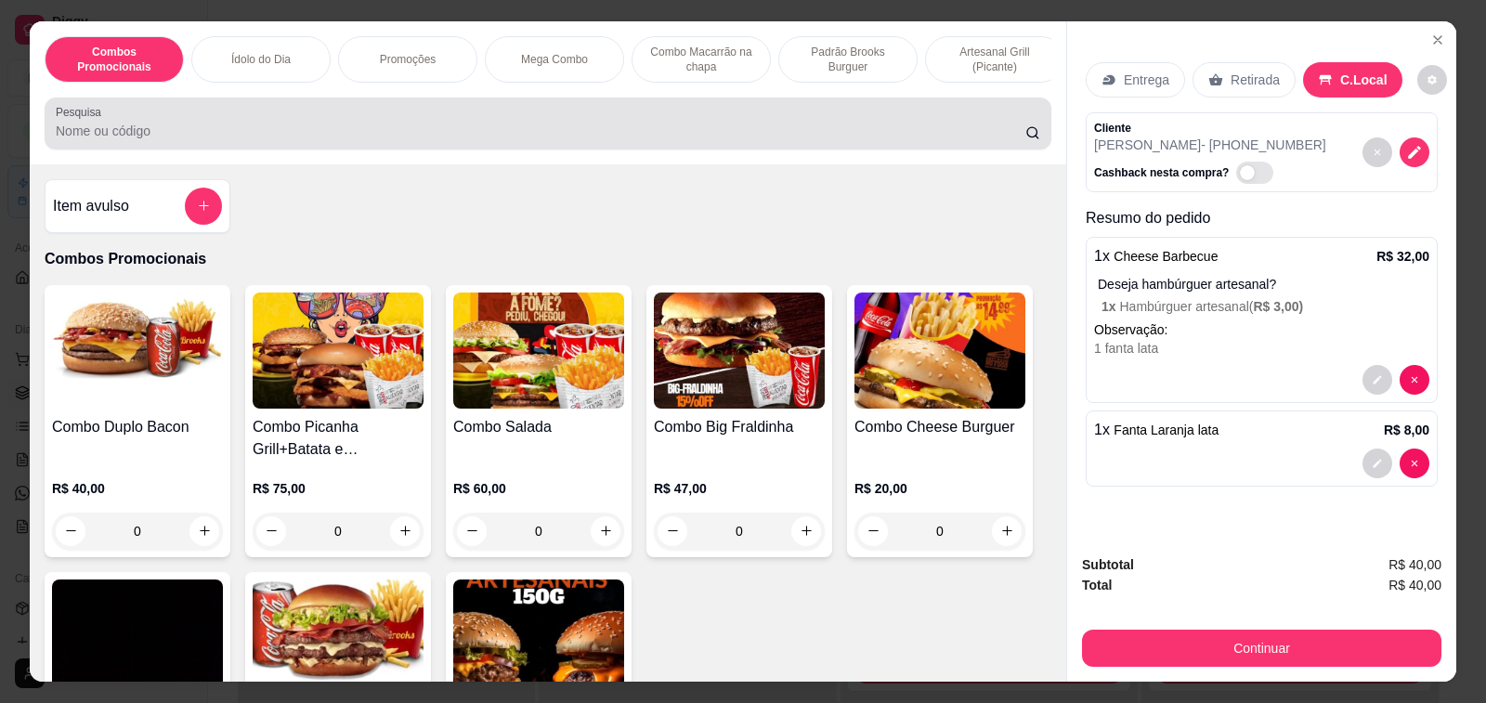
click at [403, 128] on div at bounding box center [548, 123] width 984 height 37
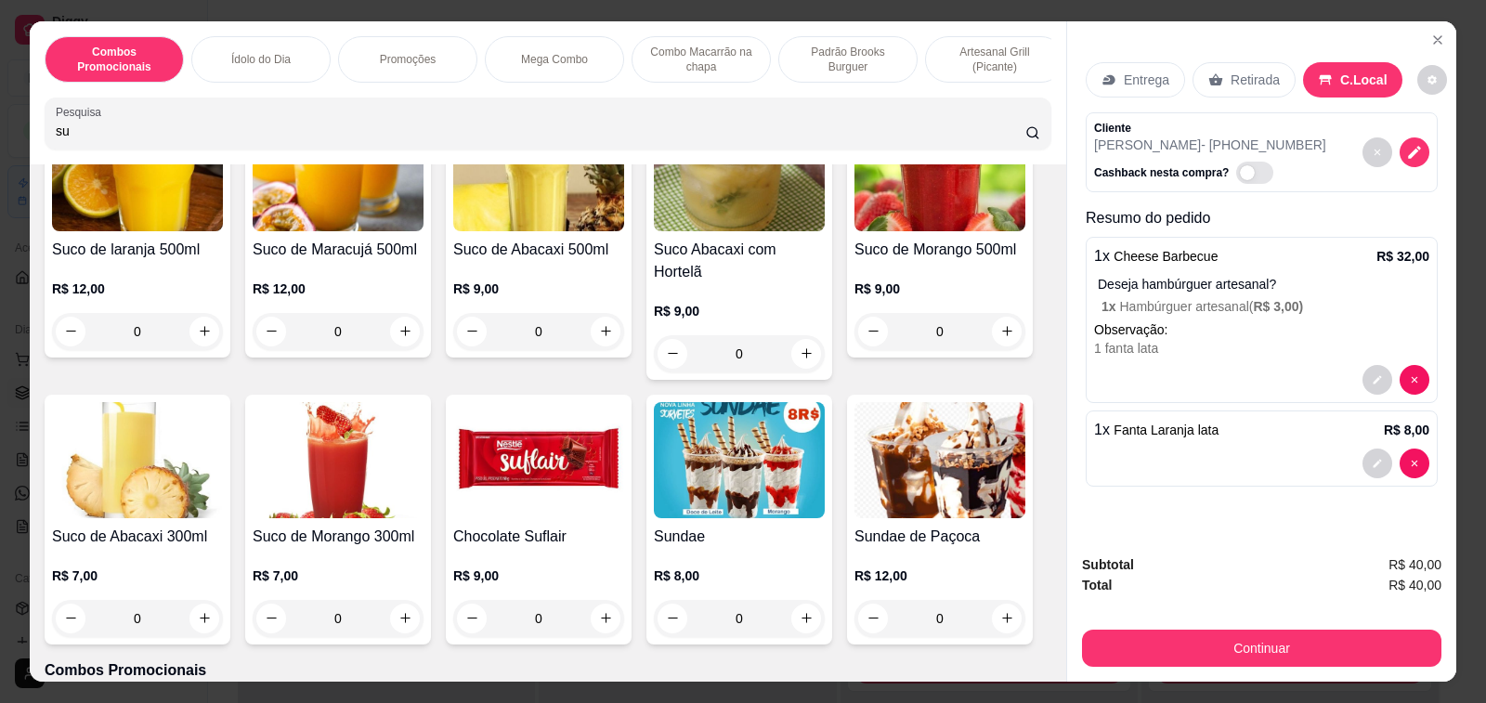
scroll to position [743, 0]
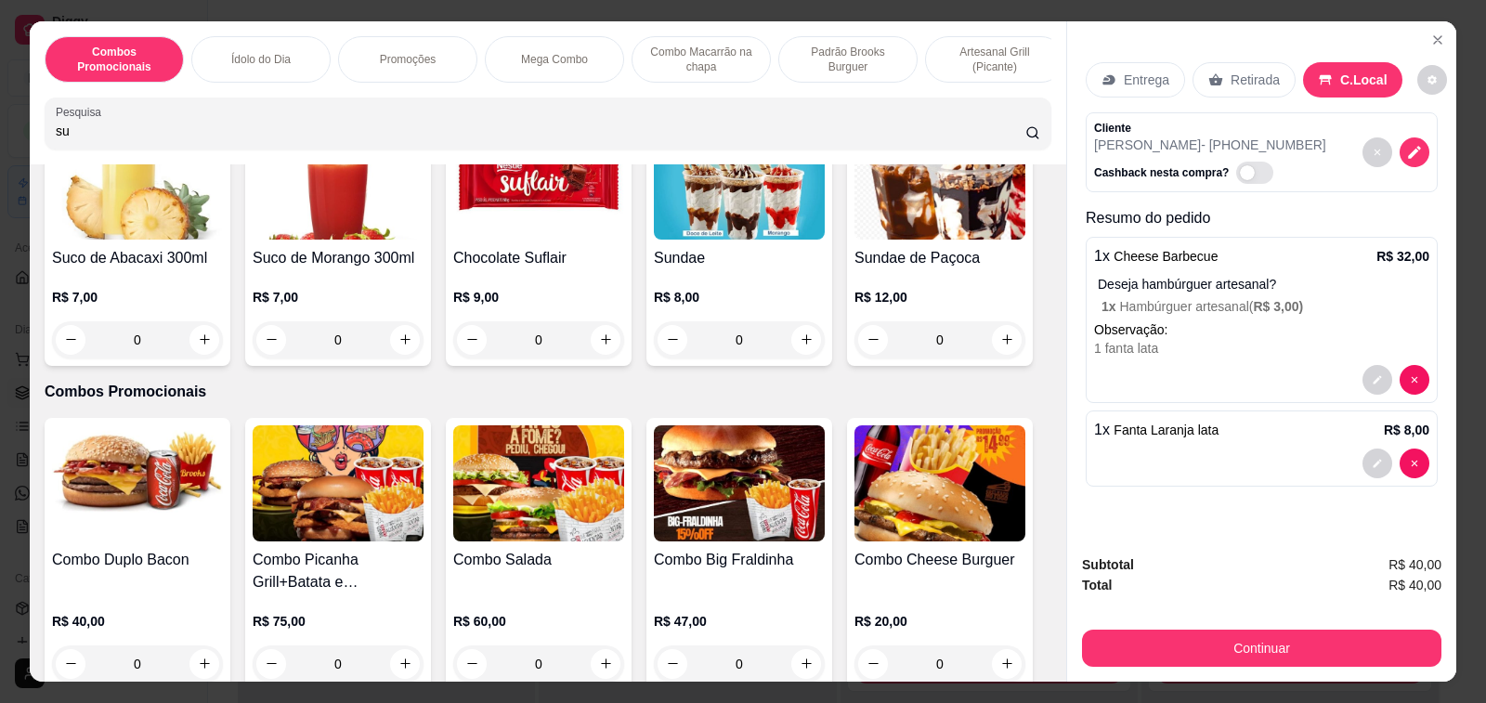
type input "su"
click at [705, 247] on h4 "Sundae" at bounding box center [739, 258] width 171 height 22
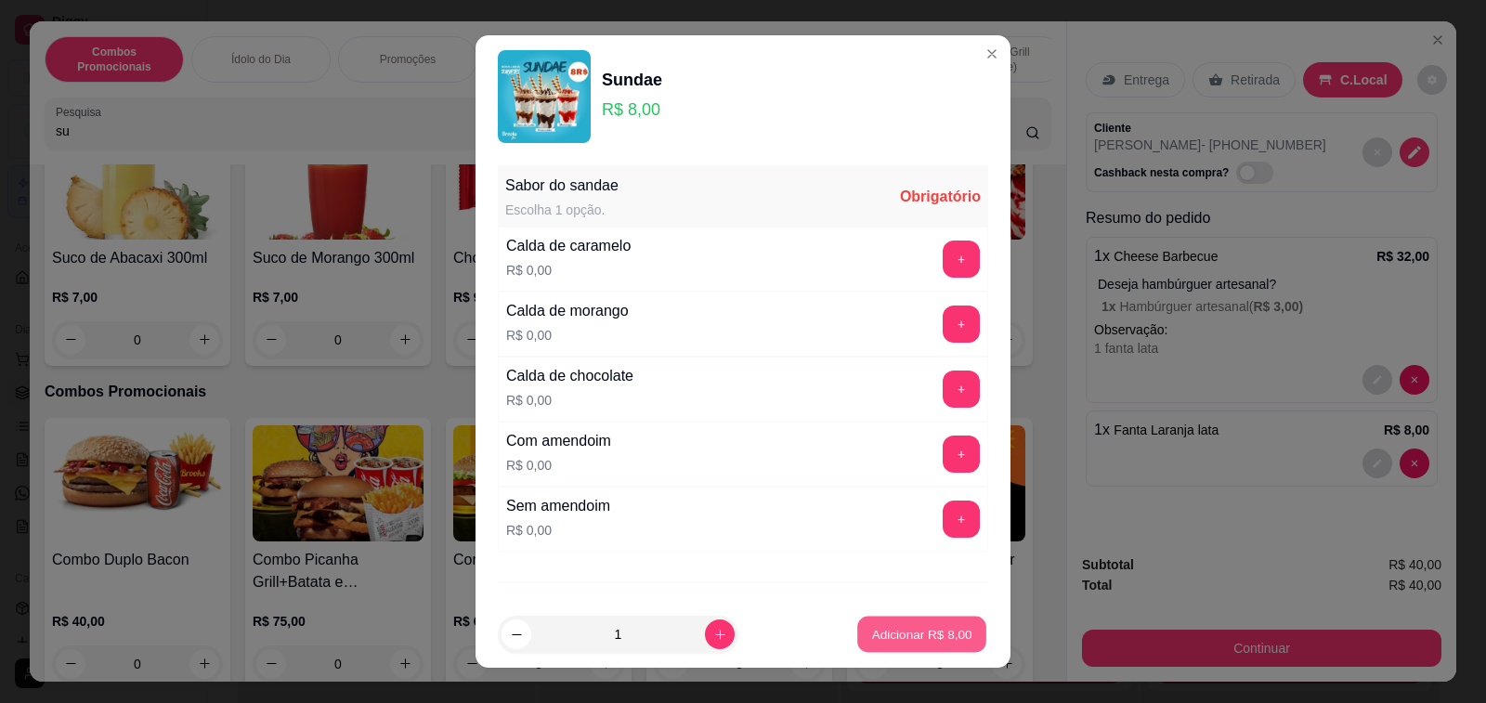
click at [915, 639] on p "Adicionar R$ 8,00" at bounding box center [921, 634] width 100 height 18
click at [942, 326] on button "+" at bounding box center [960, 323] width 37 height 37
click at [919, 637] on p "Adicionar R$ 8,00" at bounding box center [921, 634] width 103 height 19
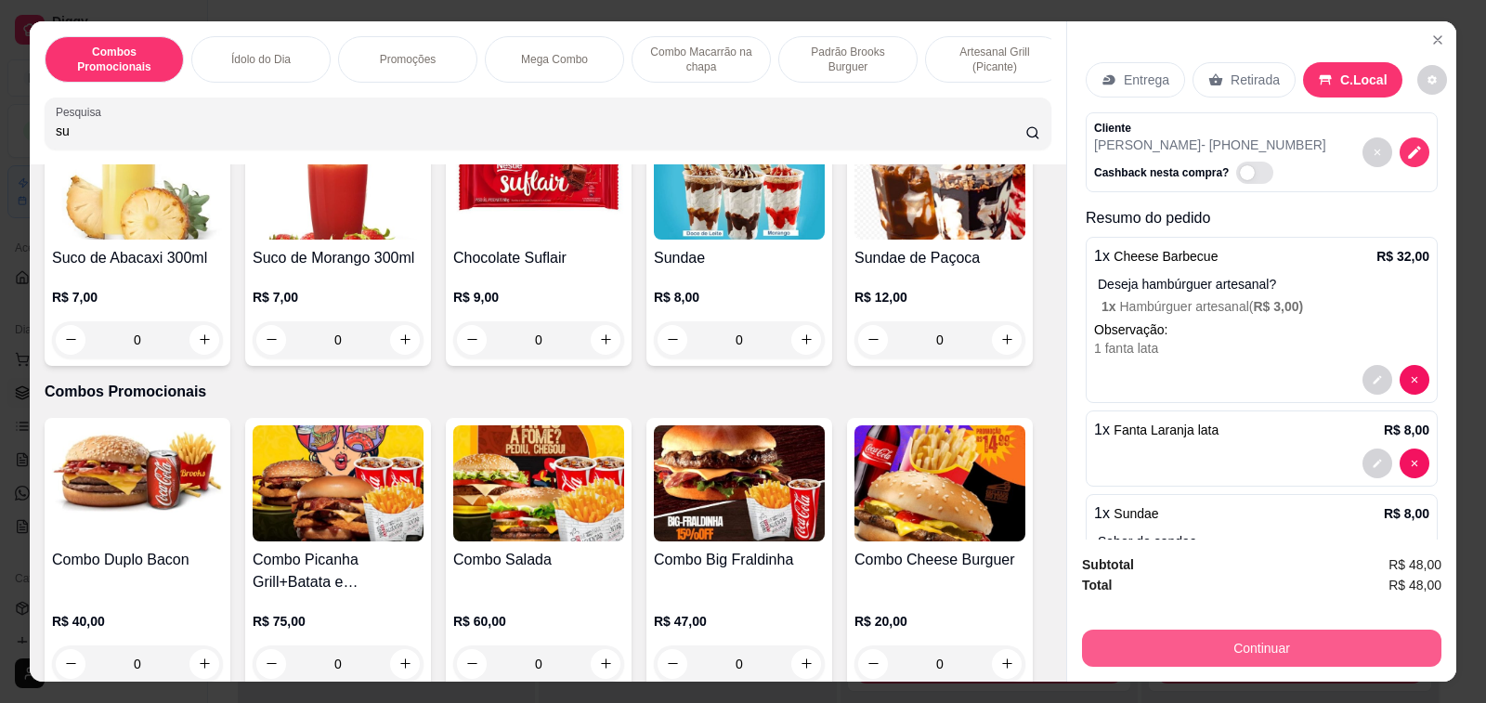
click at [1207, 639] on button "Continuar" at bounding box center [1261, 647] width 359 height 37
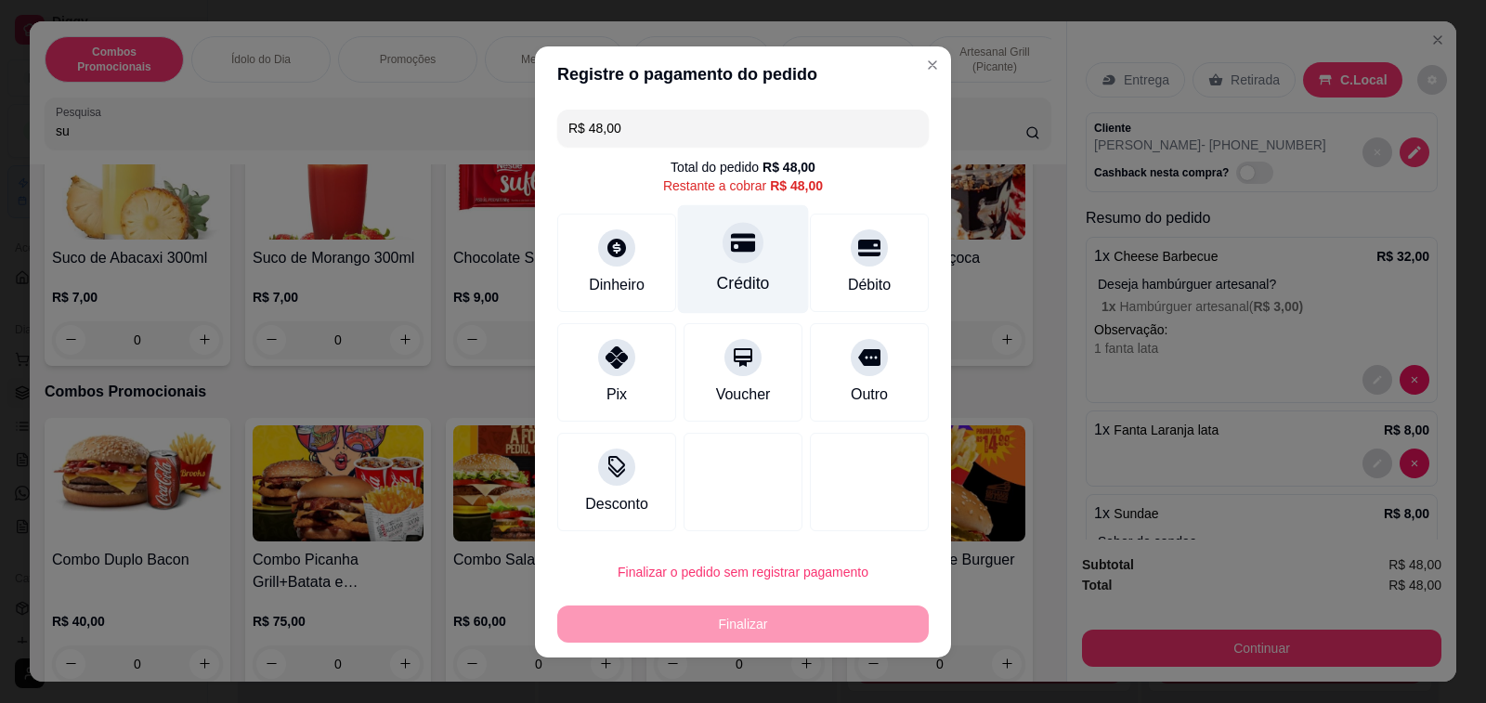
click at [731, 251] on icon at bounding box center [743, 242] width 24 height 19
type input "R$ 0,00"
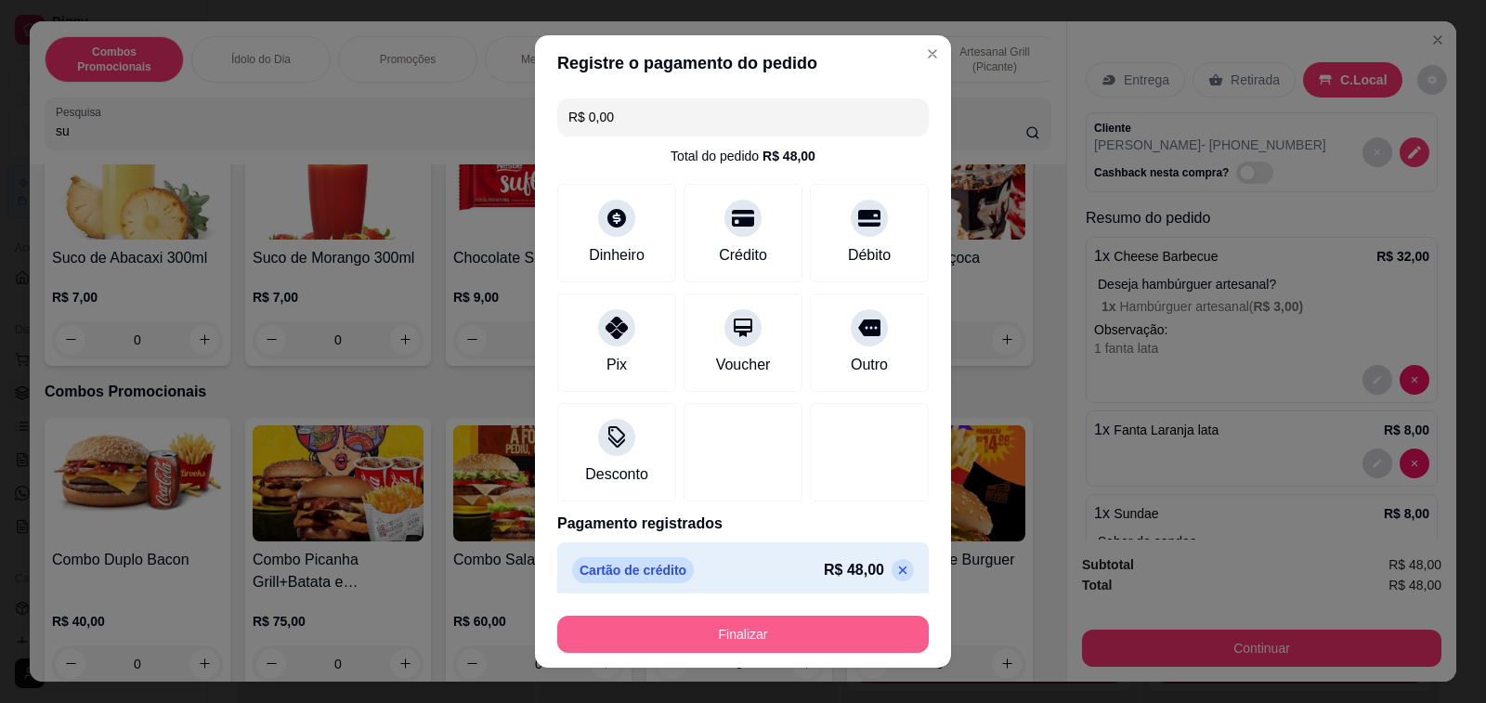
click at [740, 642] on button "Finalizar" at bounding box center [742, 634] width 371 height 37
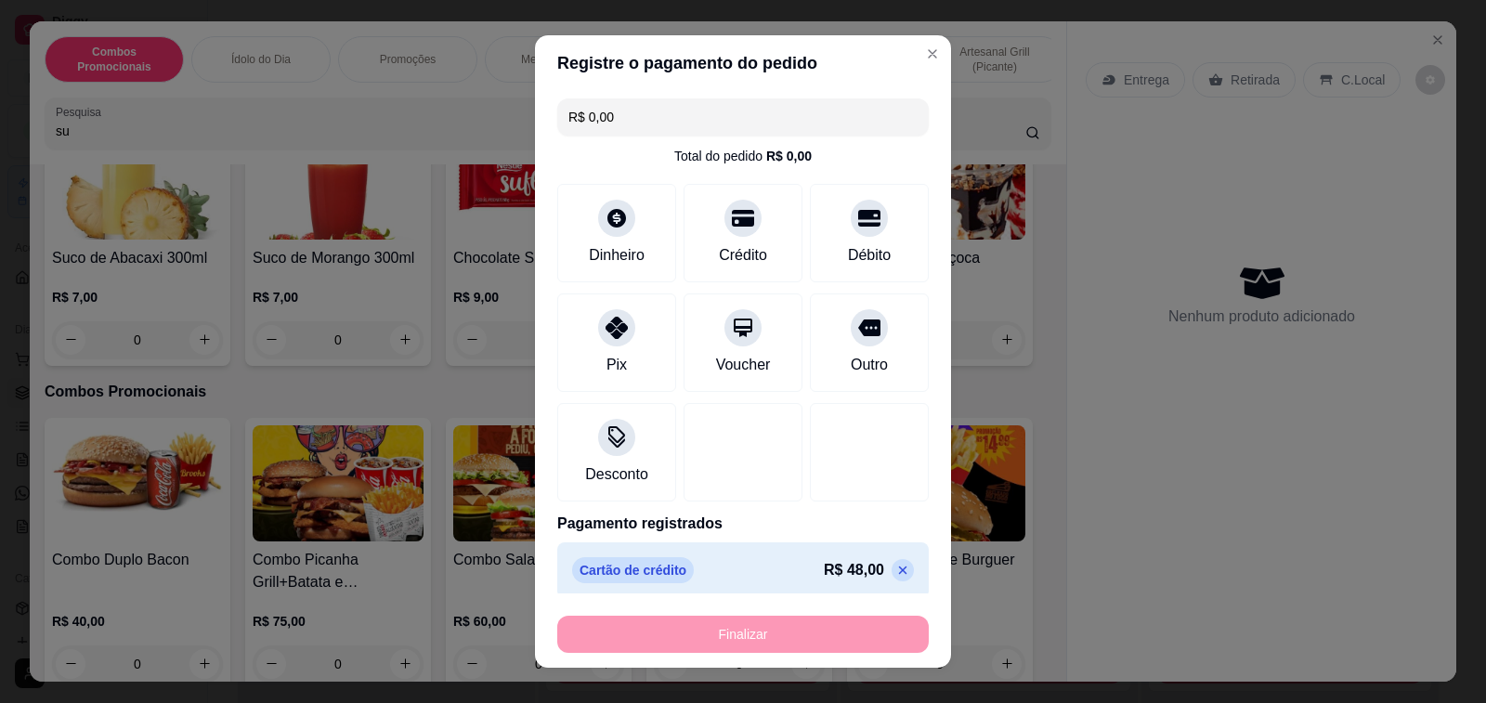
type input "0"
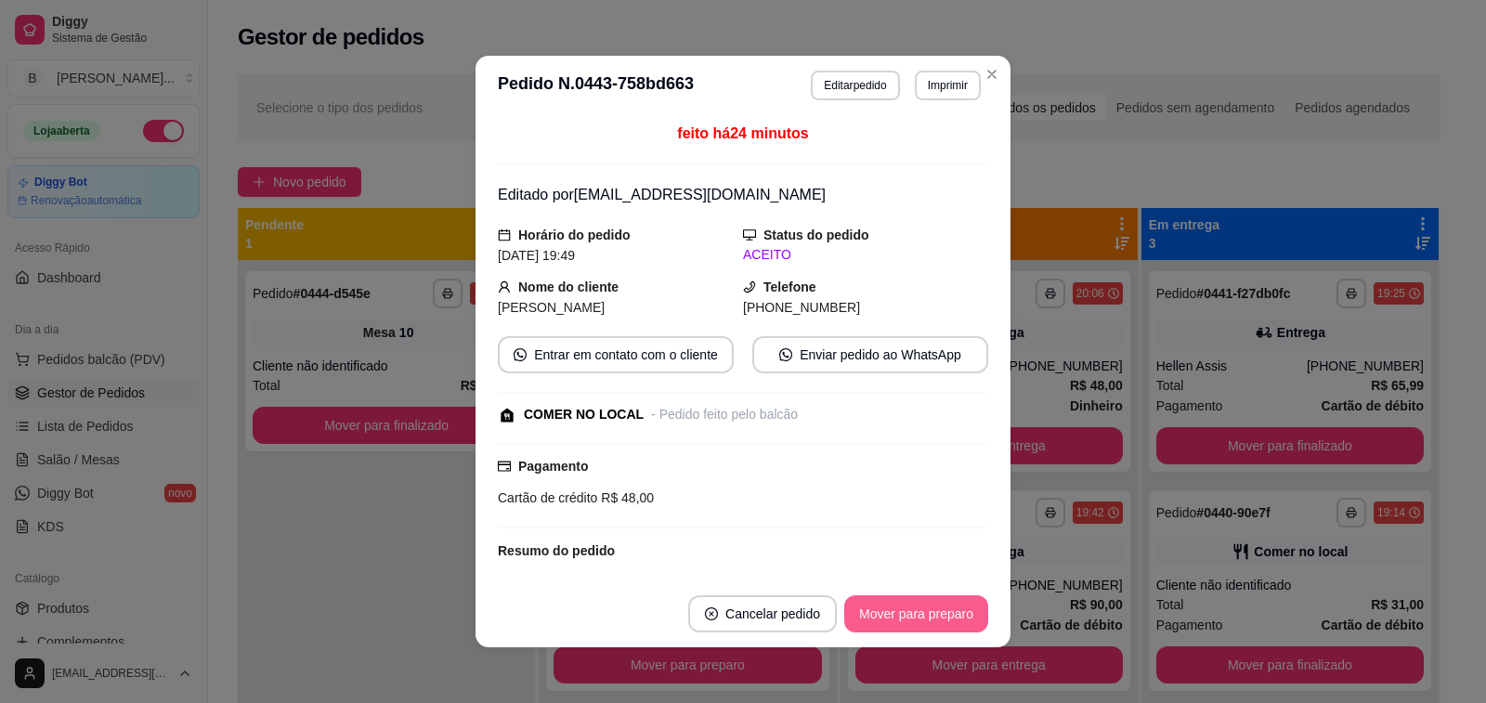
click at [909, 616] on button "Mover para preparo" at bounding box center [916, 613] width 144 height 37
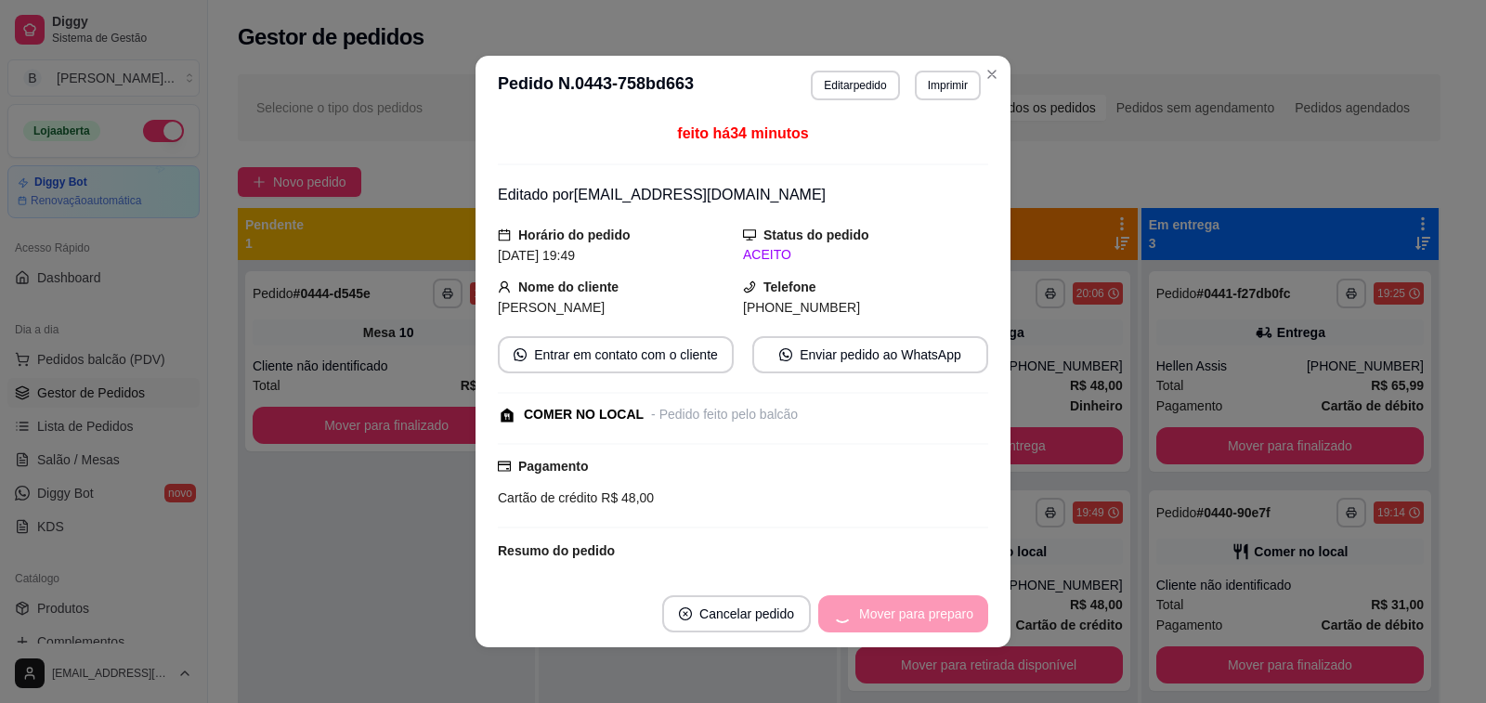
click at [933, 616] on button "Mover para preparo" at bounding box center [903, 613] width 170 height 37
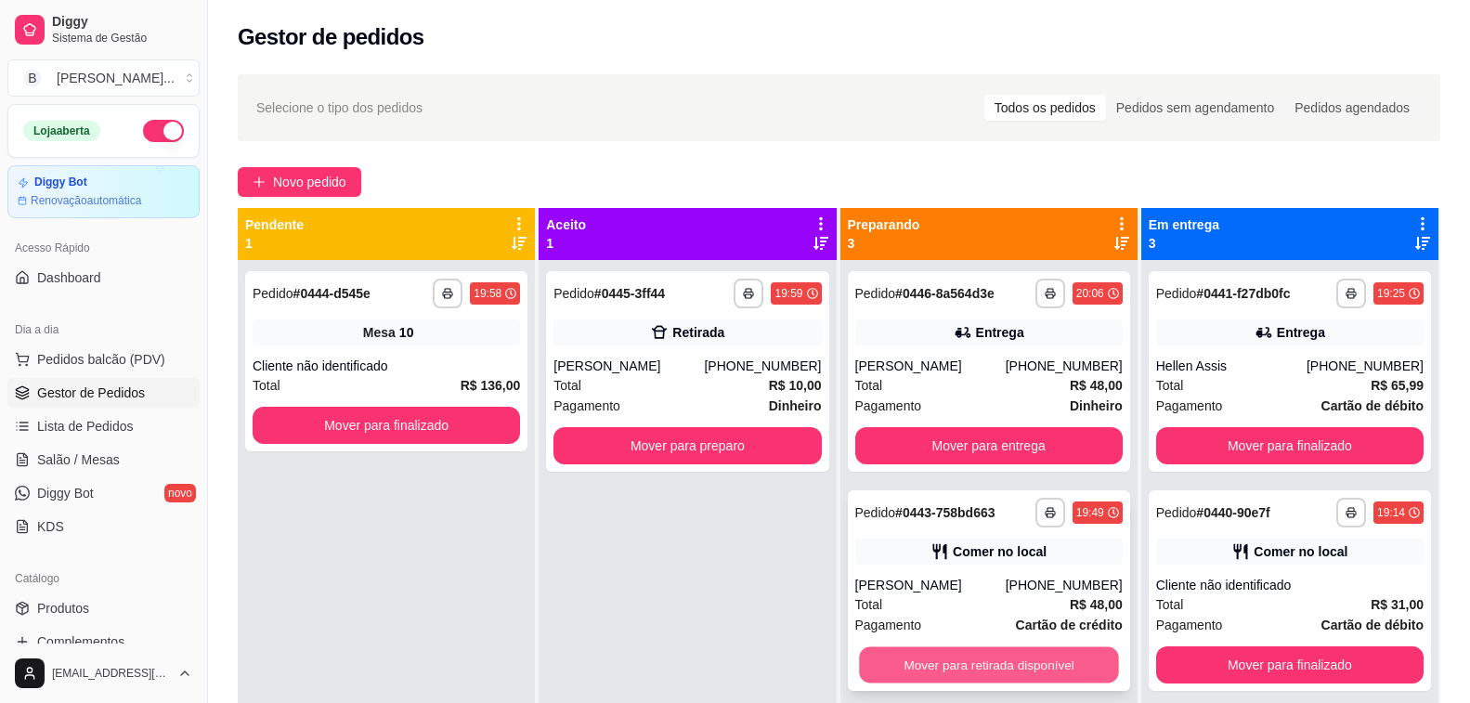
click at [979, 669] on button "Mover para retirada disponível" at bounding box center [989, 665] width 260 height 36
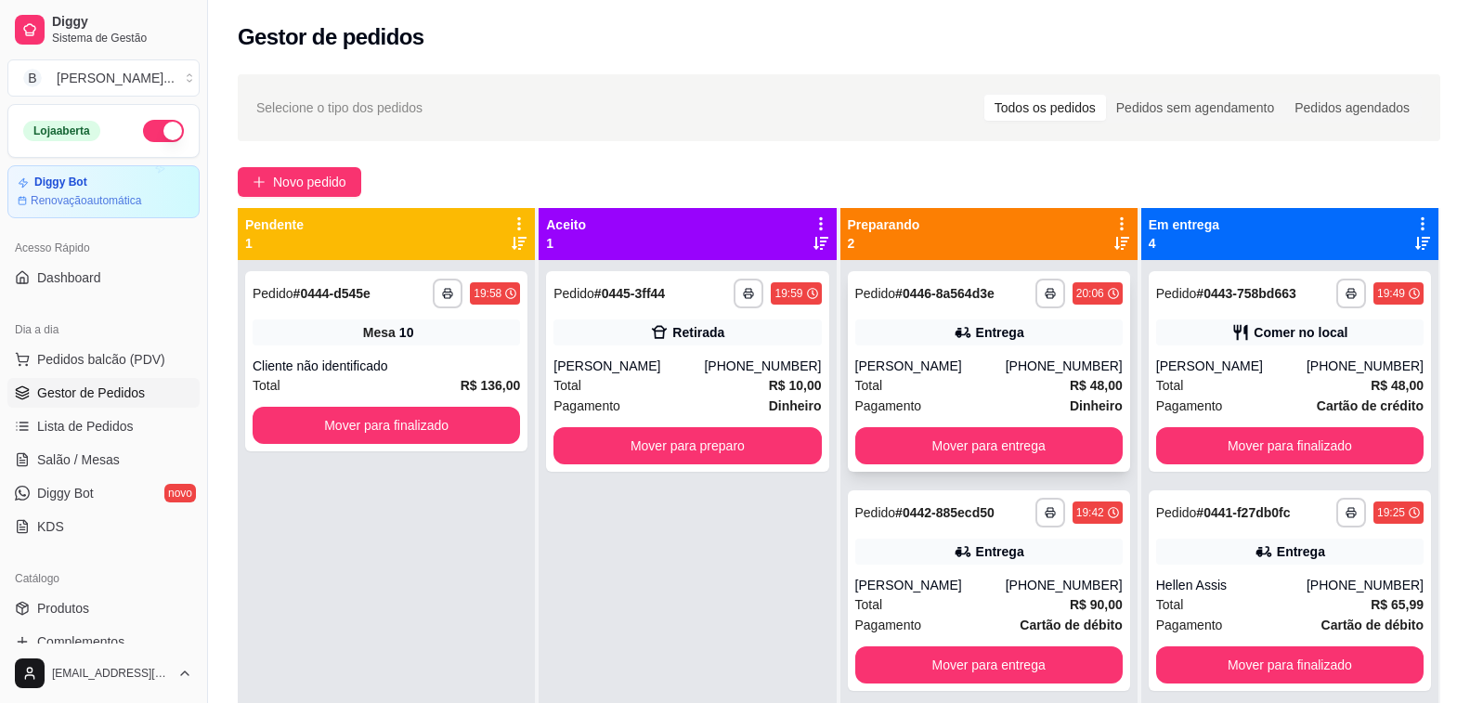
click at [990, 369] on div "[PERSON_NAME]" at bounding box center [930, 366] width 150 height 19
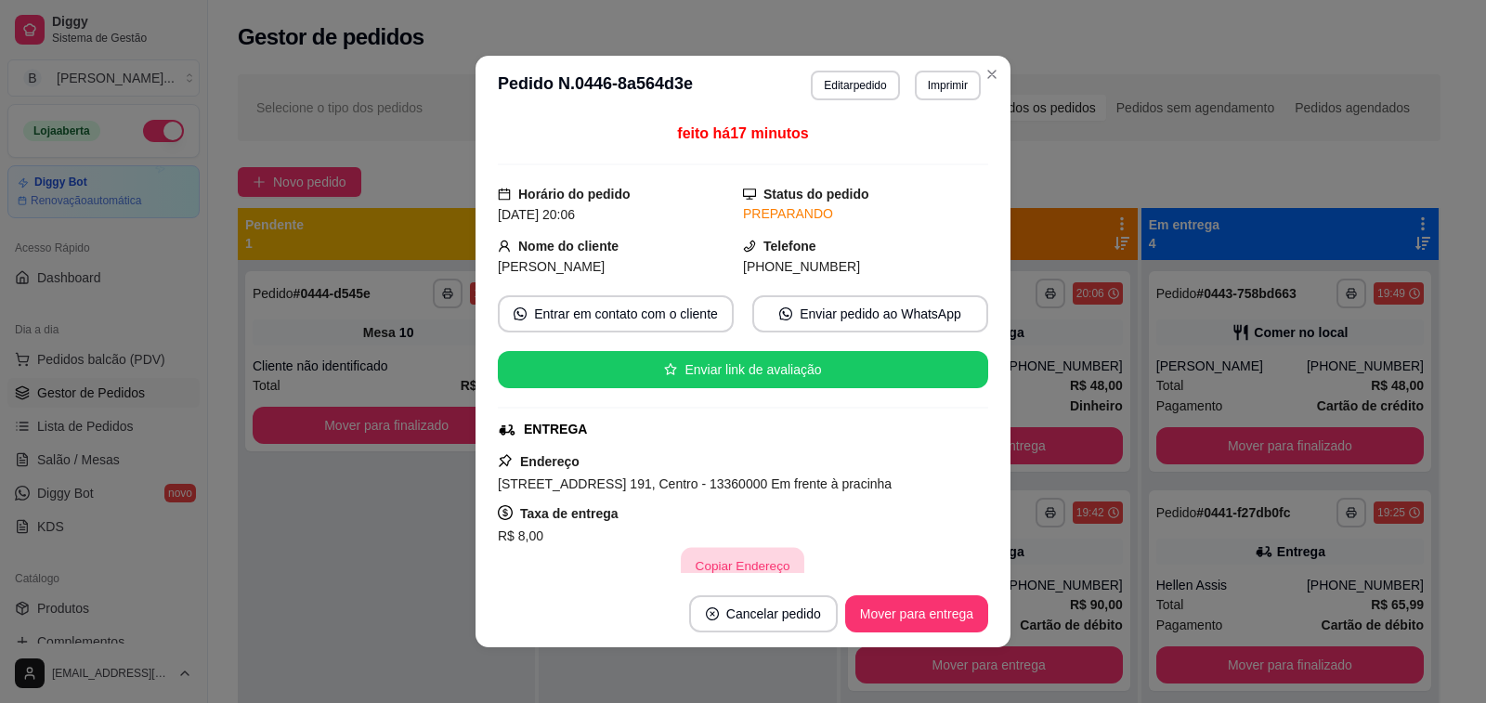
click at [702, 564] on button "Copiar Endereço" at bounding box center [742, 566] width 123 height 36
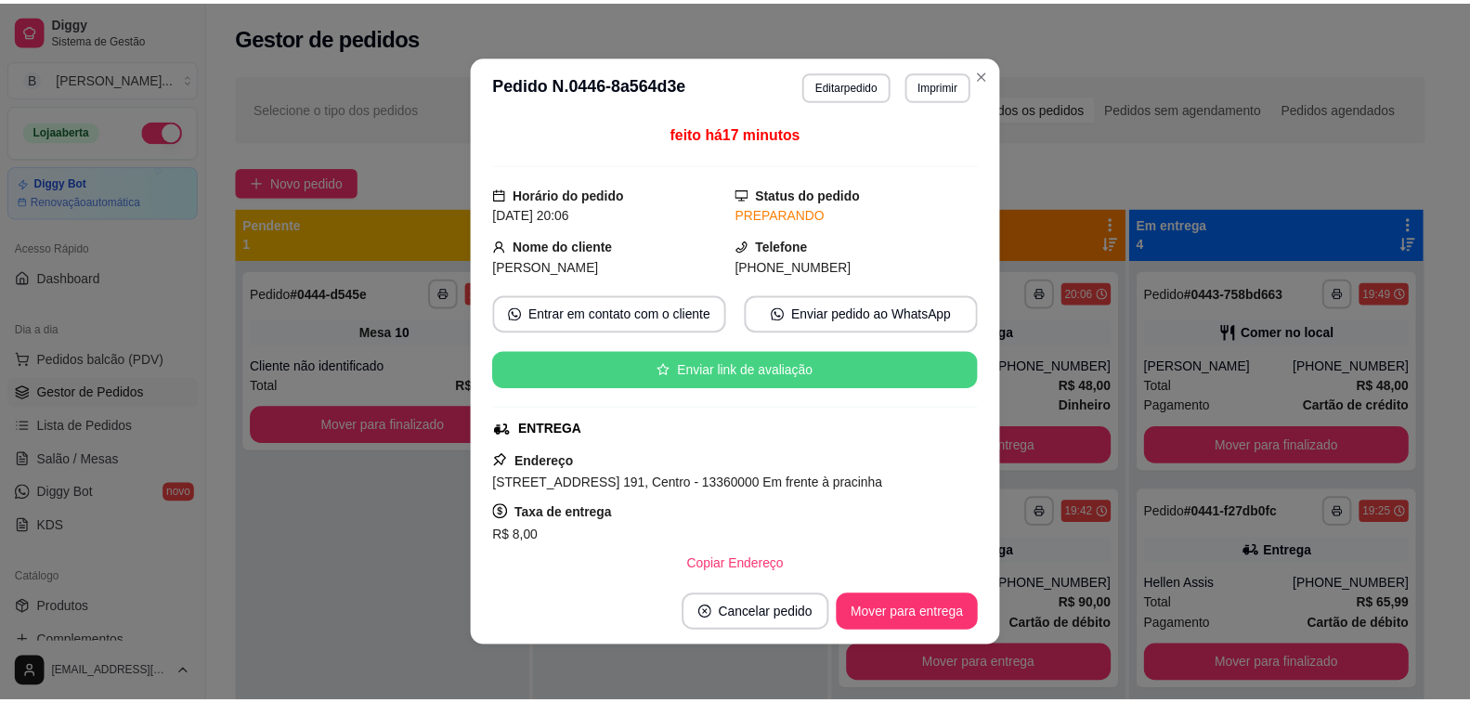
scroll to position [279, 0]
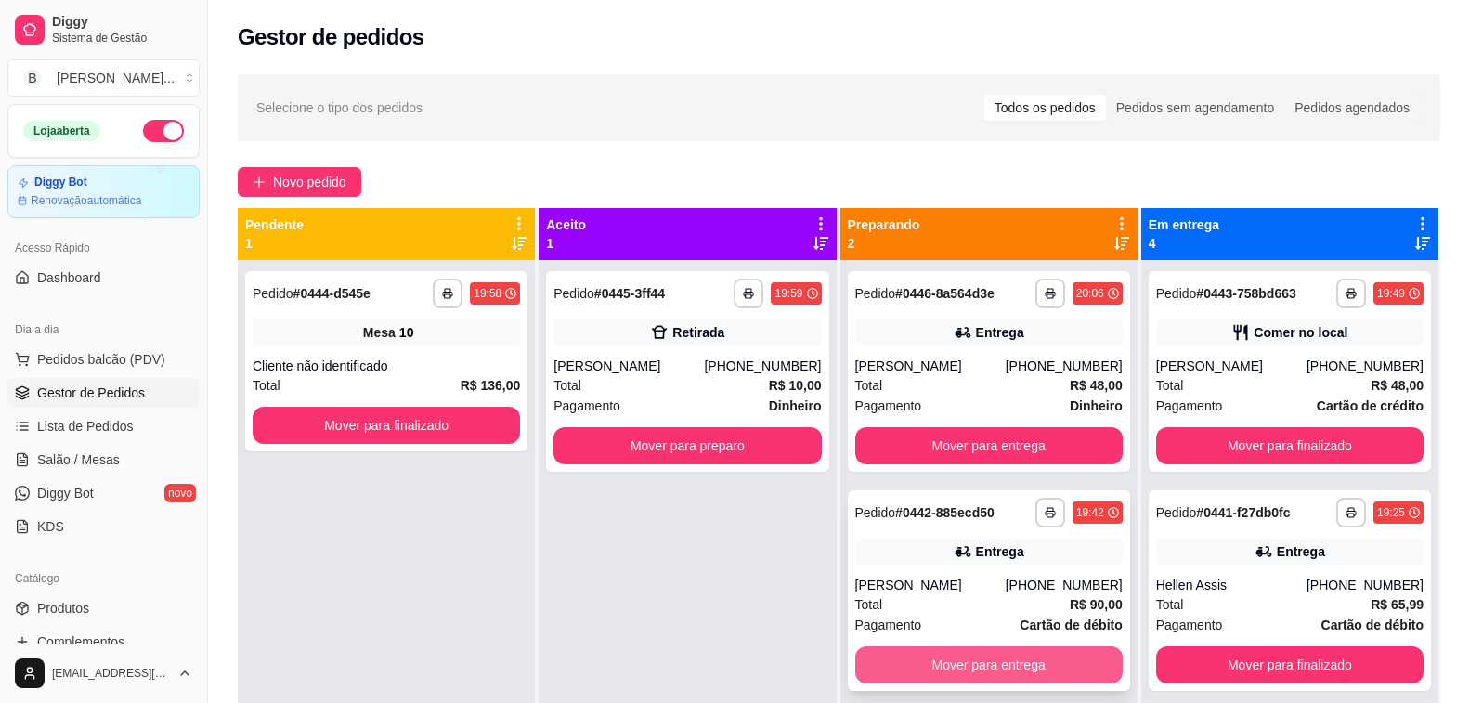
click at [935, 670] on button "Mover para entrega" at bounding box center [988, 664] width 267 height 37
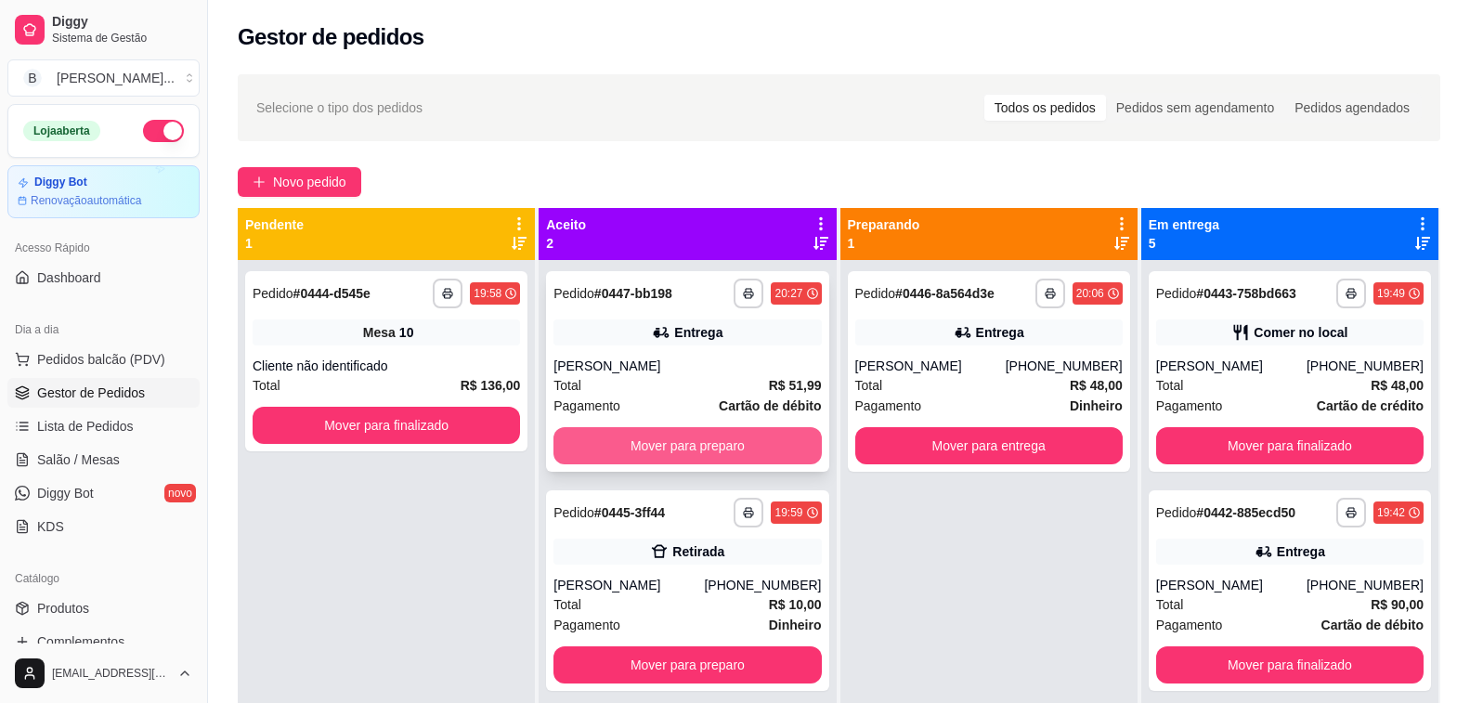
click at [667, 452] on button "Mover para preparo" at bounding box center [686, 445] width 267 height 37
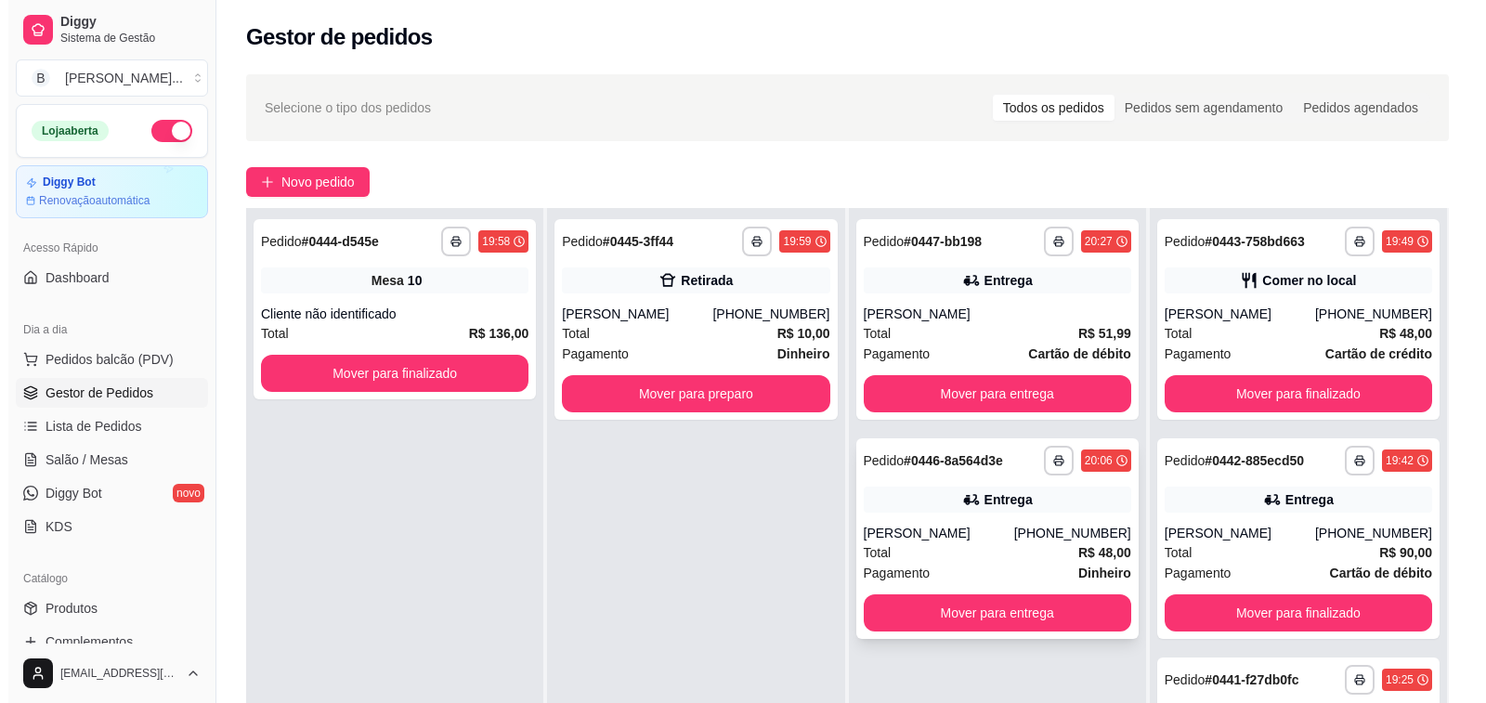
scroll to position [0, 0]
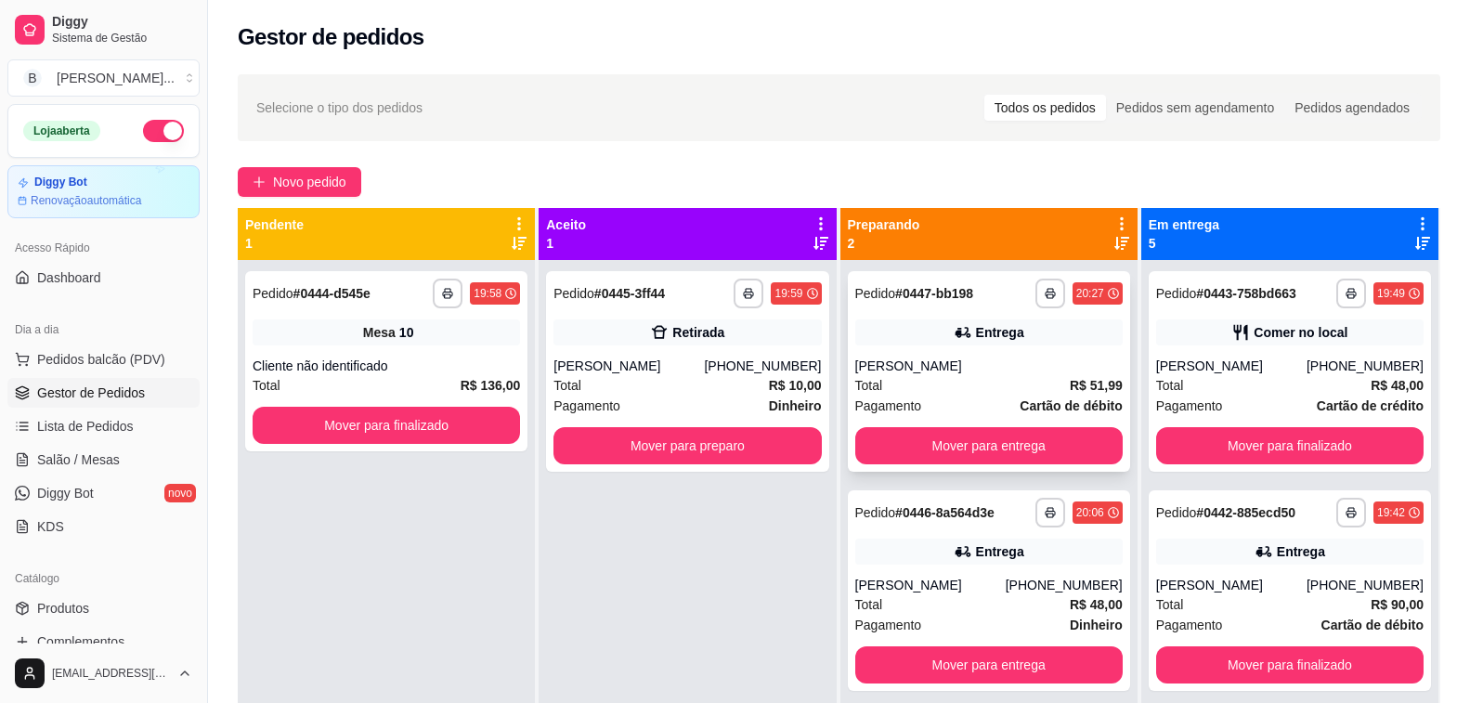
click at [872, 362] on div "[PERSON_NAME]" at bounding box center [988, 366] width 267 height 19
click at [123, 448] on link "Salão / Mesas" at bounding box center [103, 460] width 192 height 30
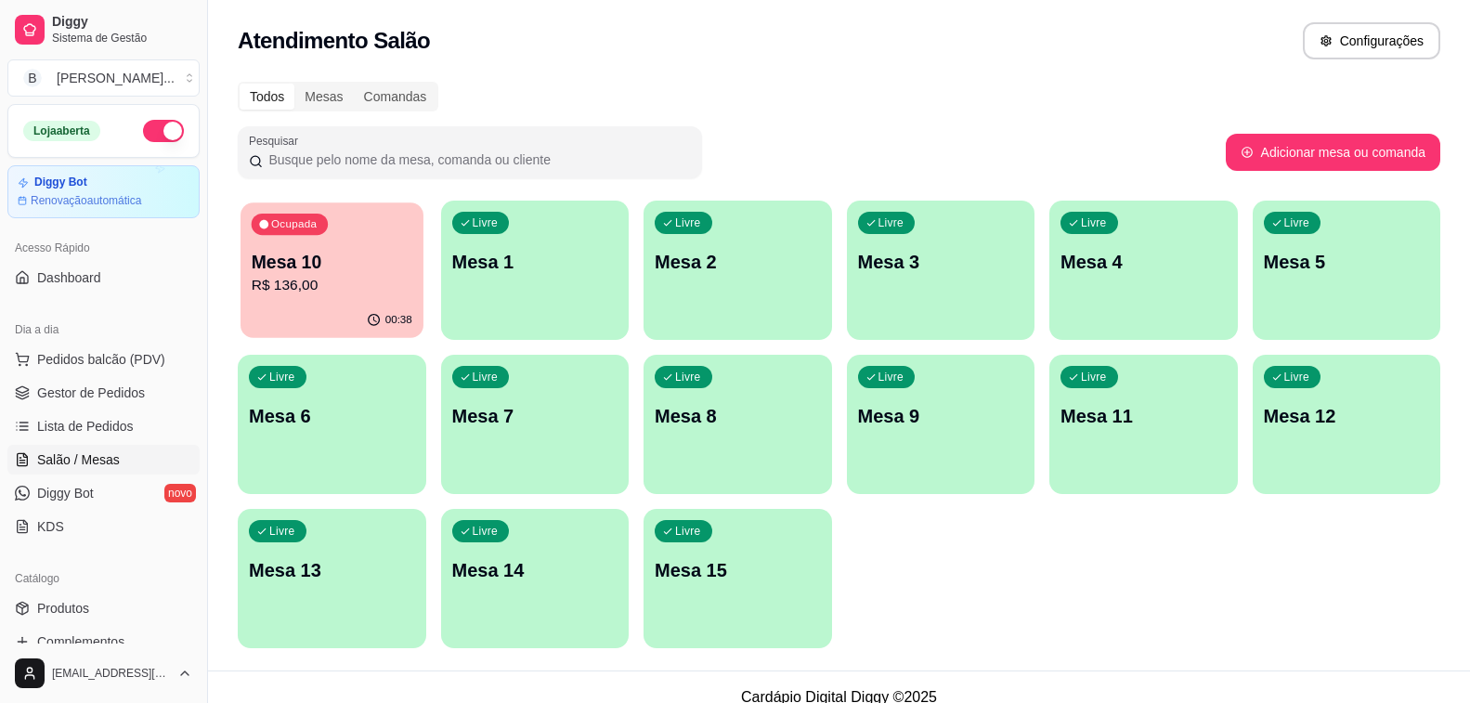
click at [357, 288] on p "R$ 136,00" at bounding box center [332, 285] width 161 height 21
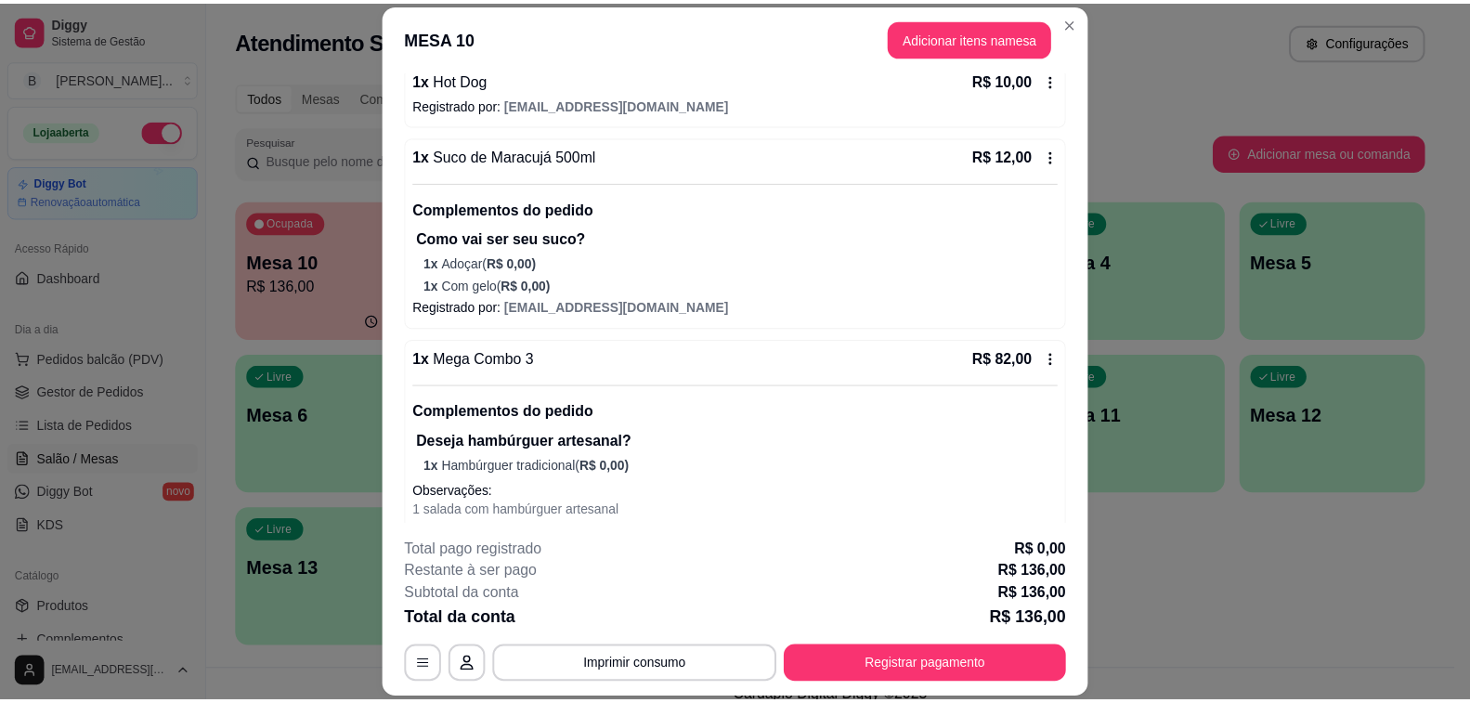
scroll to position [279, 0]
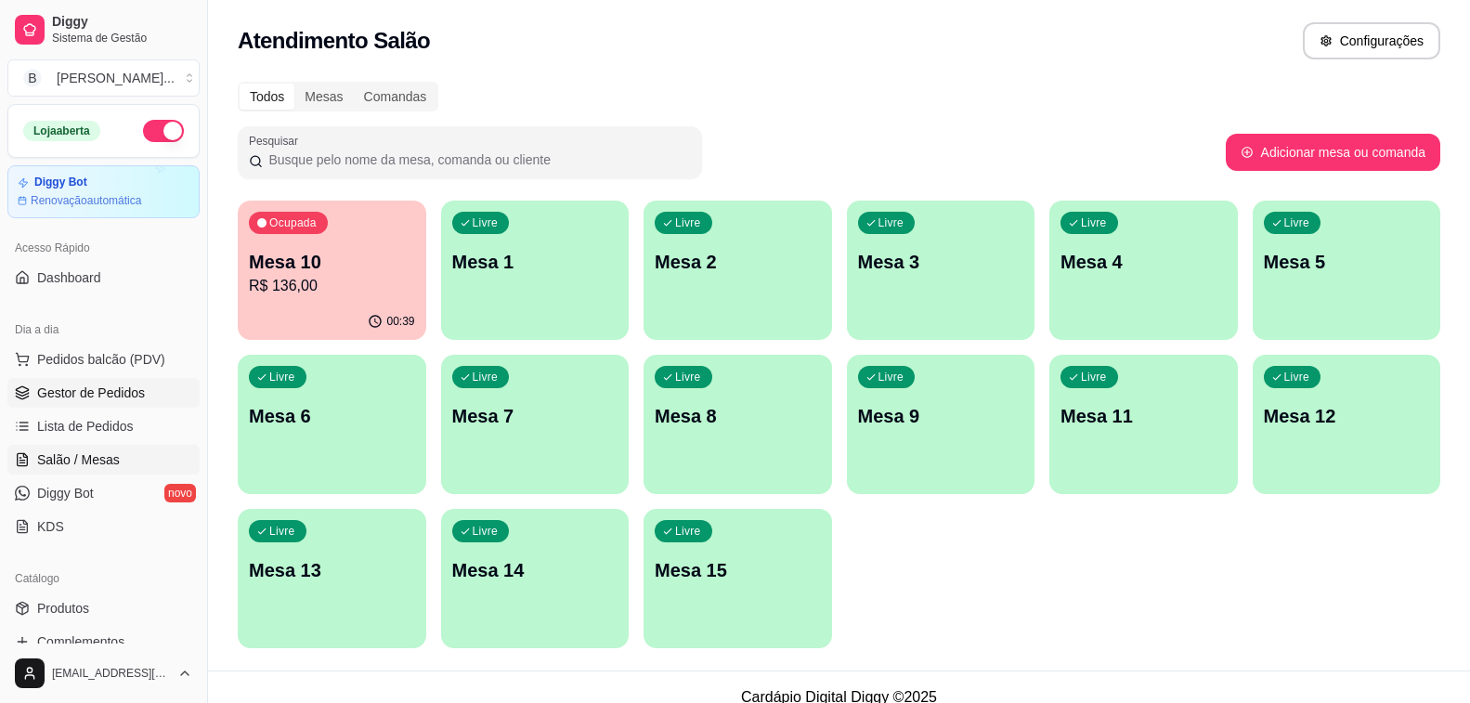
click at [104, 401] on span "Gestor de Pedidos" at bounding box center [91, 392] width 108 height 19
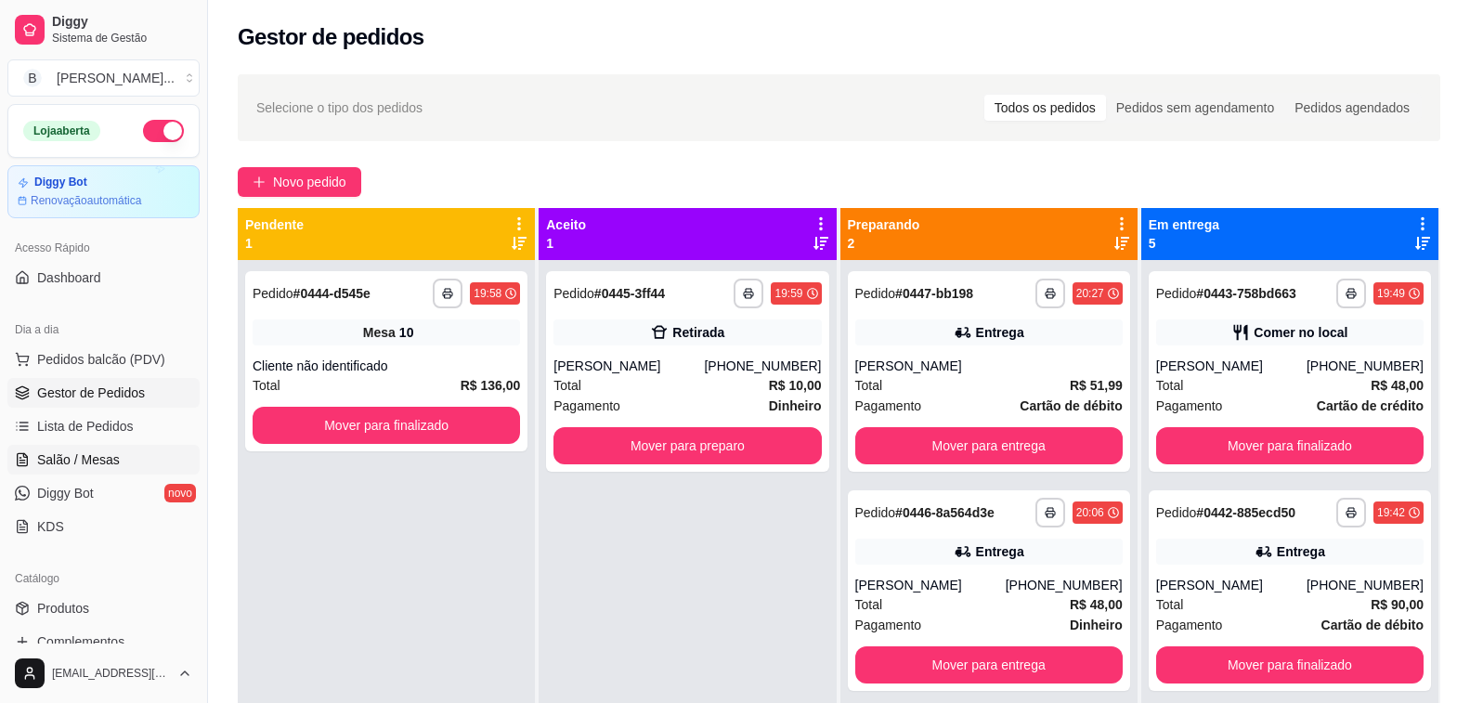
click at [96, 447] on link "Salão / Mesas" at bounding box center [103, 460] width 192 height 30
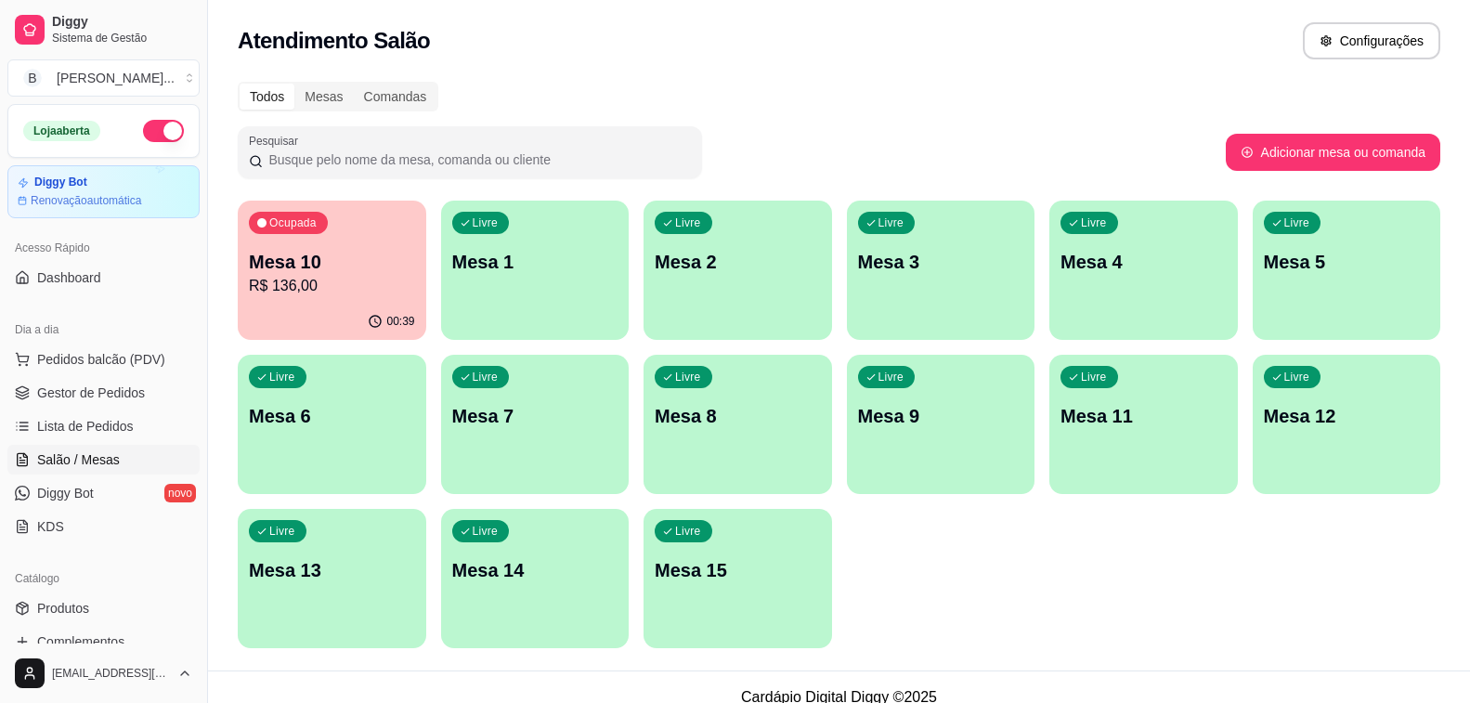
click at [361, 306] on div "00:39" at bounding box center [332, 322] width 188 height 36
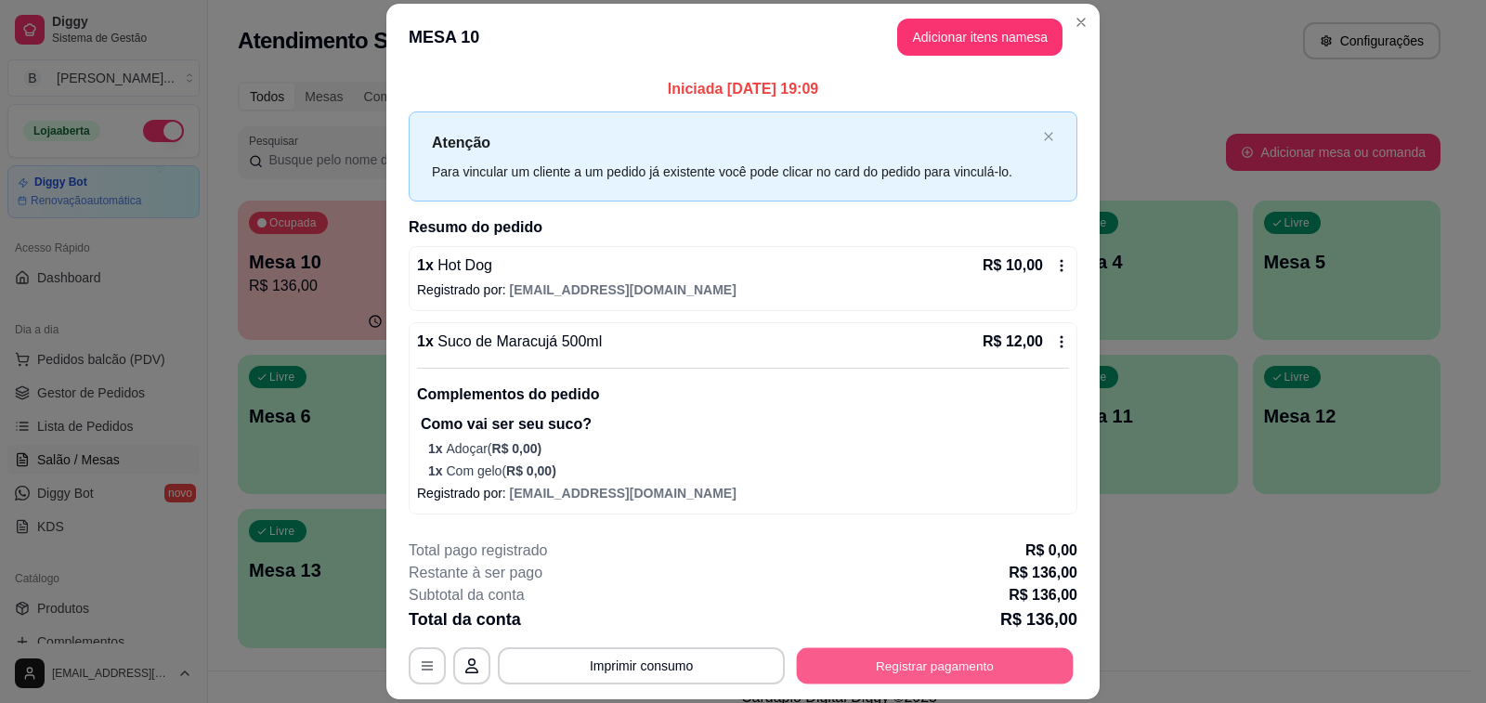
click at [889, 666] on button "Registrar pagamento" at bounding box center [935, 666] width 277 height 36
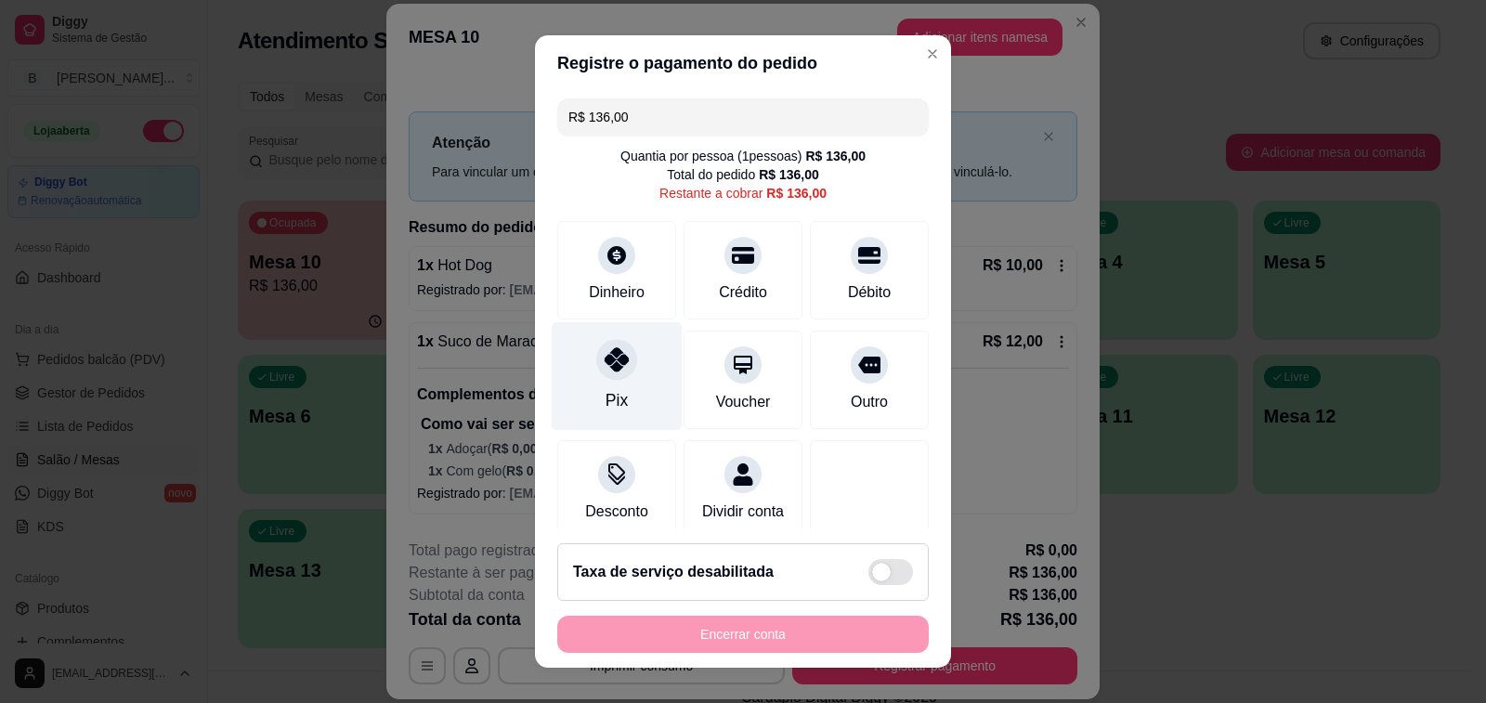
click at [607, 370] on icon at bounding box center [616, 359] width 24 height 24
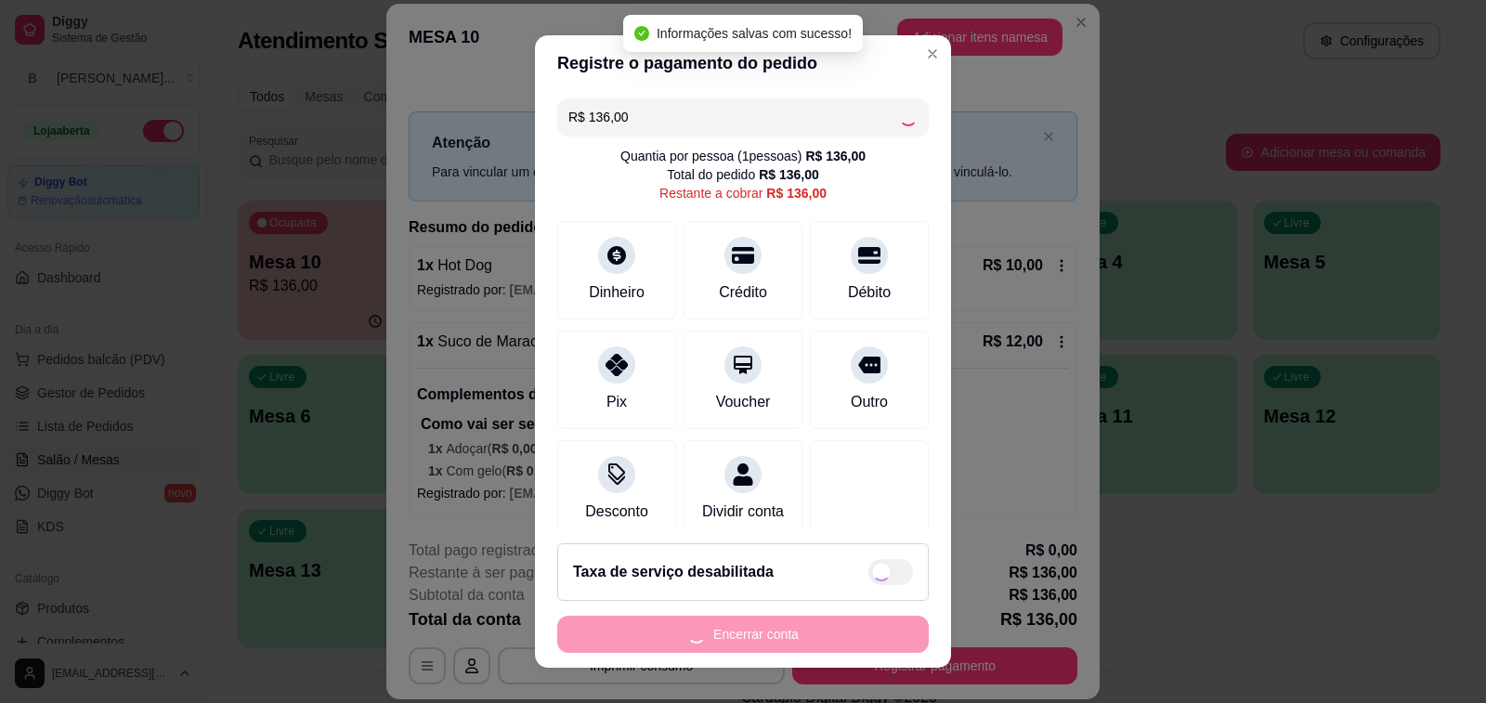
type input "R$ 0,00"
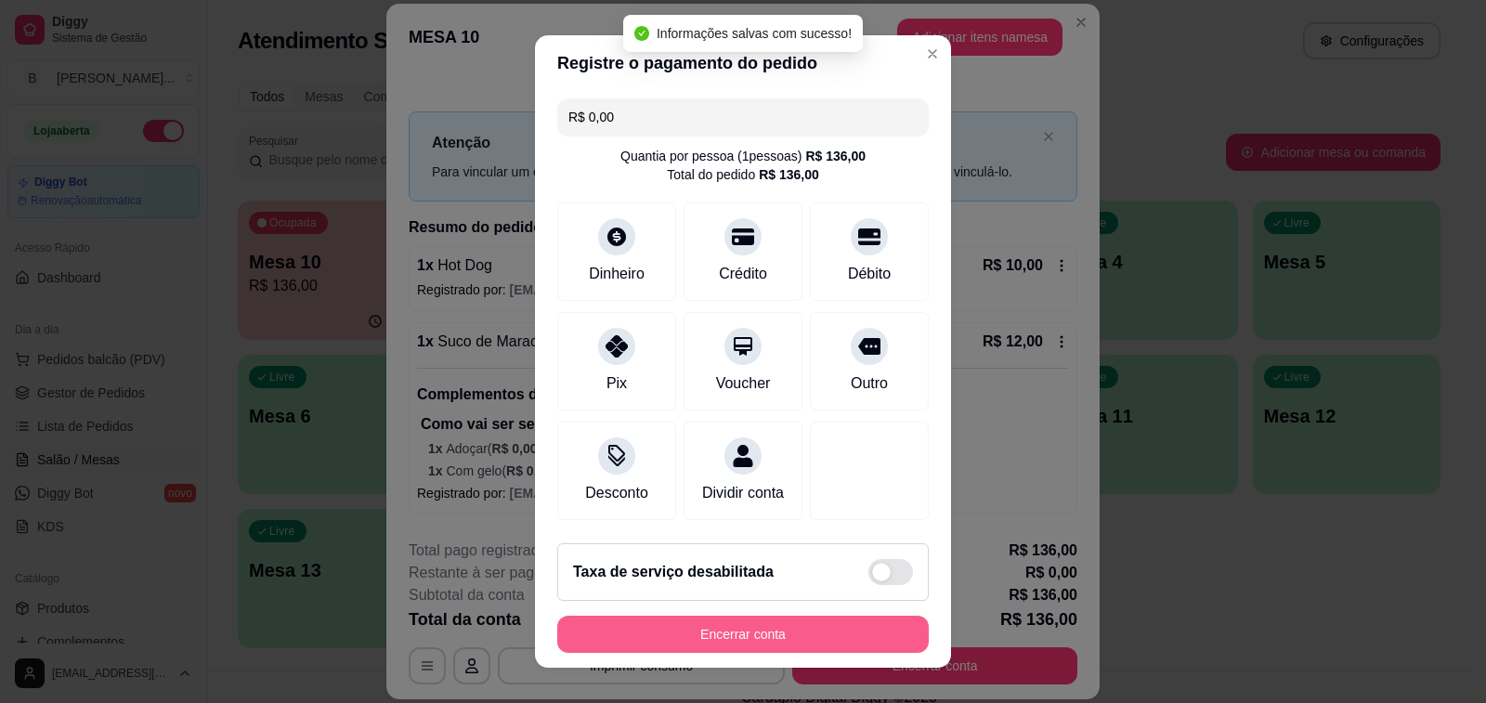
click at [764, 639] on button "Encerrar conta" at bounding box center [742, 634] width 371 height 37
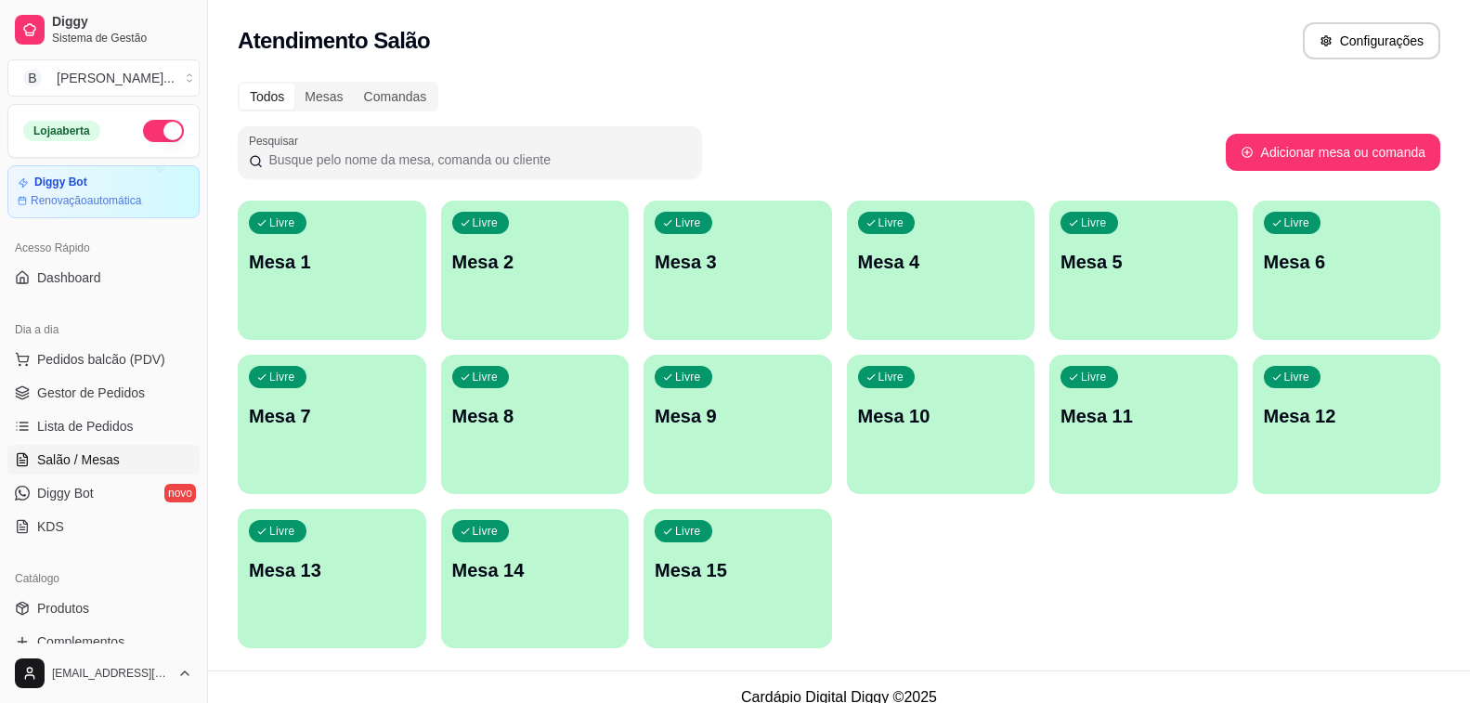
click at [86, 377] on ul "Pedidos balcão (PDV) Gestor de Pedidos Lista de Pedidos Salão / Mesas Diggy Bot…" at bounding box center [103, 442] width 192 height 197
click at [95, 392] on span "Gestor de Pedidos" at bounding box center [91, 392] width 108 height 19
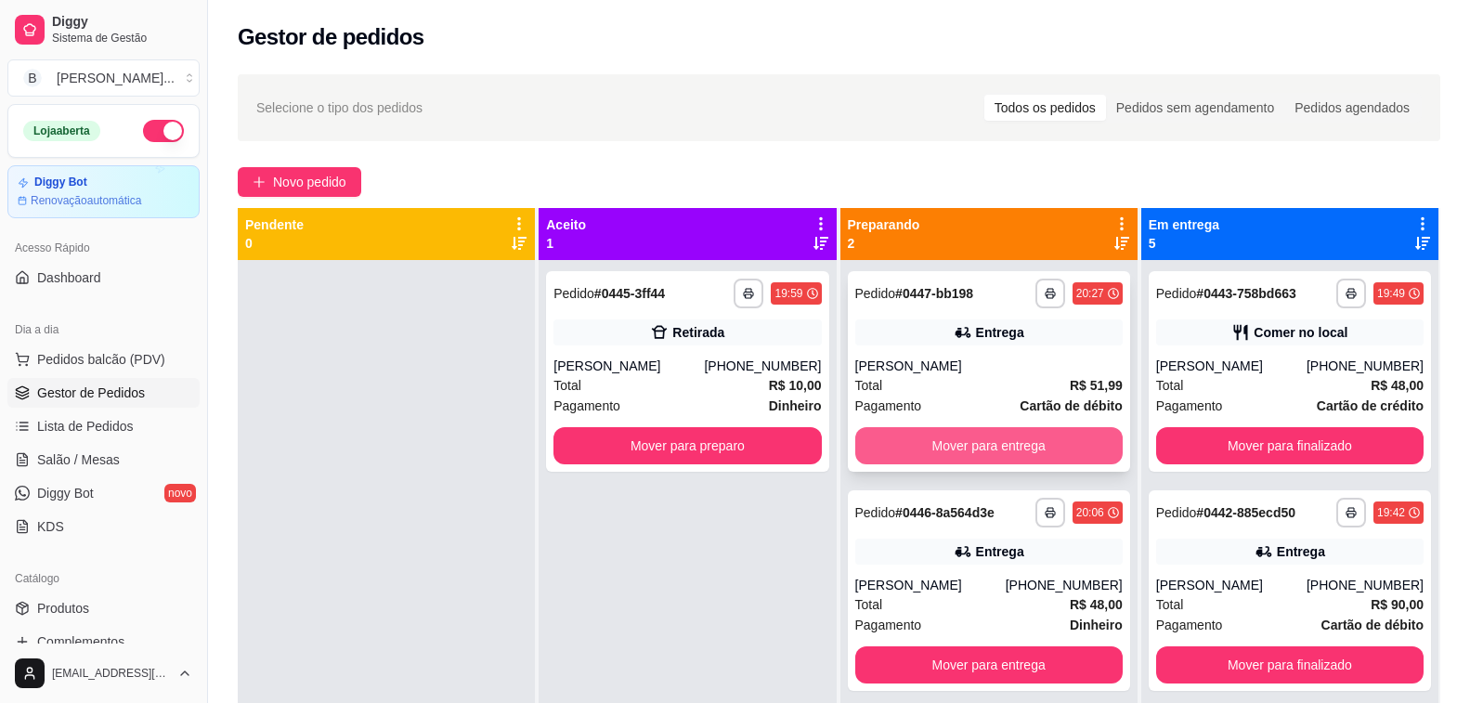
click at [1013, 461] on button "Mover para entrega" at bounding box center [988, 445] width 267 height 37
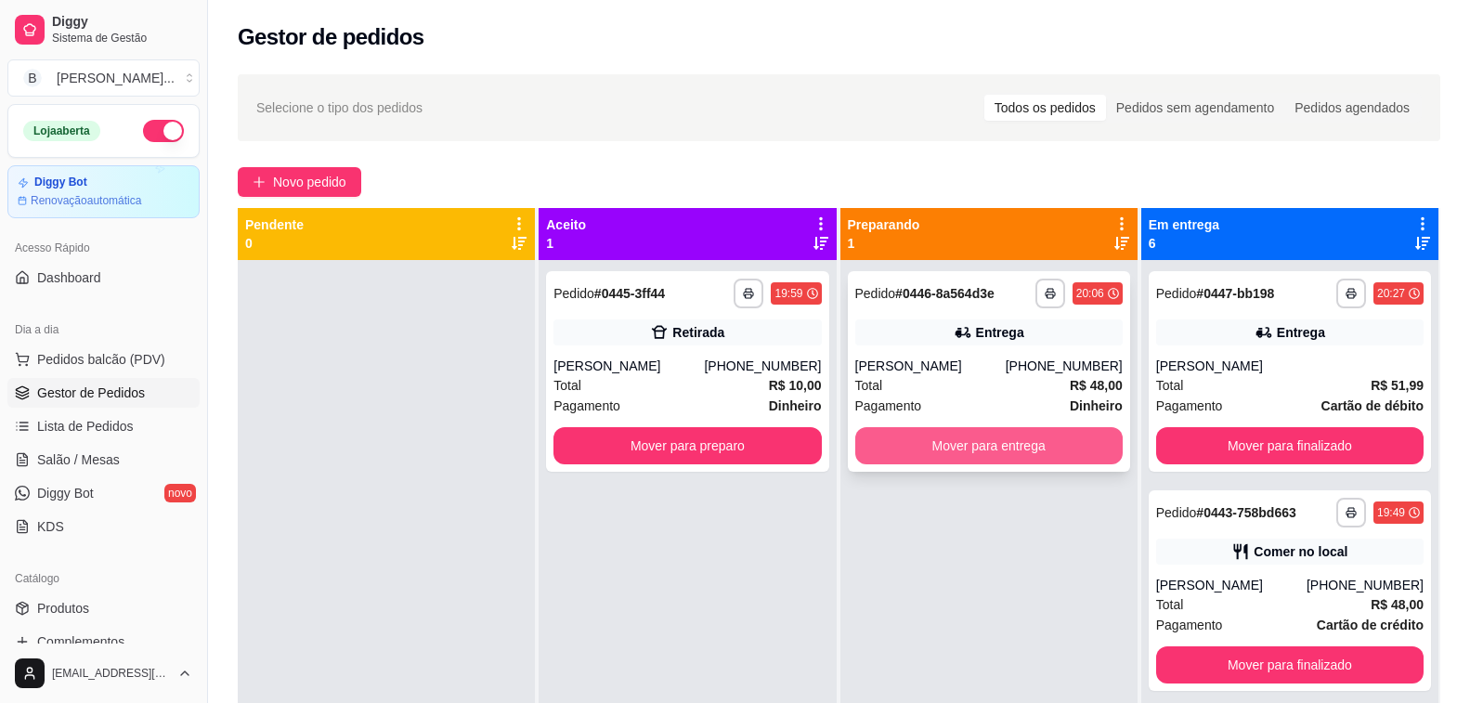
click at [1009, 443] on button "Mover para entrega" at bounding box center [988, 445] width 267 height 37
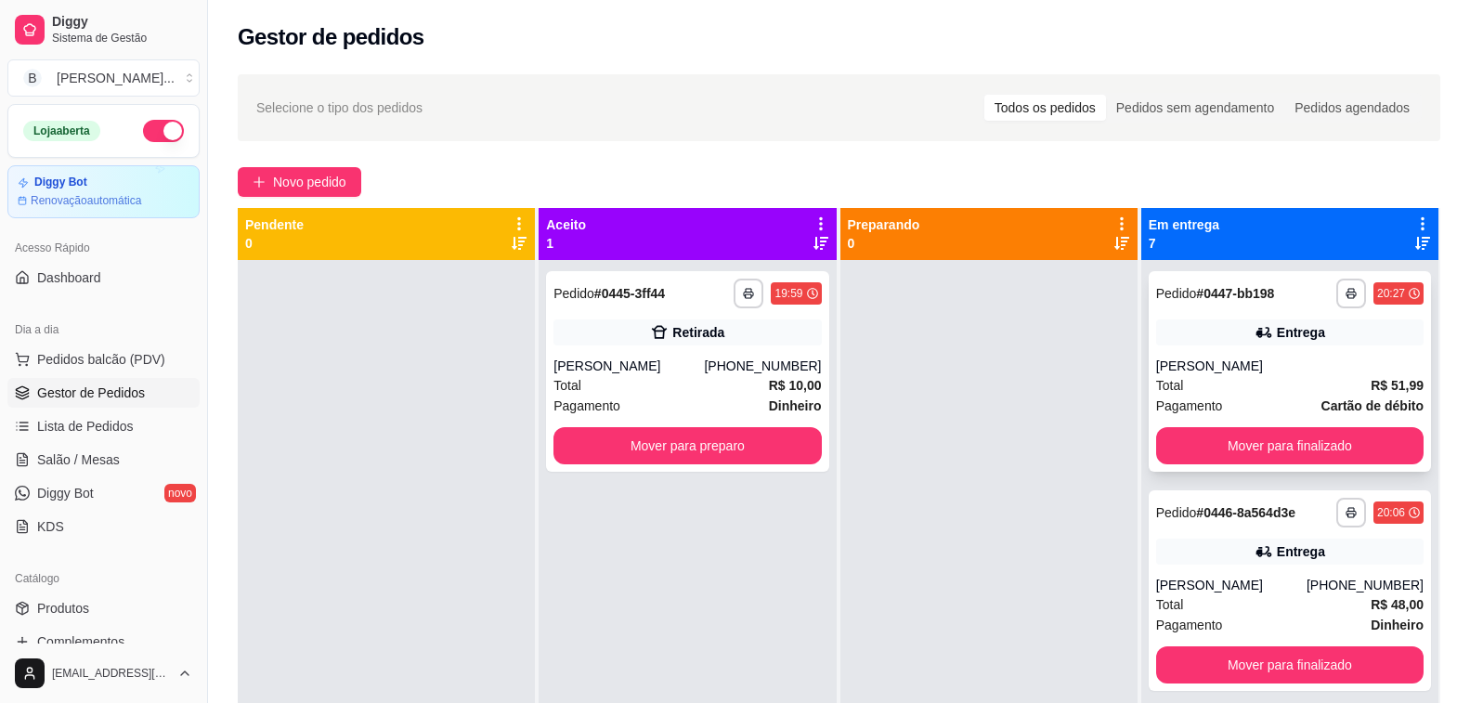
click at [1314, 388] on div "Total R$ 51,99" at bounding box center [1289, 385] width 267 height 20
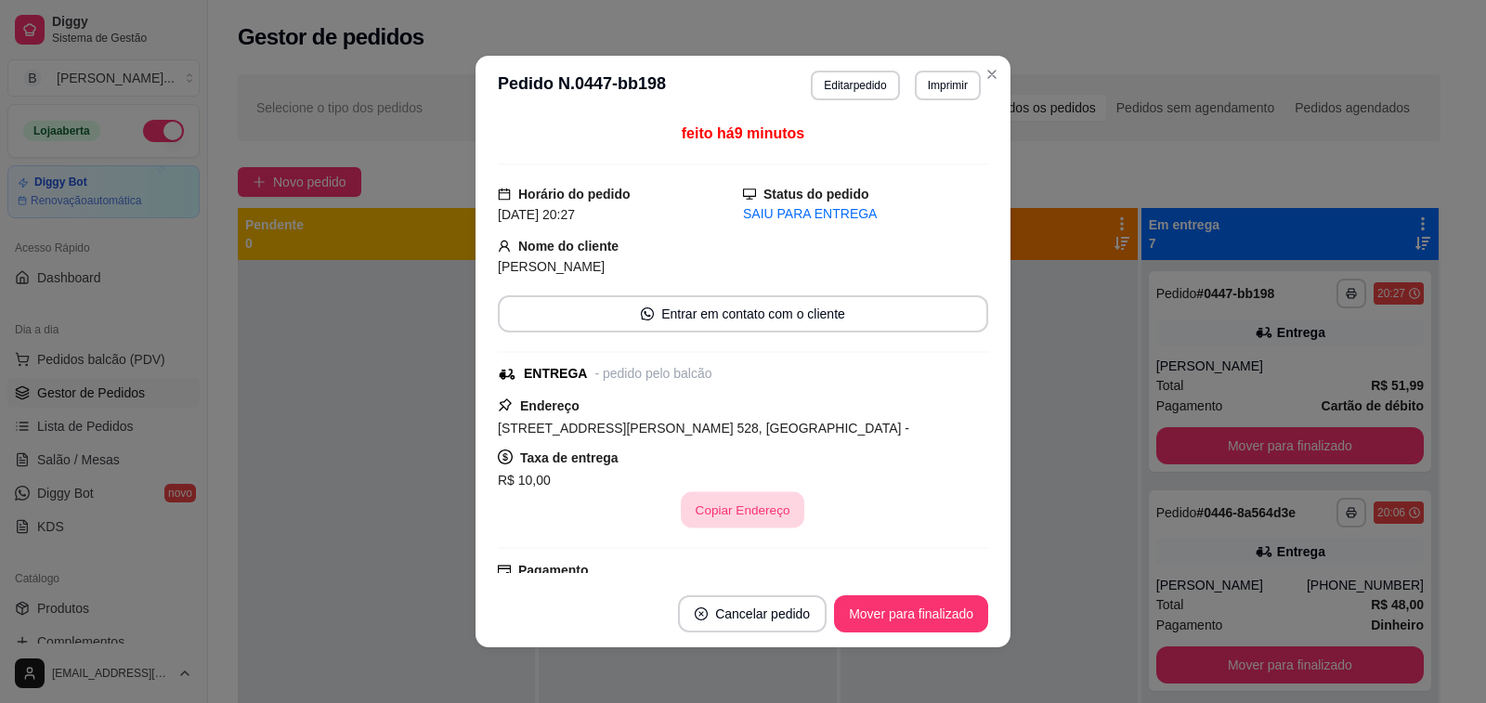
click at [721, 516] on button "Copiar Endereço" at bounding box center [742, 510] width 123 height 36
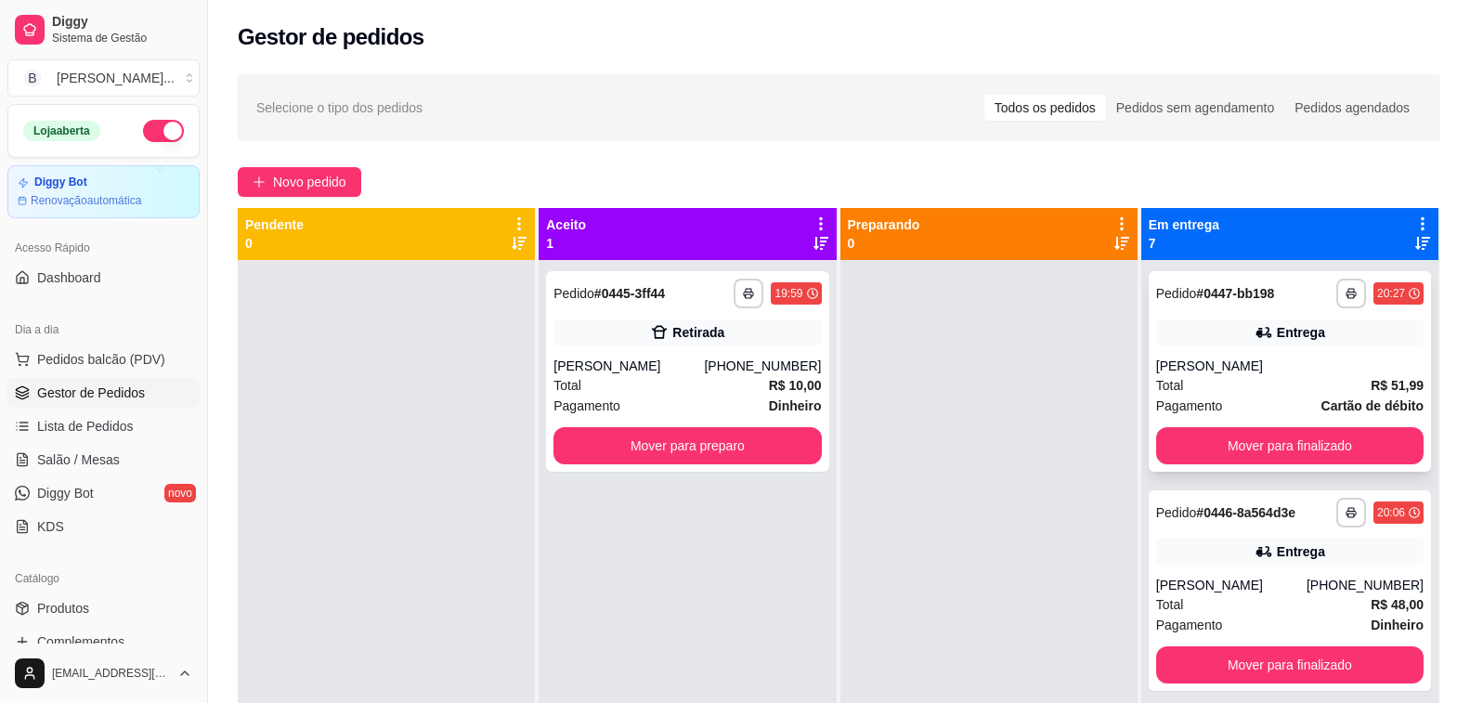
click at [1255, 350] on div "**********" at bounding box center [1290, 371] width 282 height 201
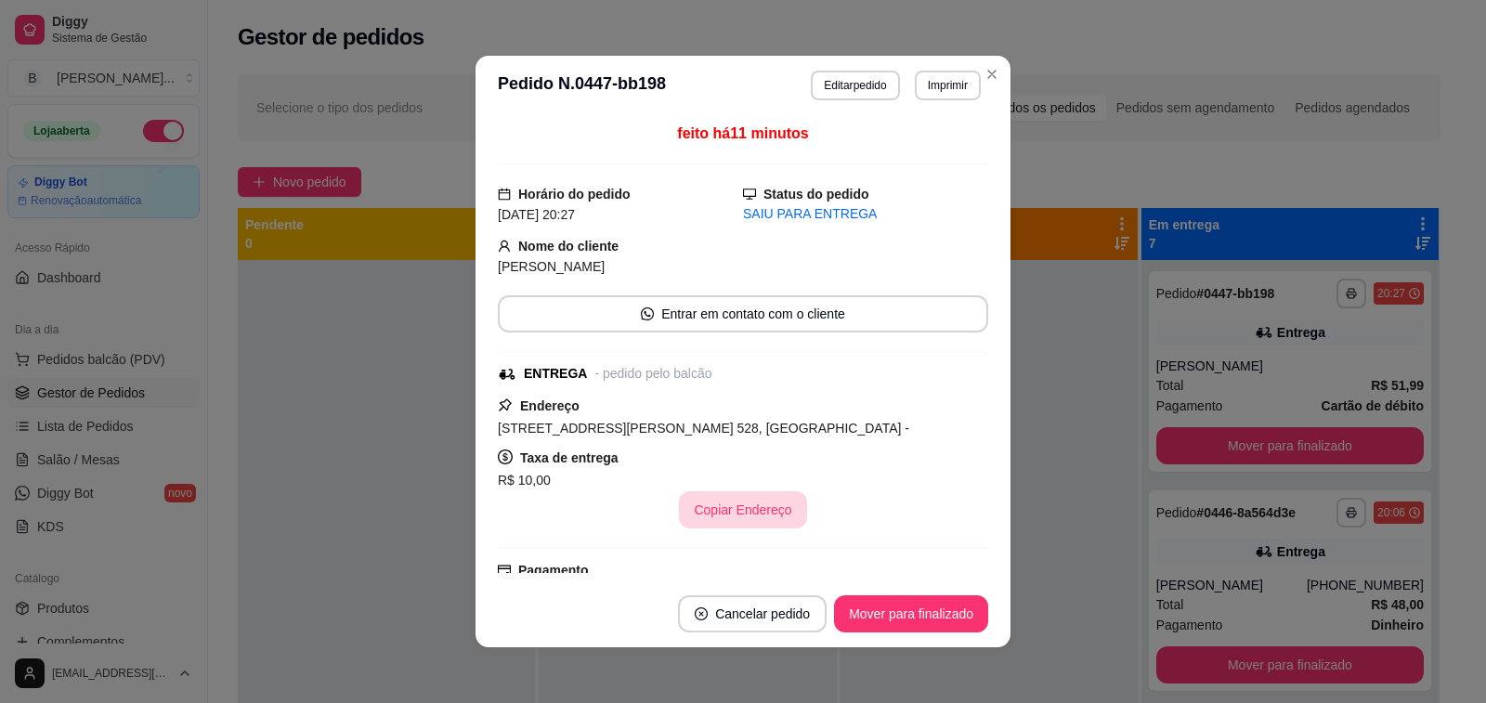
click at [730, 508] on button "Copiar Endereço" at bounding box center [742, 509] width 127 height 37
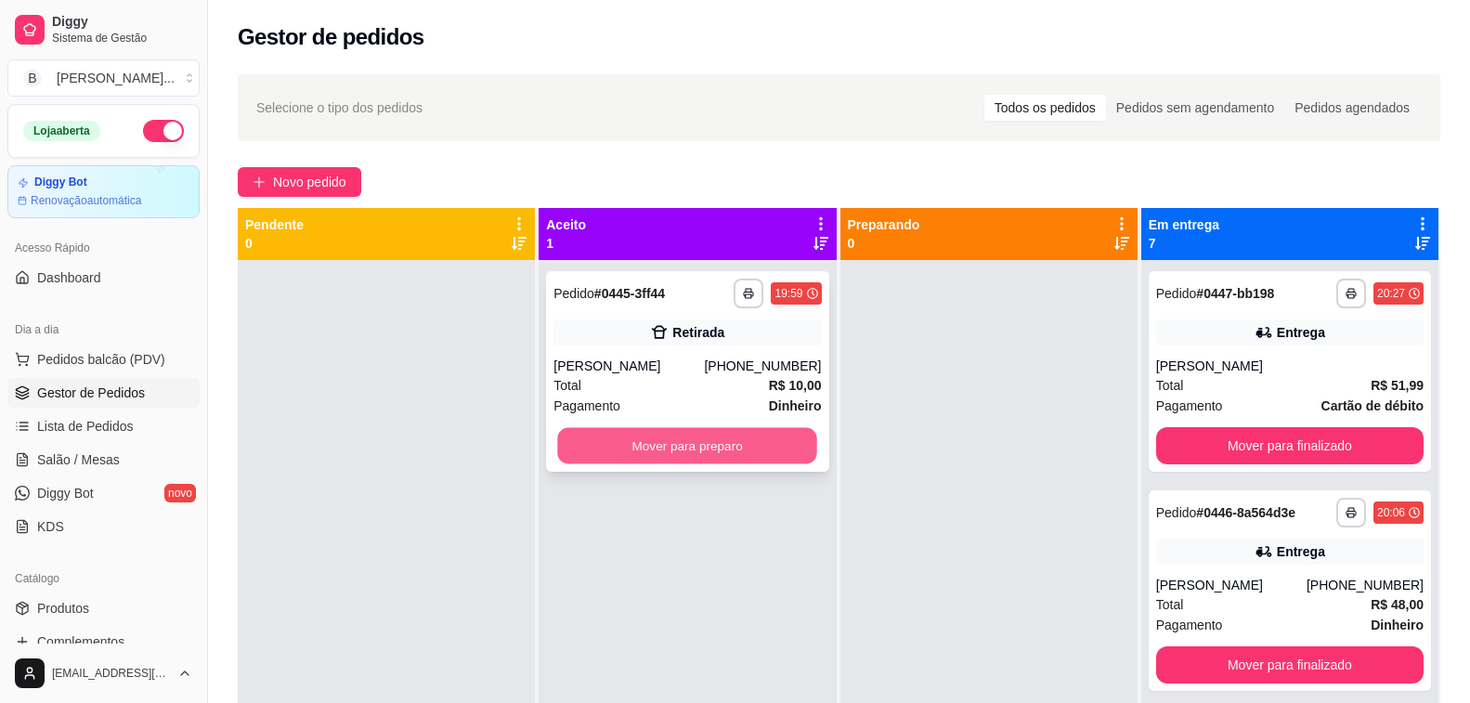
click at [642, 443] on button "Mover para preparo" at bounding box center [688, 446] width 260 height 36
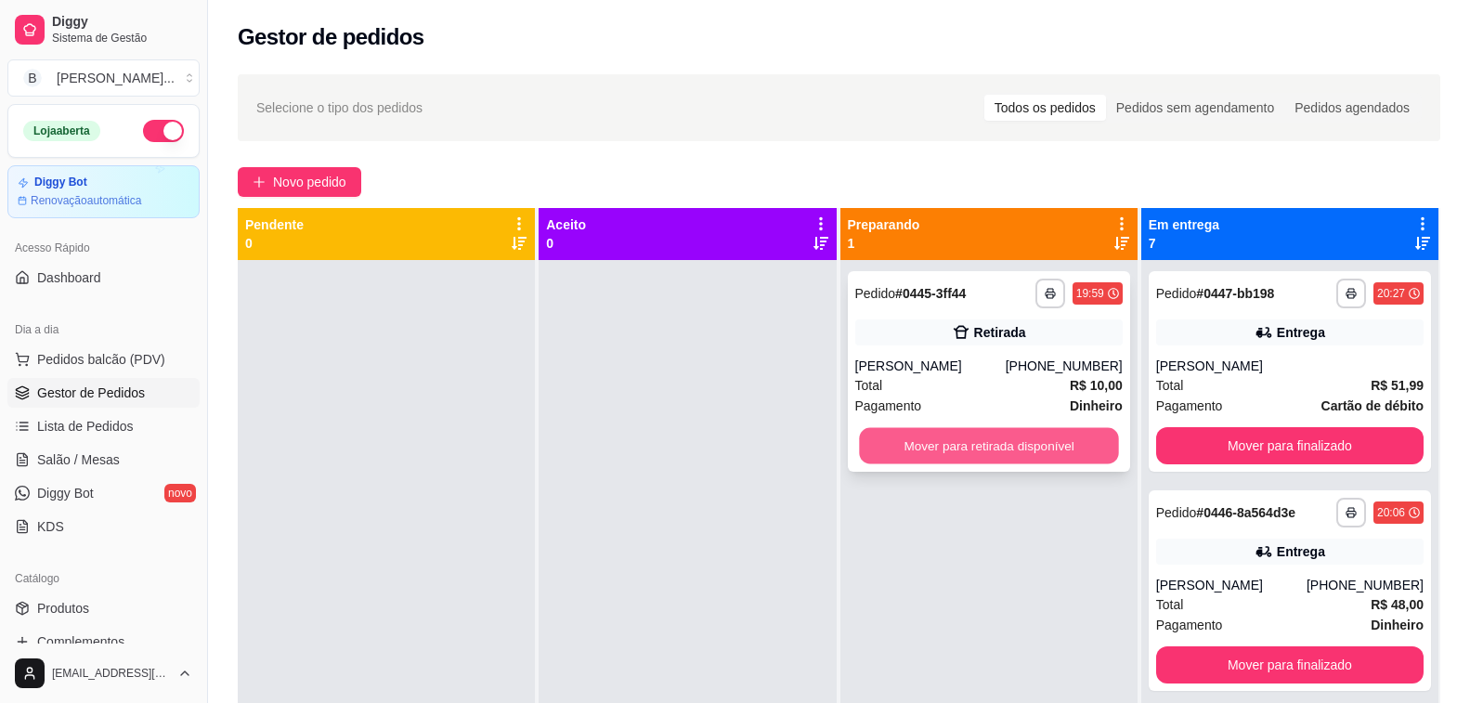
click at [977, 453] on button "Mover para retirada disponível" at bounding box center [989, 446] width 260 height 36
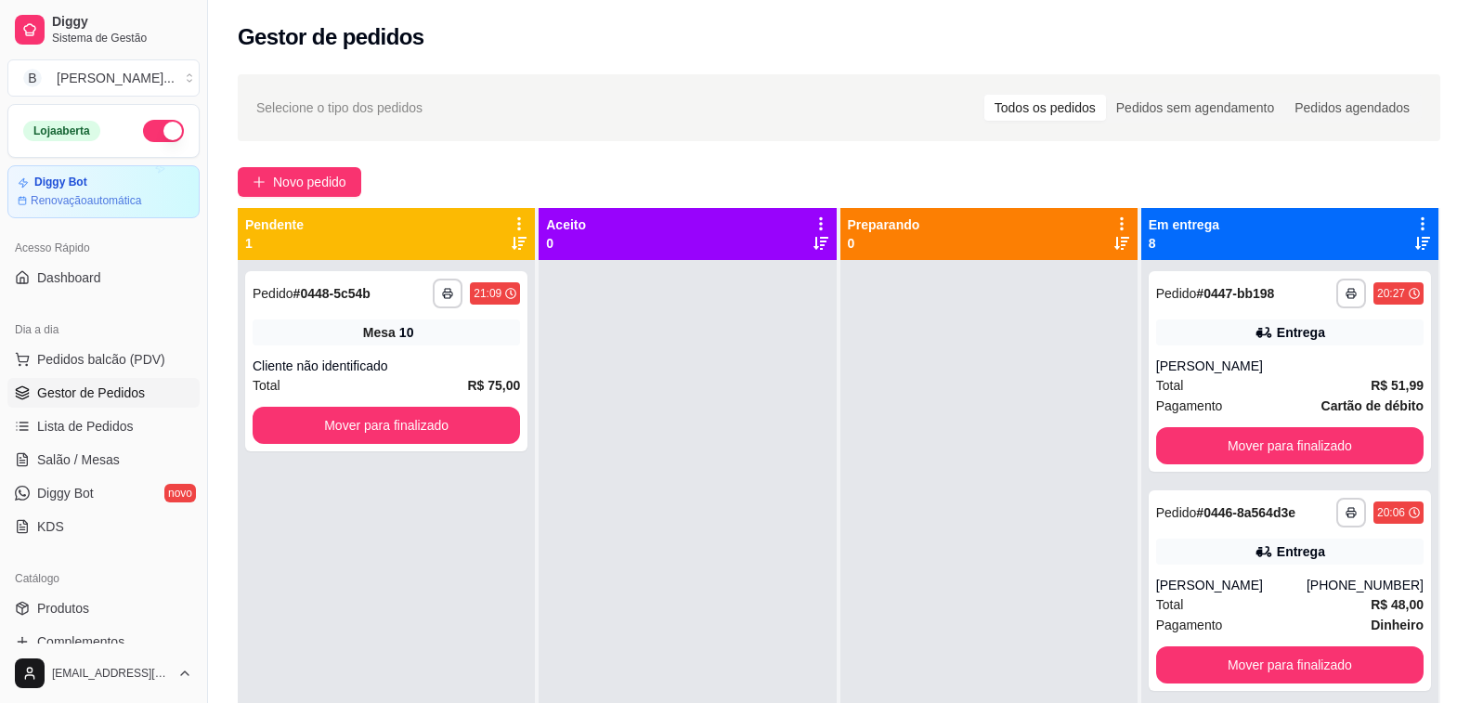
click at [978, 413] on div at bounding box center [988, 611] width 297 height 703
click at [97, 462] on span "Salão / Mesas" at bounding box center [78, 459] width 83 height 19
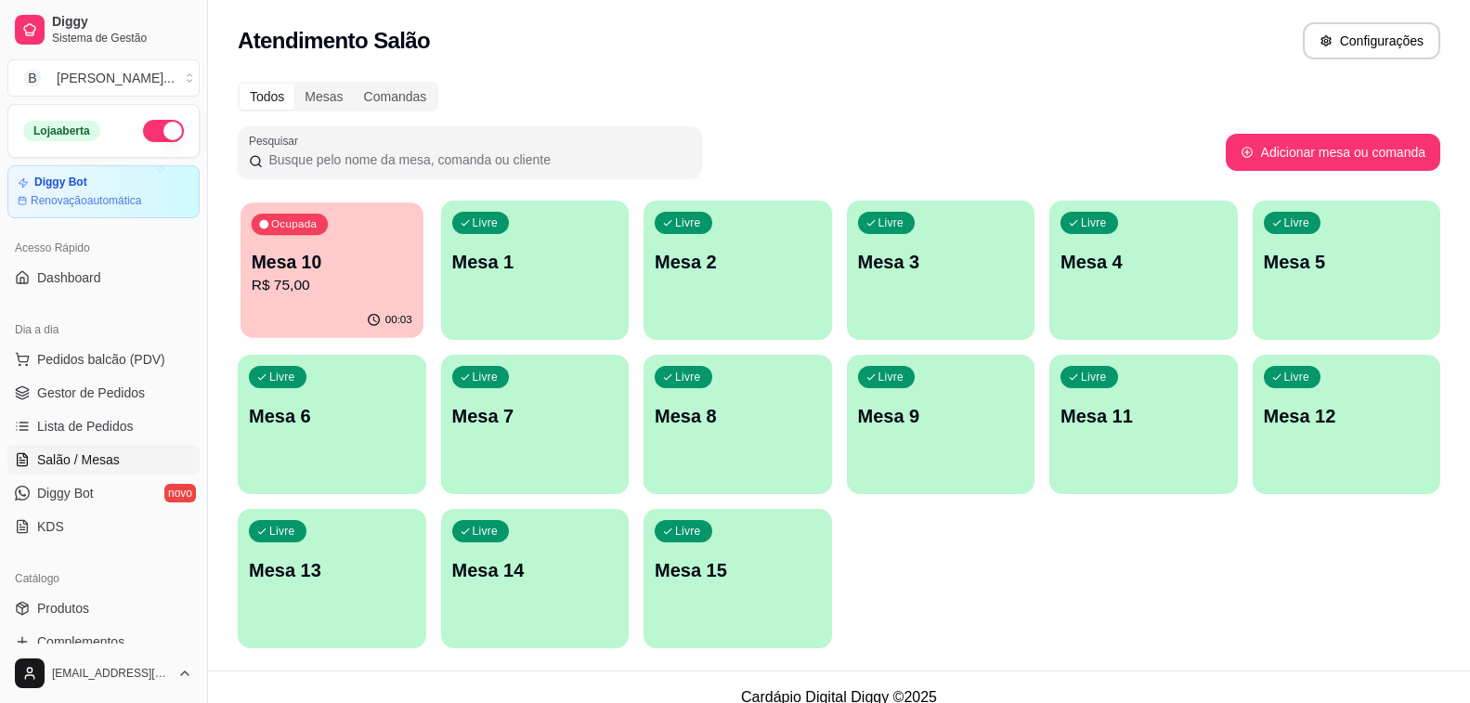
click at [343, 294] on p "R$ 75,00" at bounding box center [332, 285] width 161 height 21
click at [109, 390] on span "Gestor de Pedidos" at bounding box center [91, 392] width 108 height 19
